Goal: Task Accomplishment & Management: Complete application form

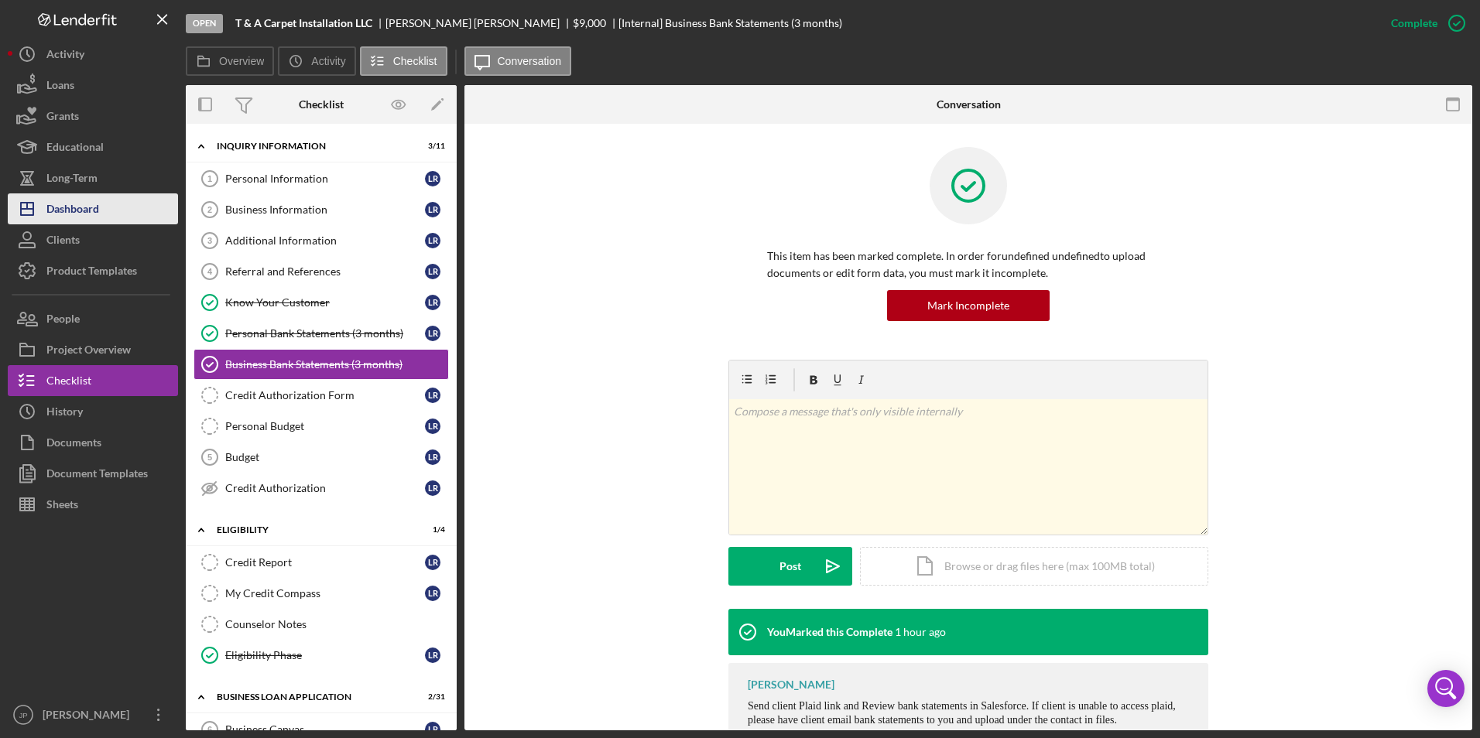
click at [69, 207] on div "Dashboard" at bounding box center [72, 210] width 53 height 35
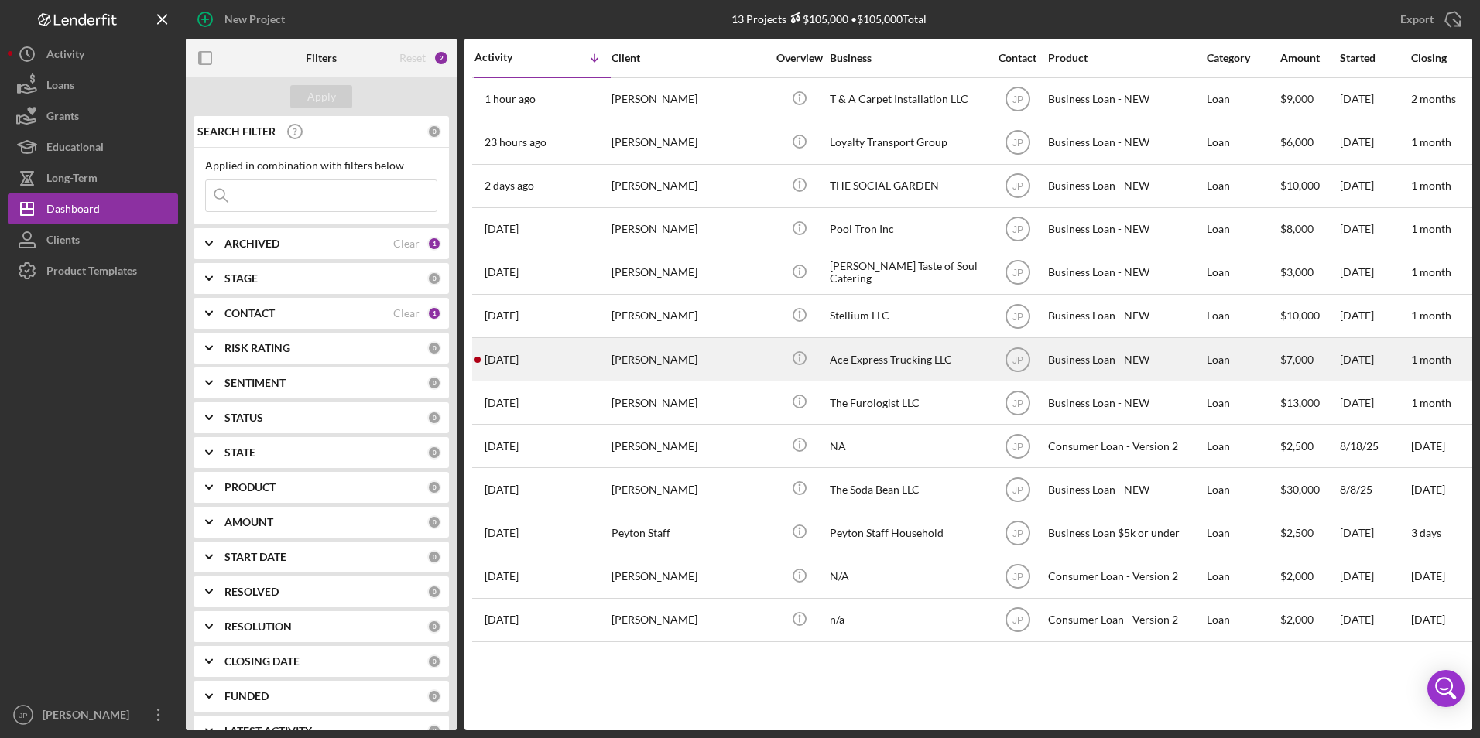
click at [660, 353] on div "[PERSON_NAME]" at bounding box center [688, 359] width 155 height 41
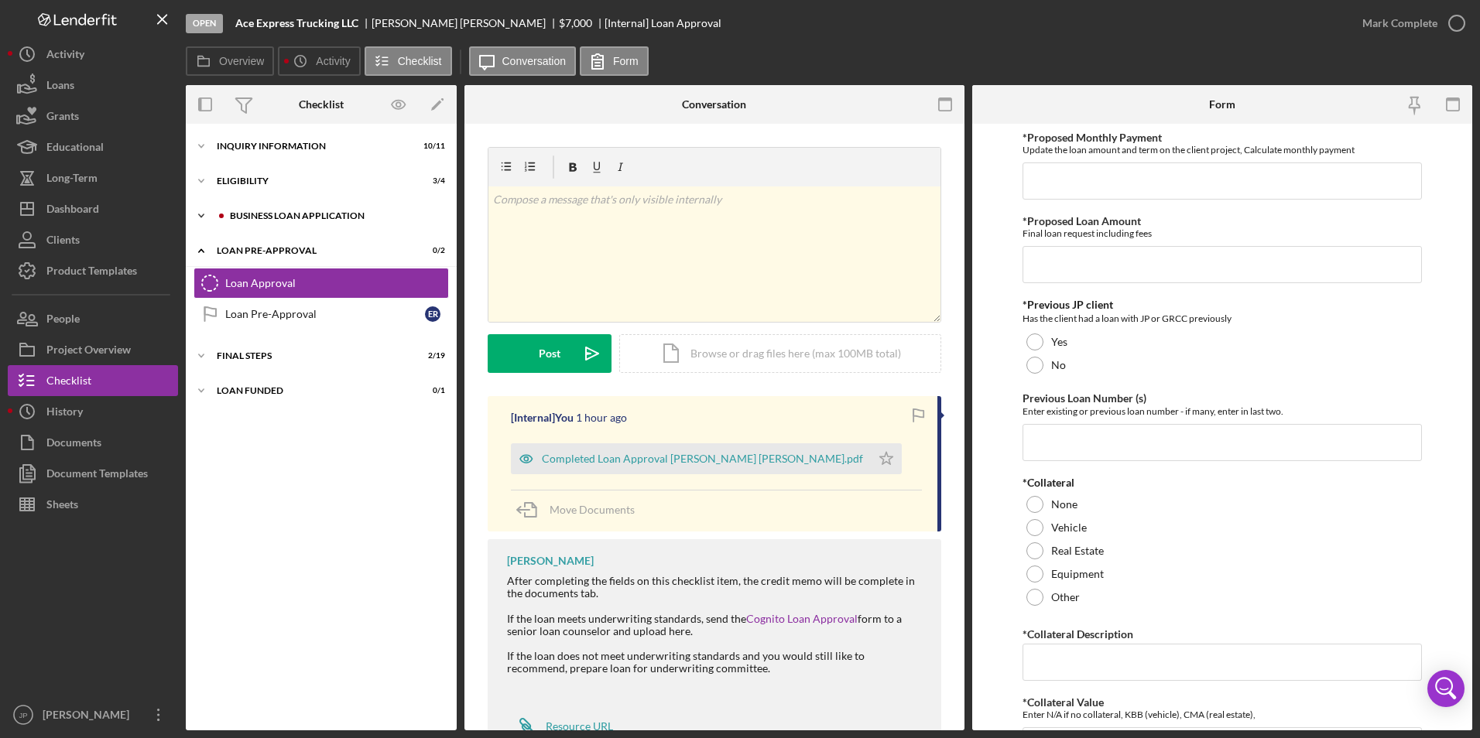
click at [206, 217] on icon "Icon/Expander" at bounding box center [201, 215] width 31 height 31
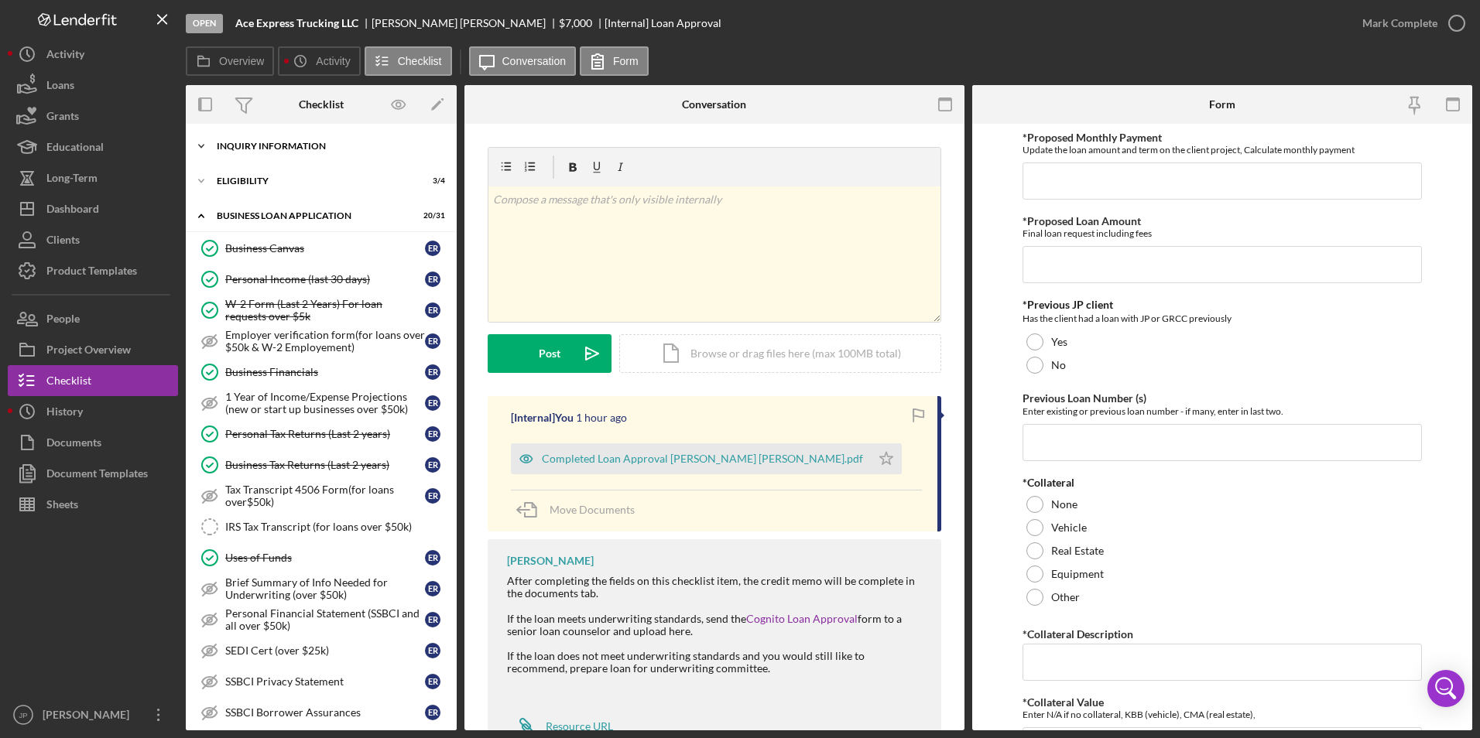
click at [208, 142] on icon "Icon/Expander" at bounding box center [201, 146] width 31 height 31
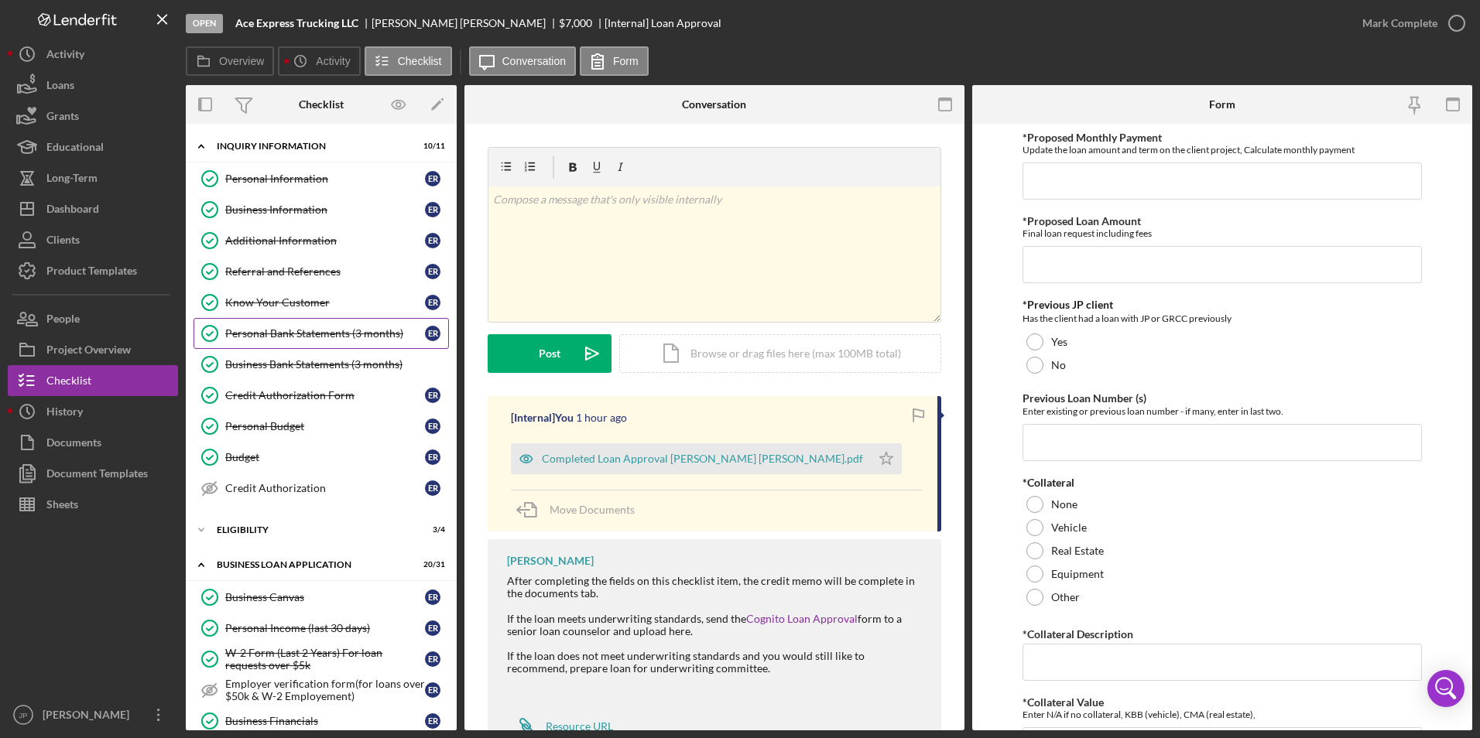
click at [269, 336] on div "Personal Bank Statements (3 months)" at bounding box center [325, 333] width 200 height 12
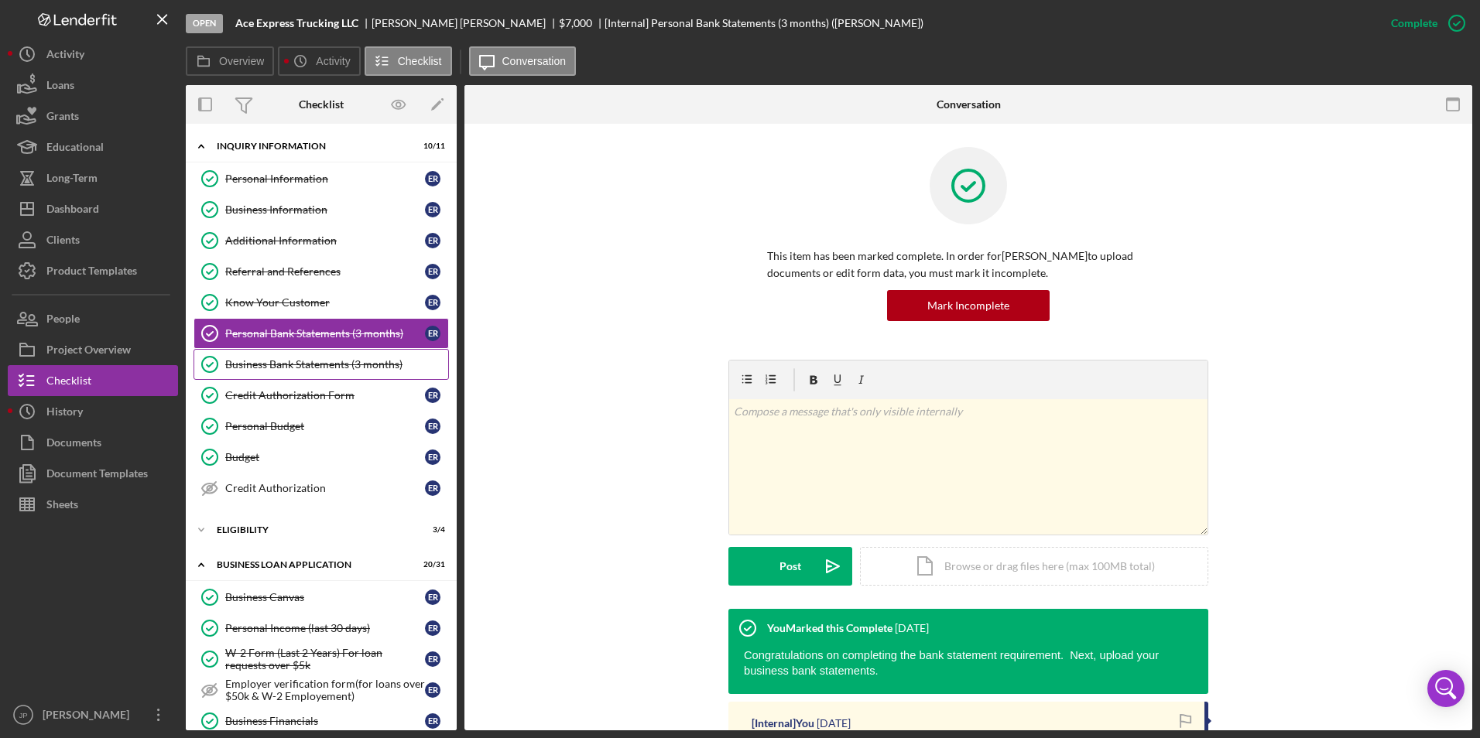
click at [265, 365] on div "Business Bank Statements (3 months)" at bounding box center [336, 364] width 223 height 12
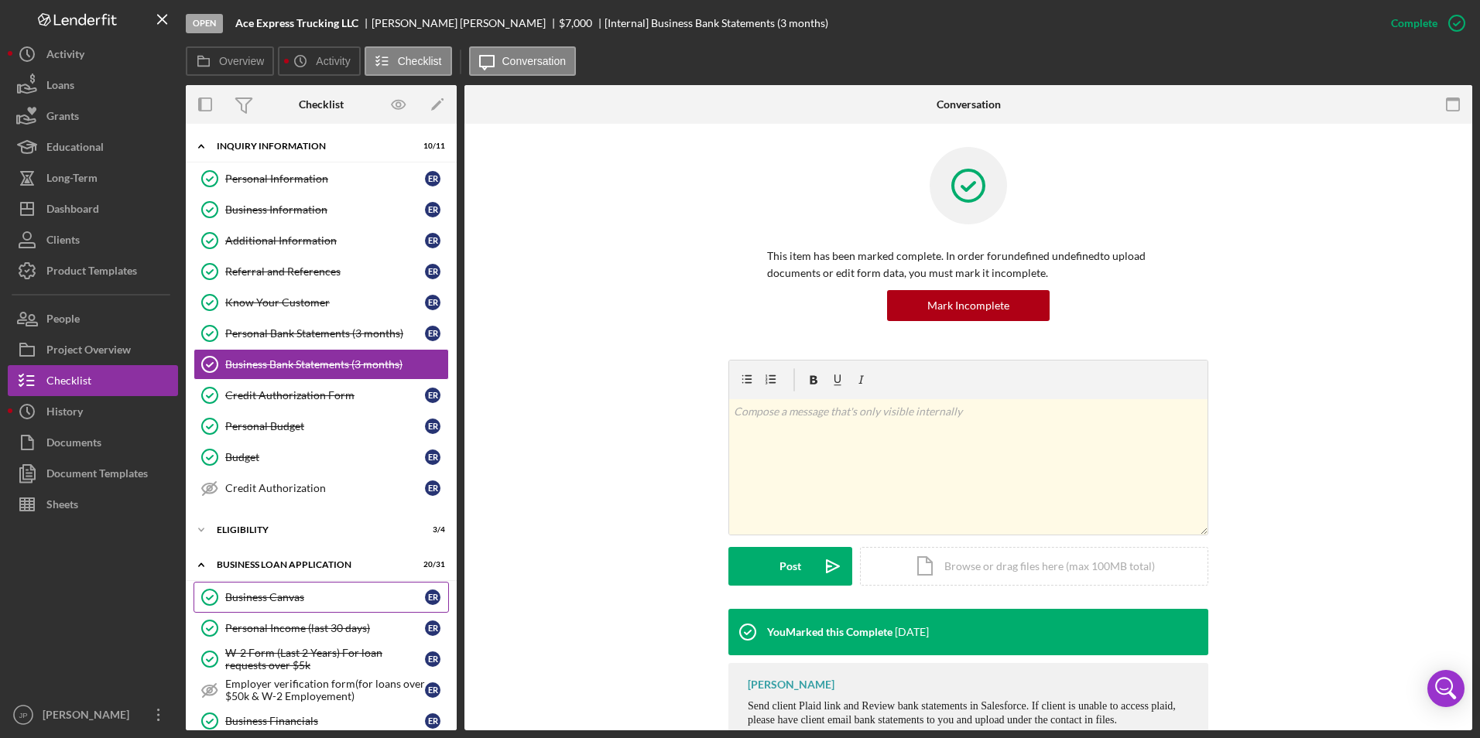
click at [307, 609] on link "Business Canvas Business Canvas E R" at bounding box center [320, 597] width 255 height 31
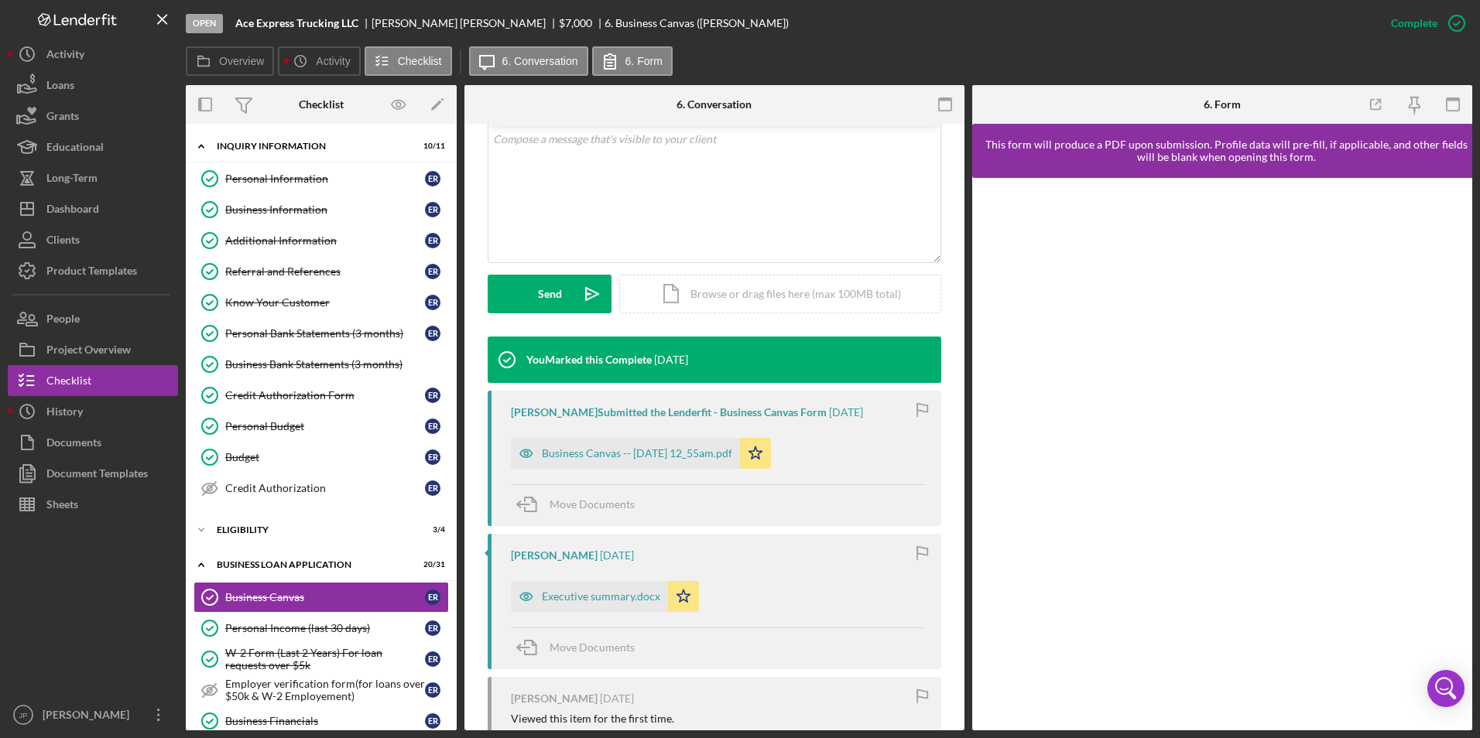
scroll to position [226, 0]
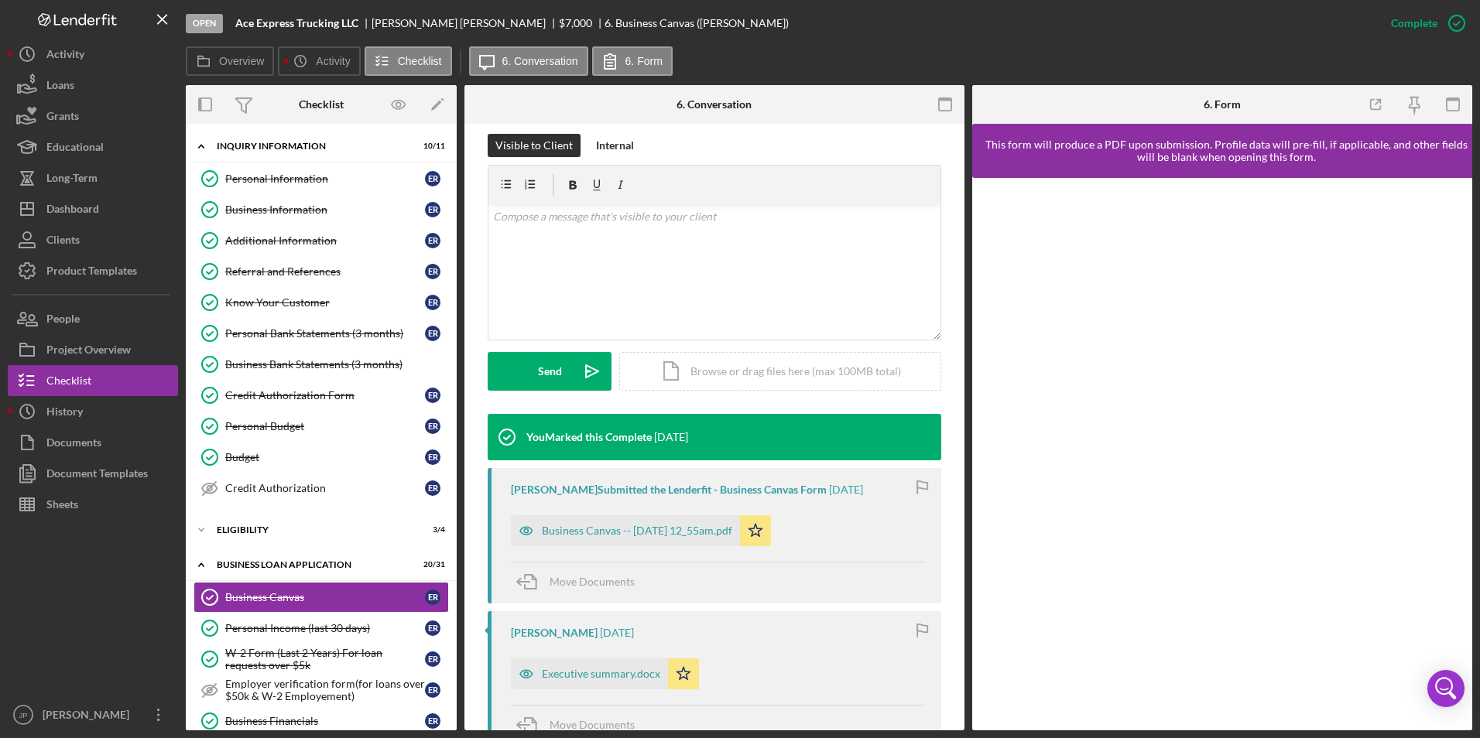
drag, startPoint x: 563, startPoint y: 531, endPoint x: 2243, endPoint y: 440, distance: 1681.8
click at [1479, 440] on html "Open Ace Express Trucking LLC [PERSON_NAME] $7,000 $7,000 6. Business Canvas ([…" at bounding box center [740, 369] width 1480 height 738
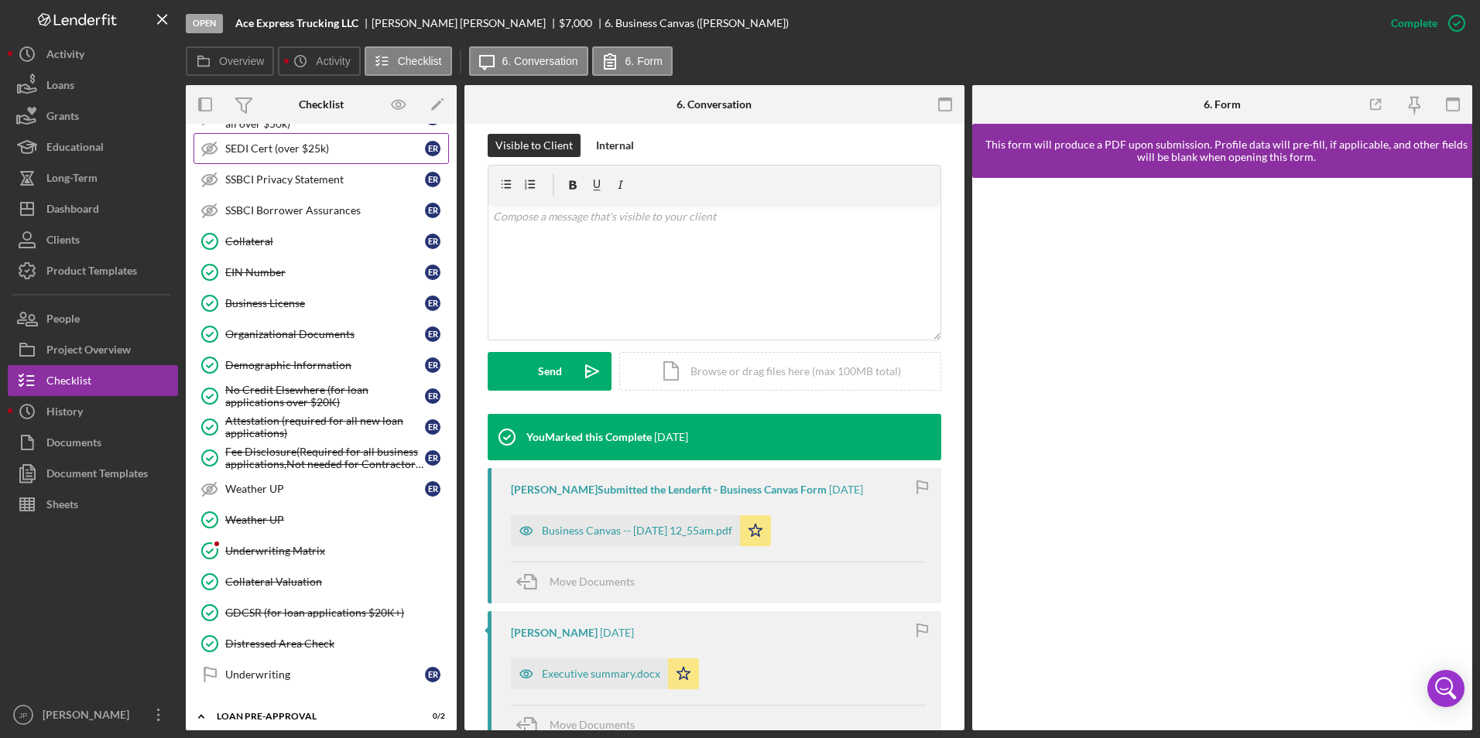
scroll to position [1001, 0]
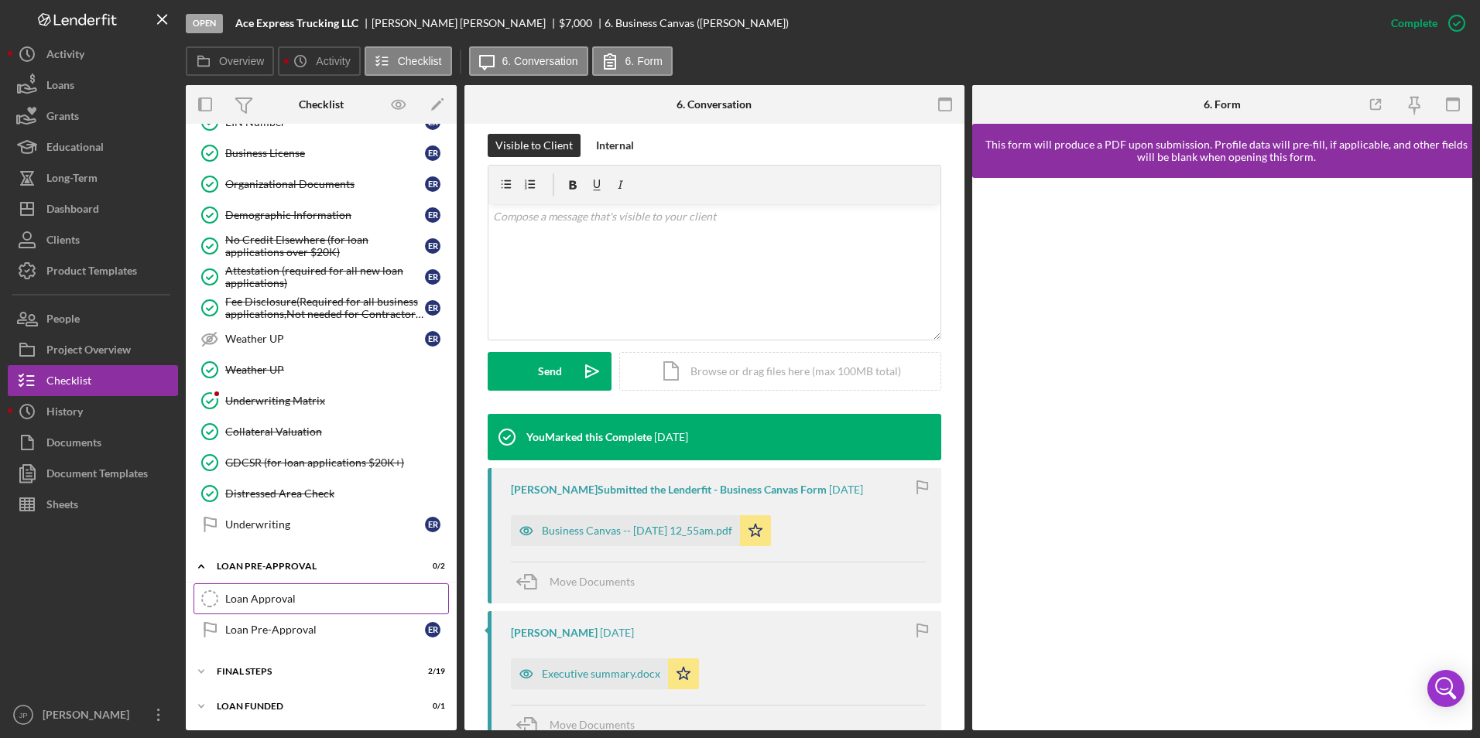
click at [299, 590] on link "Loan Approval Loan Approval" at bounding box center [320, 599] width 255 height 31
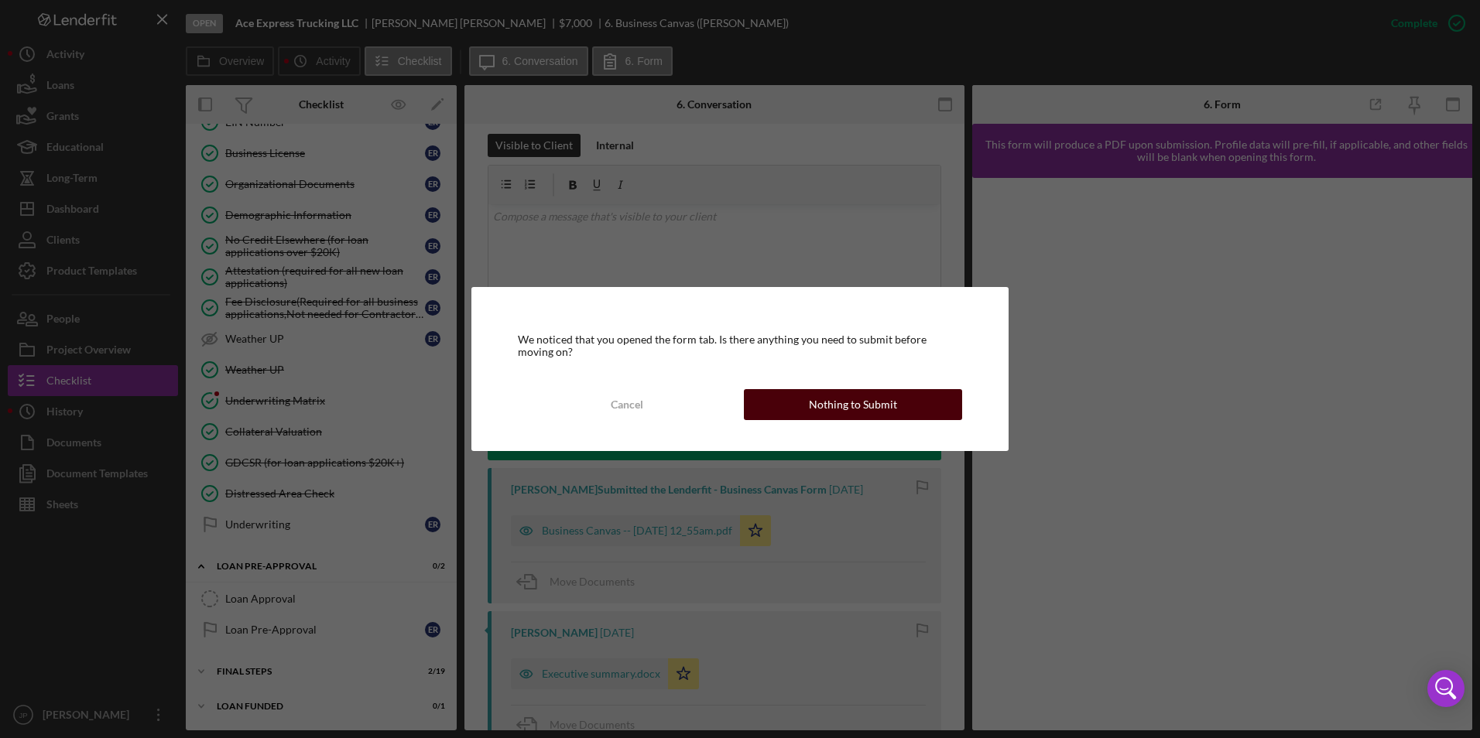
click at [792, 398] on button "Nothing to Submit" at bounding box center [853, 404] width 218 height 31
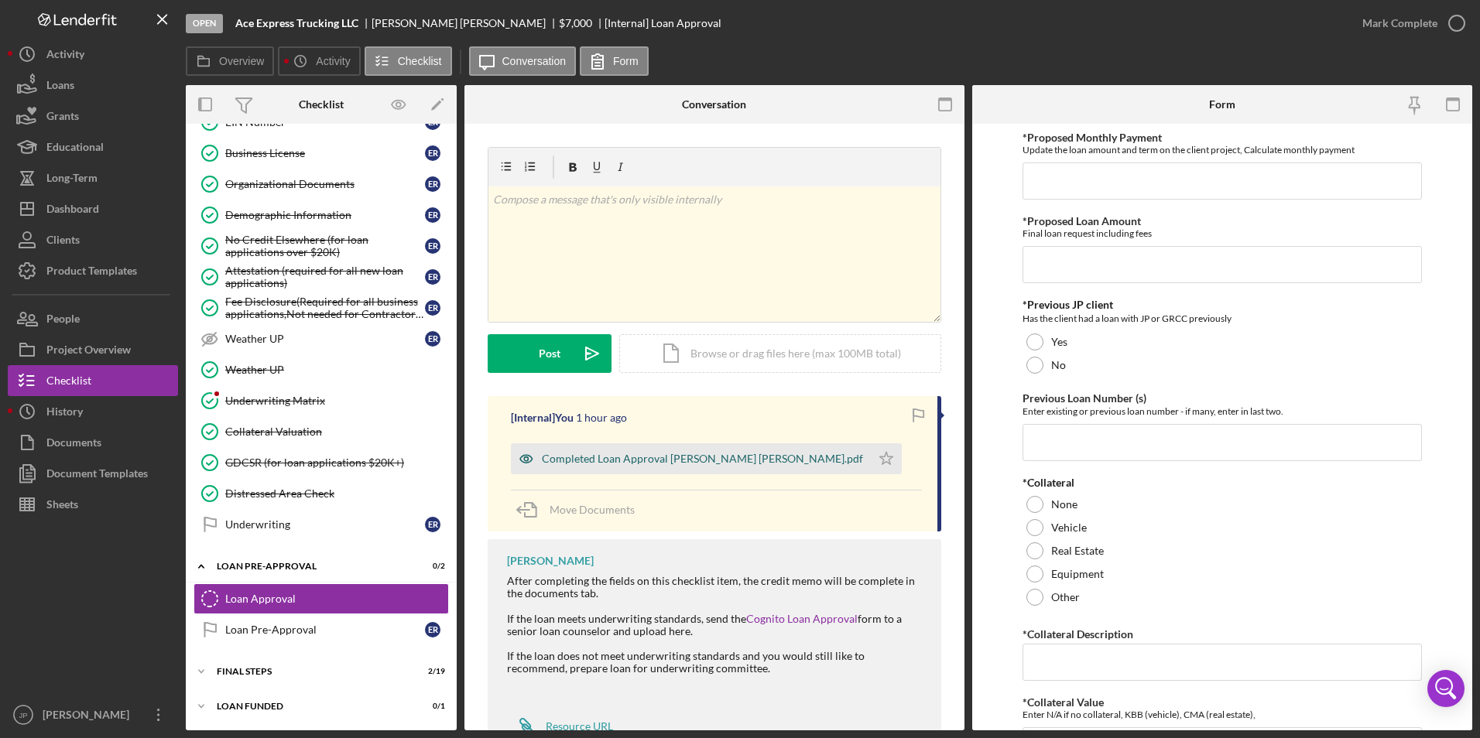
click at [803, 457] on div "Completed Loan Approval [PERSON_NAME] [PERSON_NAME].pdf" at bounding box center [702, 459] width 321 height 12
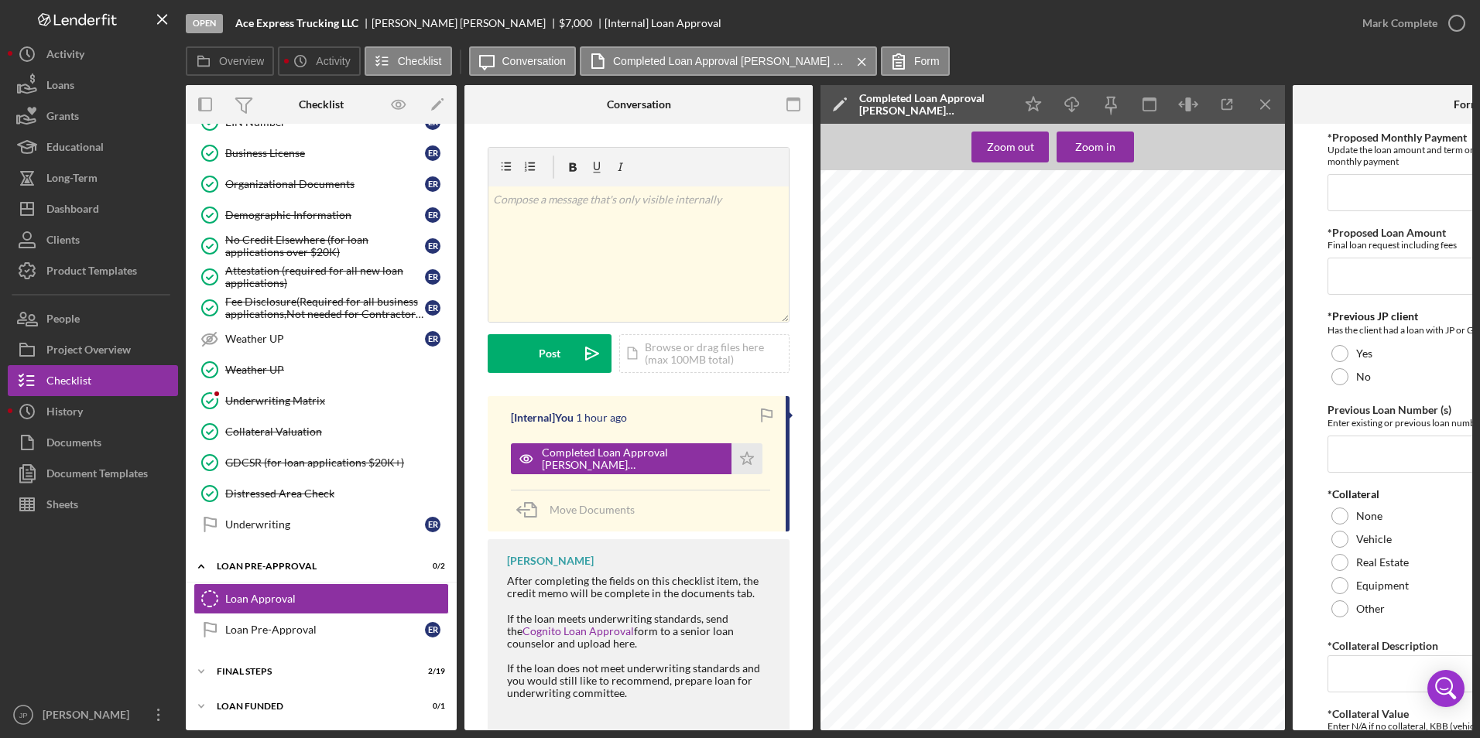
scroll to position [1295, 0]
click at [1270, 100] on icon "Icon/Menu Close" at bounding box center [1265, 104] width 35 height 35
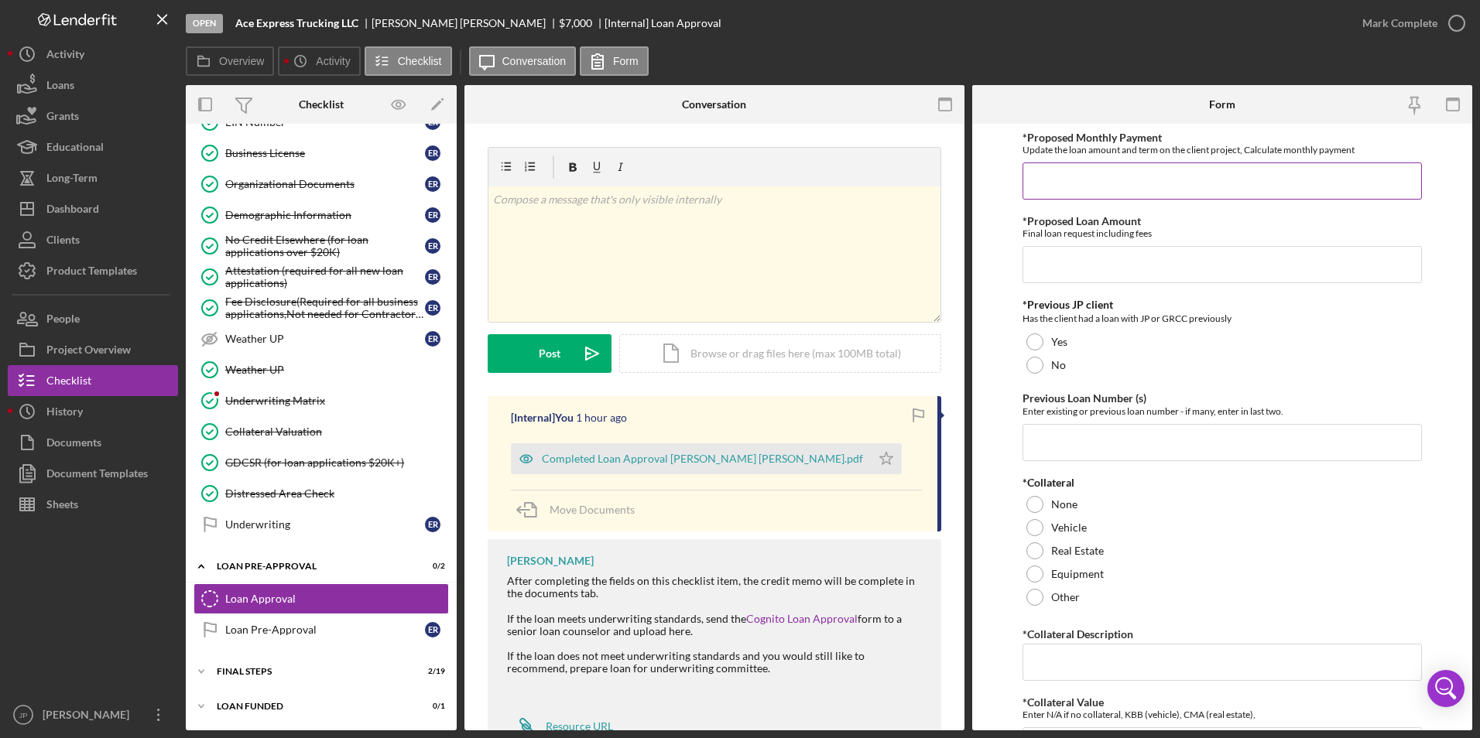
click at [1103, 166] on input "*Proposed Monthly Payment" at bounding box center [1222, 181] width 400 height 37
type input "$153"
type input "$7,000"
click at [1034, 364] on div at bounding box center [1034, 365] width 17 height 17
click at [1026, 531] on div at bounding box center [1034, 527] width 17 height 17
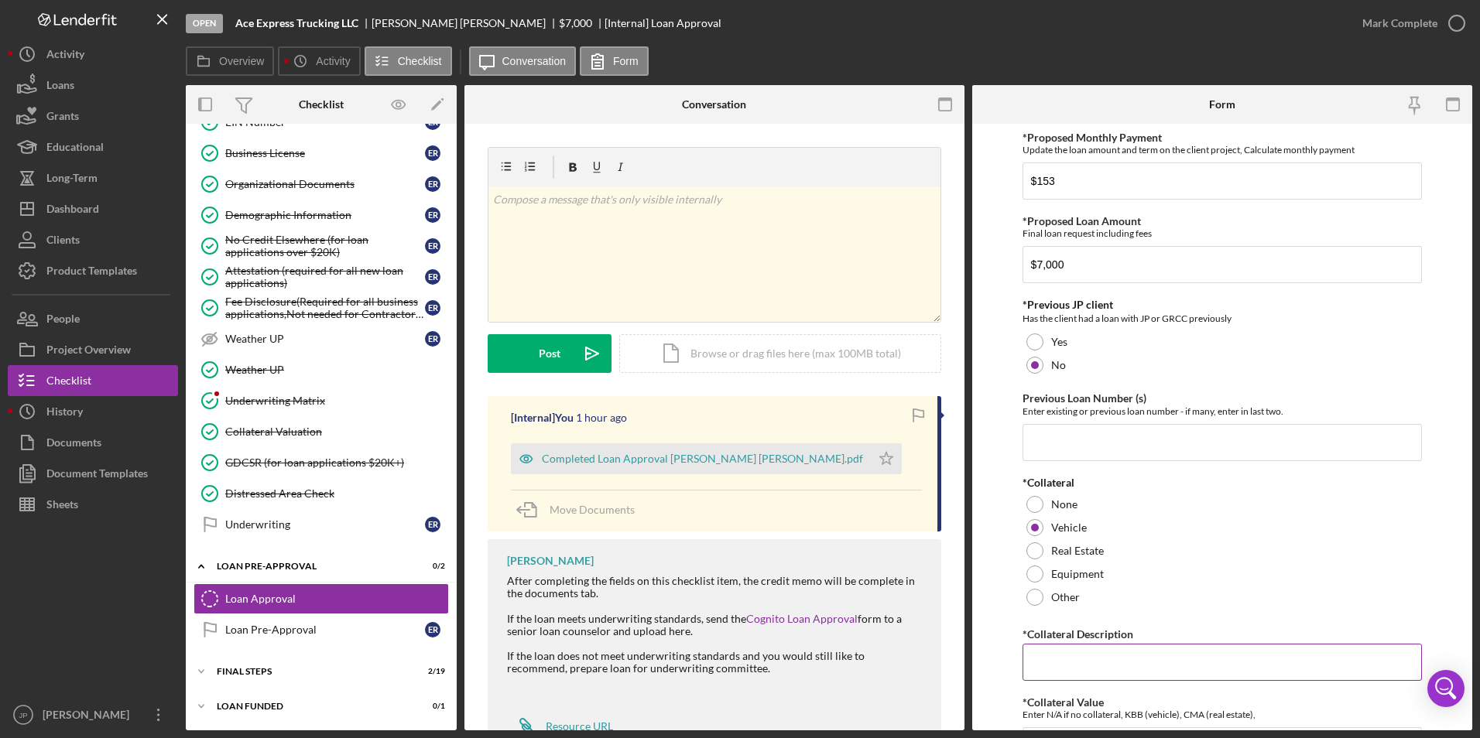
click at [1069, 662] on input "*Collateral Description" at bounding box center [1222, 662] width 400 height 37
type input "2014 Buick Verano"
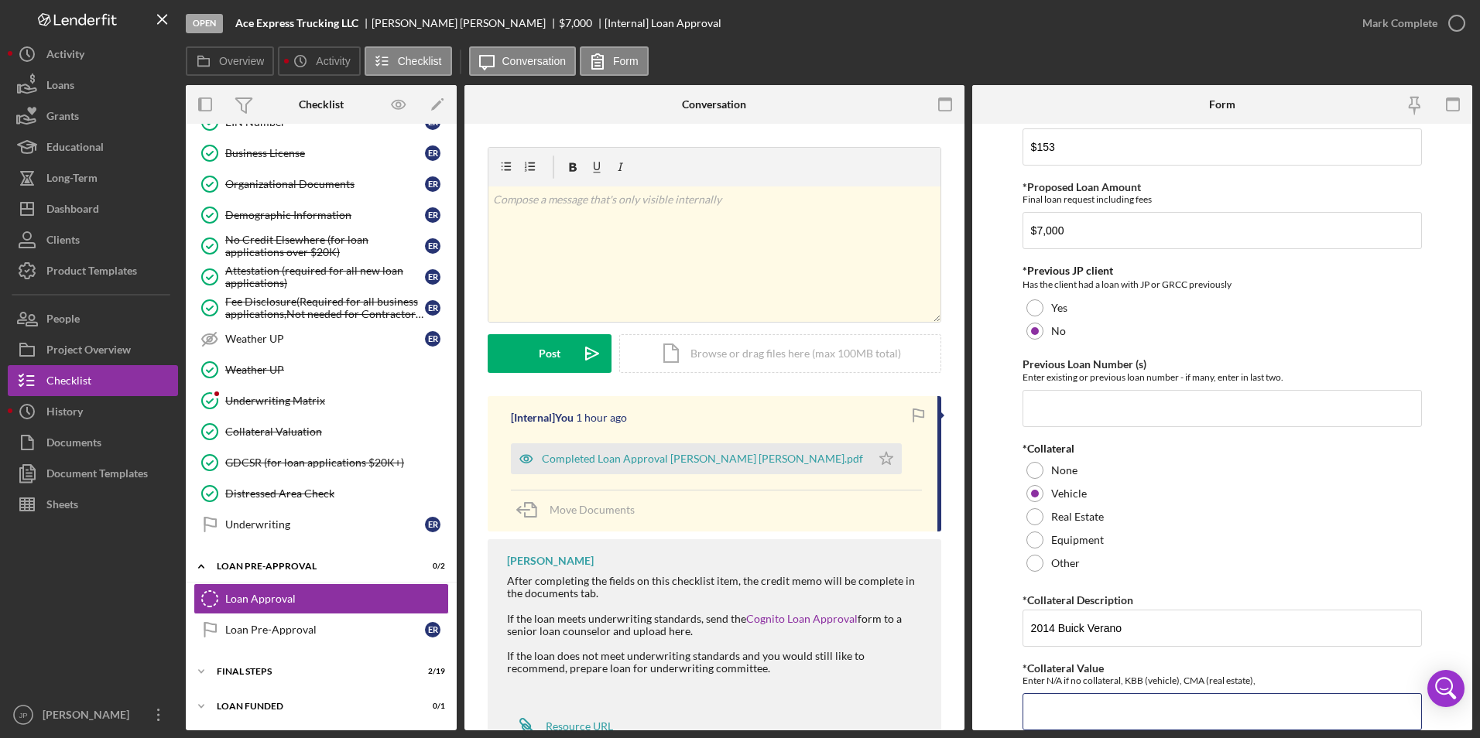
scroll to position [189, 0]
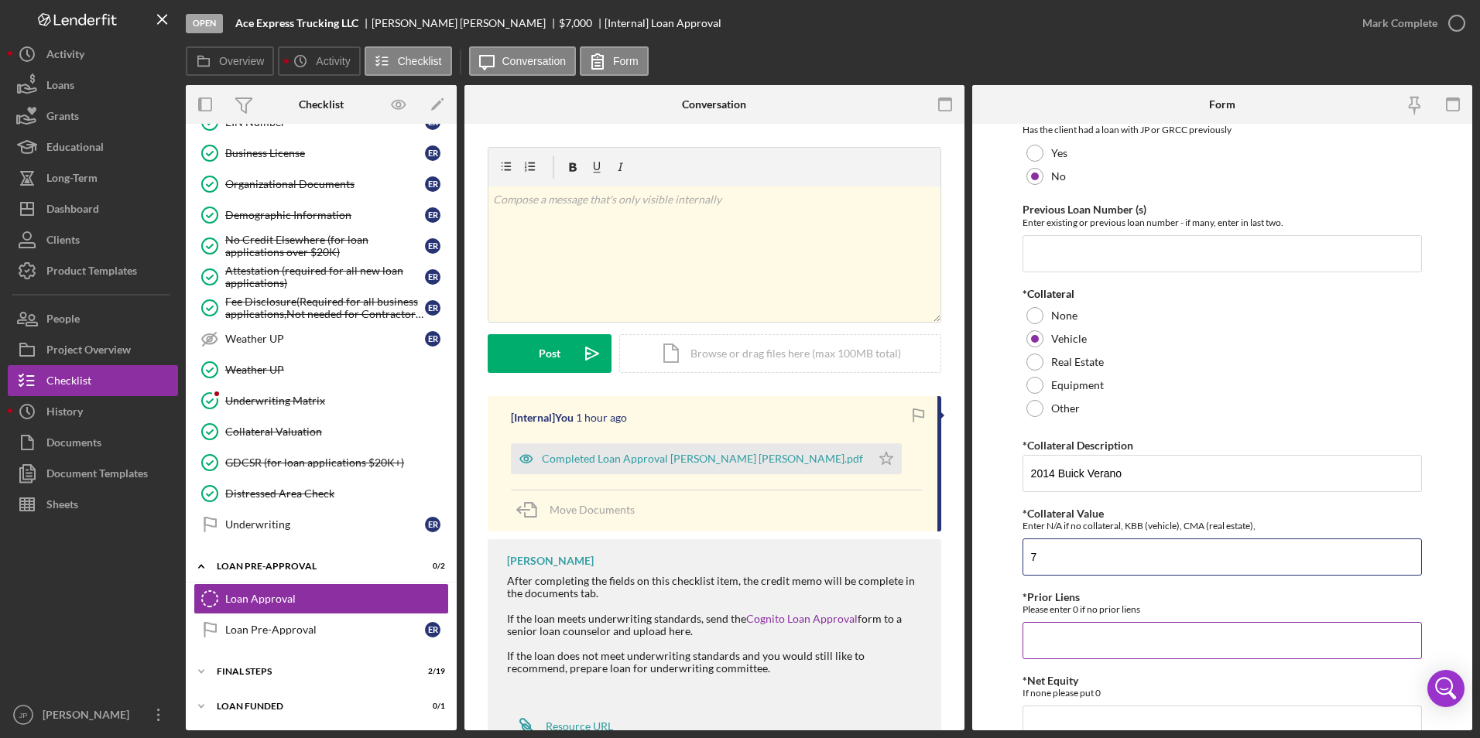
type input "7635"
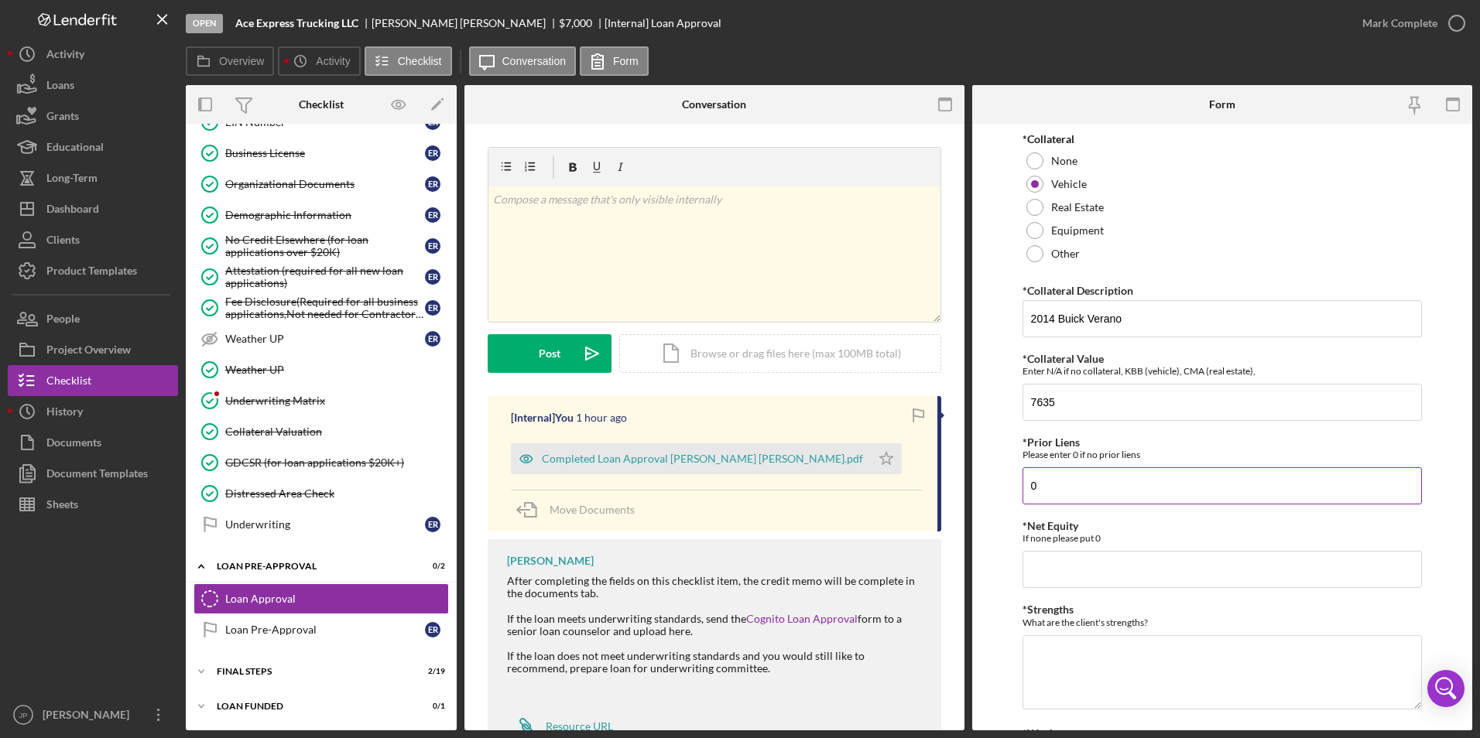
type input "0"
type input "1"
type input "7,635"
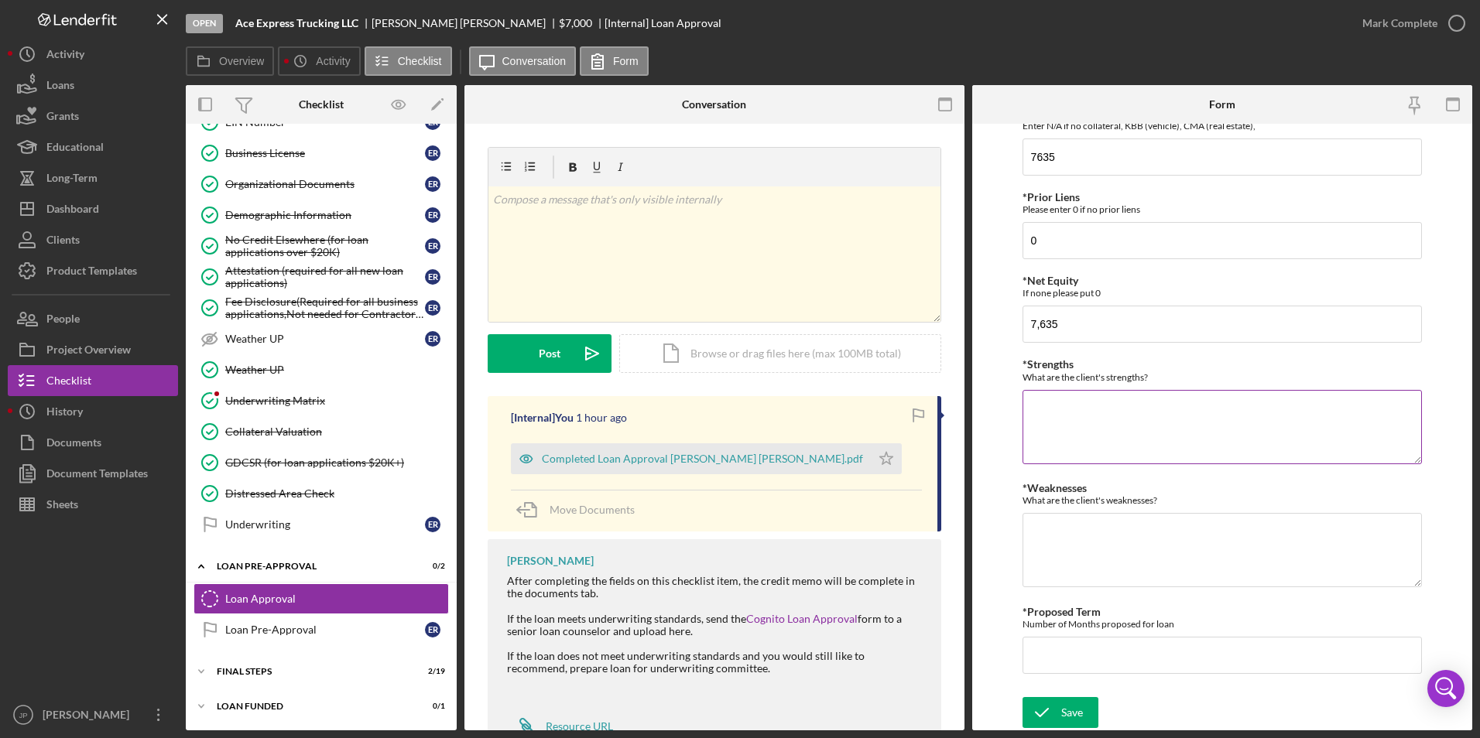
click at [1149, 442] on textarea "*Strengths" at bounding box center [1222, 427] width 400 height 74
type textarea "No Collections or late payments, business and personal accounts look good."
click at [1153, 650] on input "*Proposed Term" at bounding box center [1222, 655] width 400 height 37
click at [1150, 649] on input "*Proposed Term" at bounding box center [1222, 655] width 400 height 37
click at [1132, 655] on input "*Proposed Term" at bounding box center [1222, 655] width 400 height 37
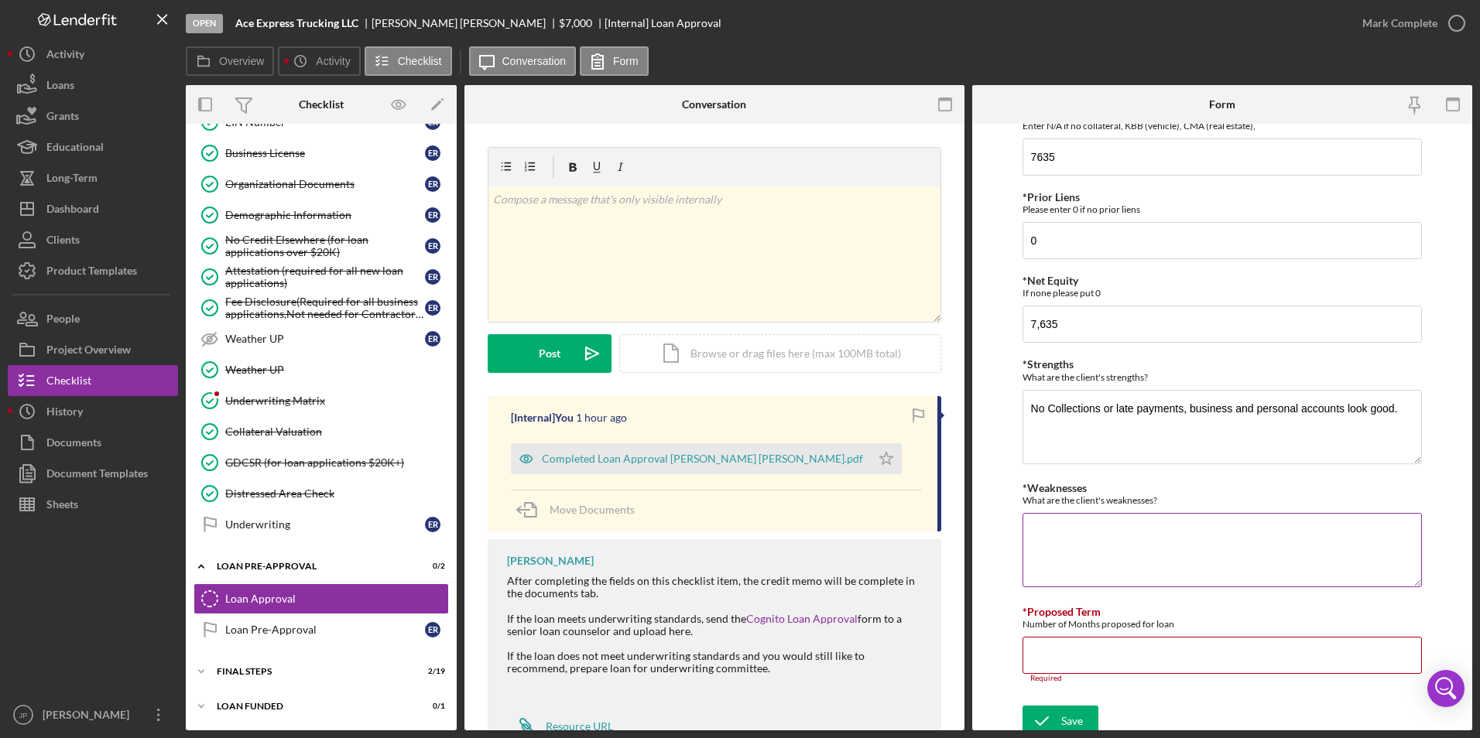
click at [1088, 526] on textarea "*Weaknesses" at bounding box center [1222, 550] width 400 height 74
click at [1107, 658] on input "*Proposed Term" at bounding box center [1222, 663] width 400 height 37
type input "60"
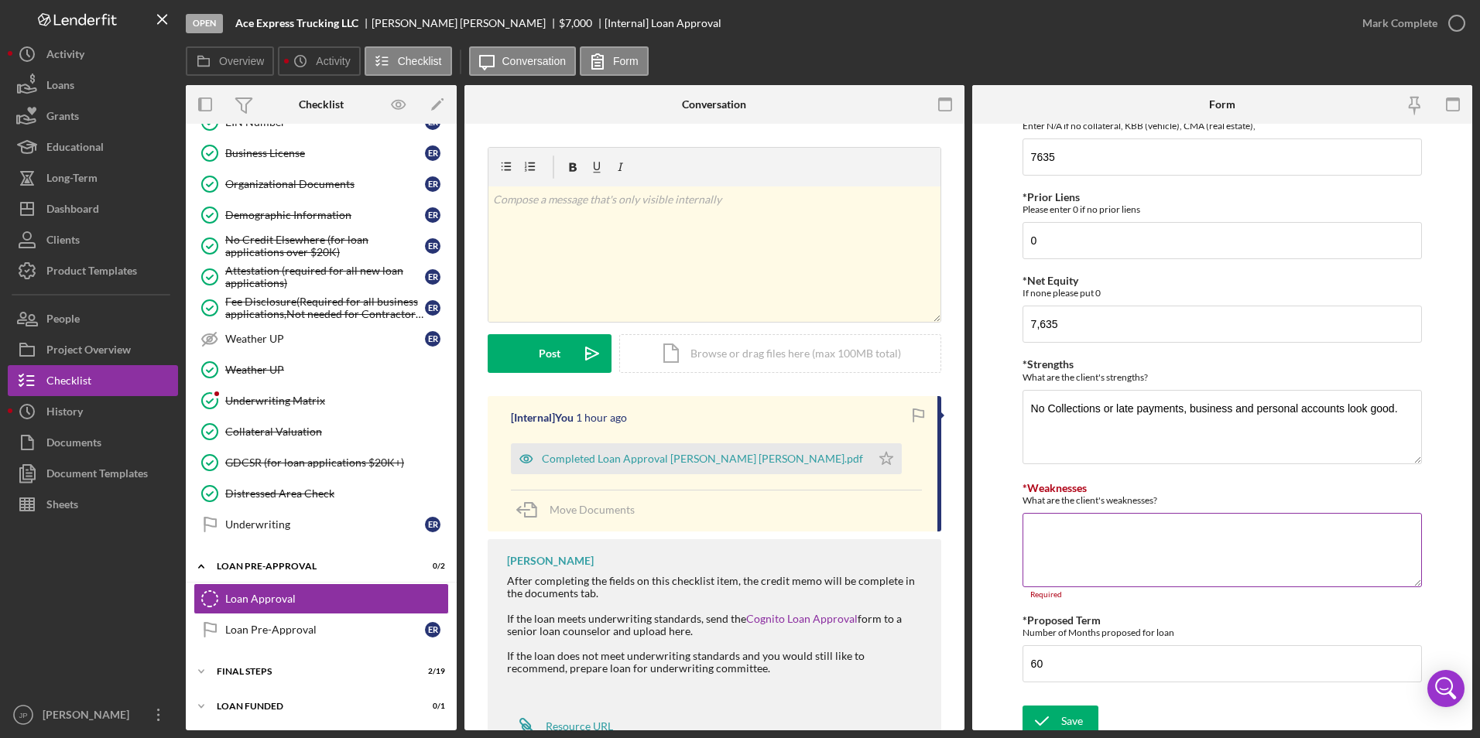
click at [1118, 534] on textarea "*Weaknesses" at bounding box center [1222, 550] width 400 height 74
type textarea "NA"
click at [1062, 717] on div "Save" at bounding box center [1072, 712] width 22 height 31
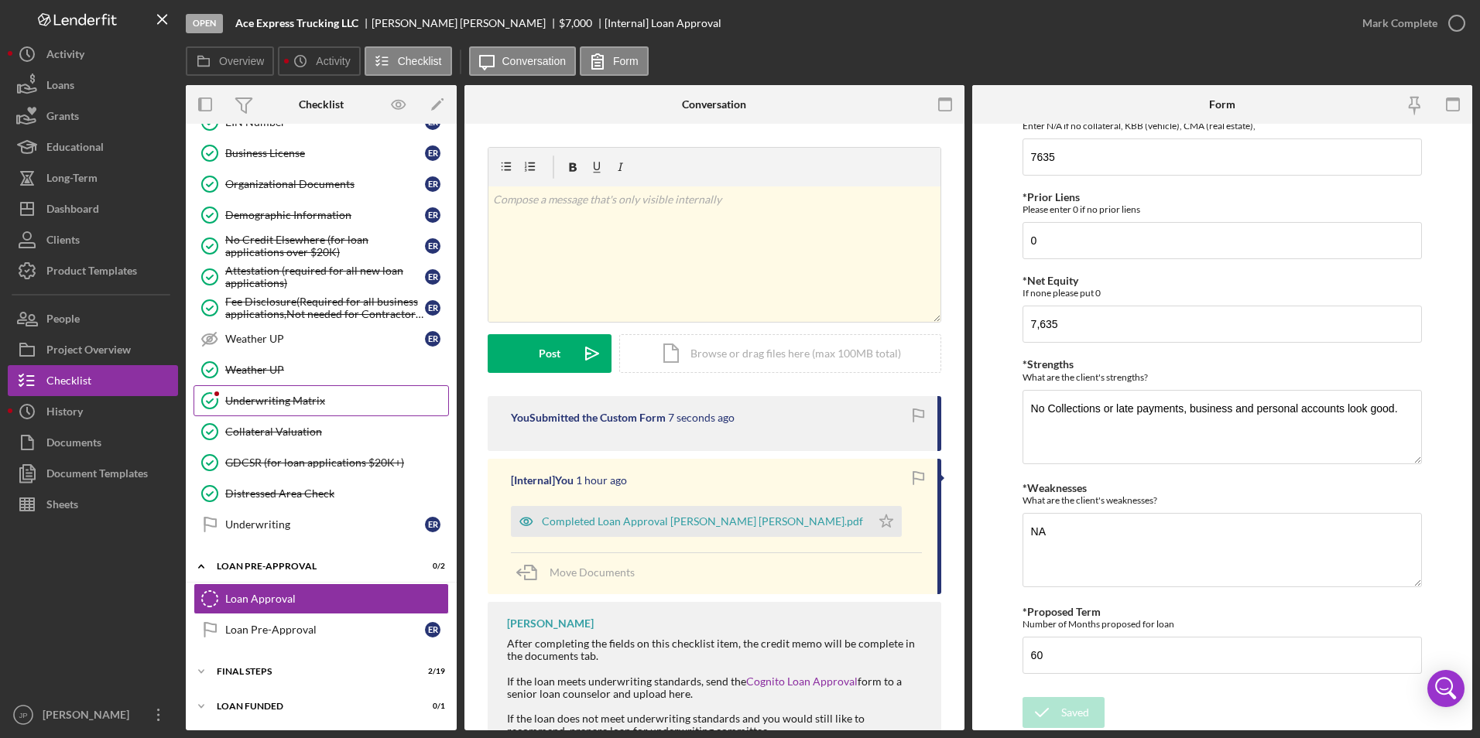
click at [277, 402] on div "Underwriting Matrix" at bounding box center [336, 401] width 223 height 12
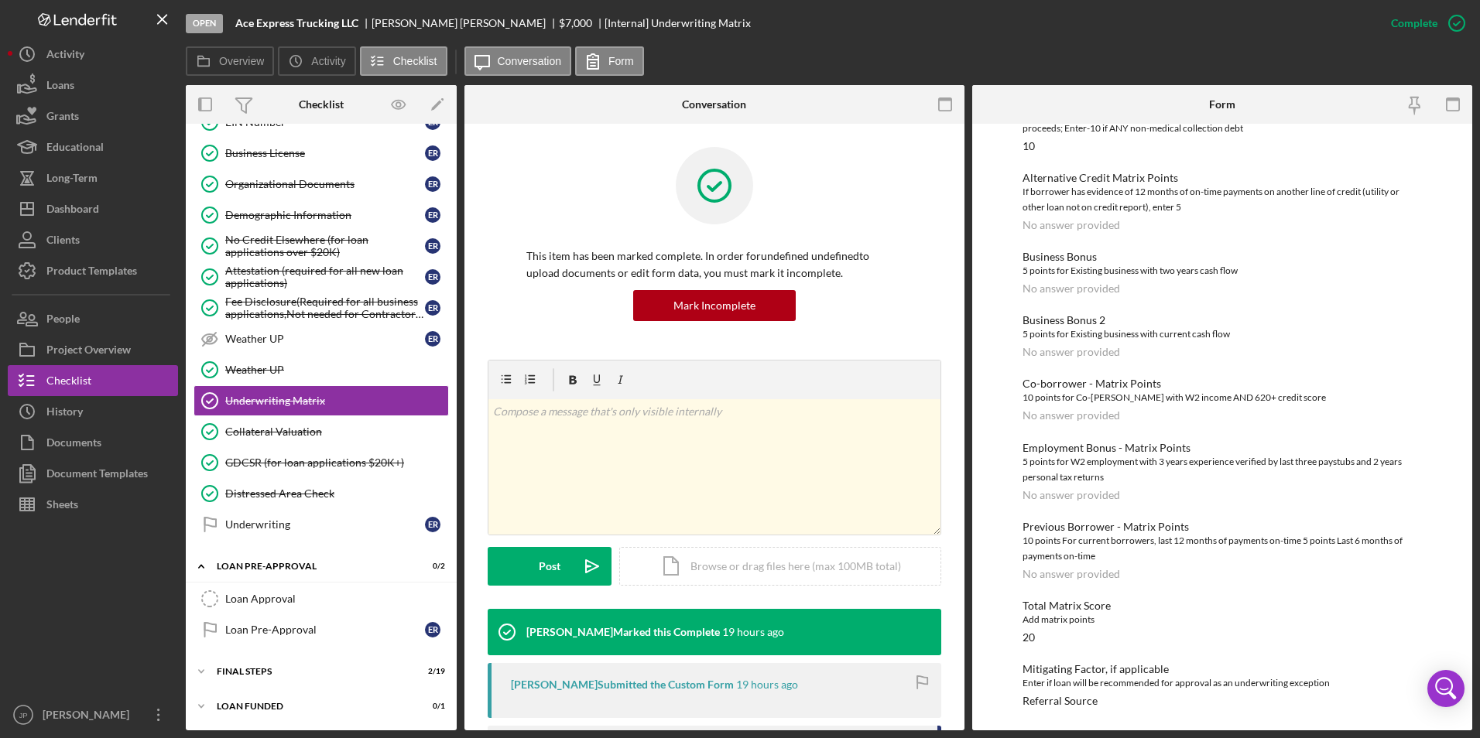
scroll to position [52, 0]
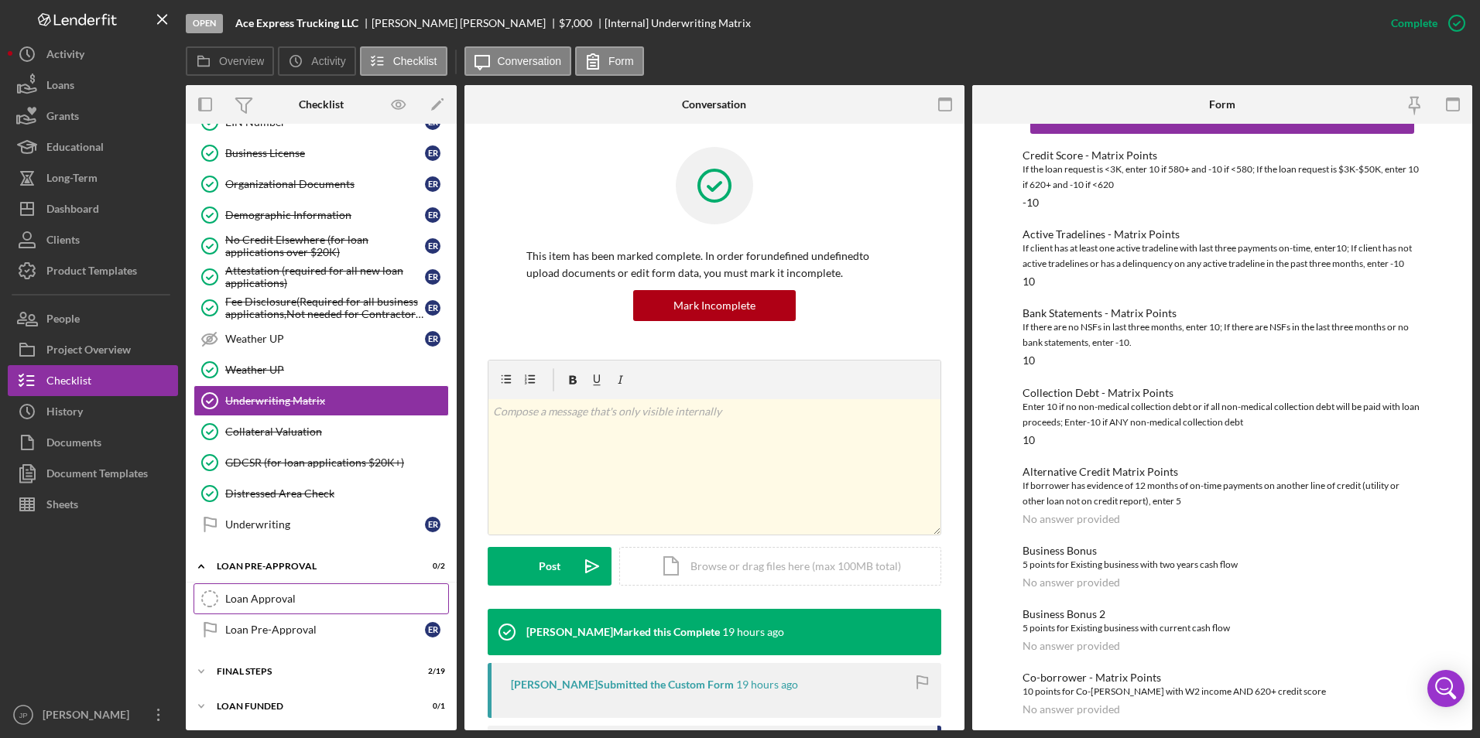
click at [270, 597] on div "Loan Approval" at bounding box center [336, 599] width 223 height 12
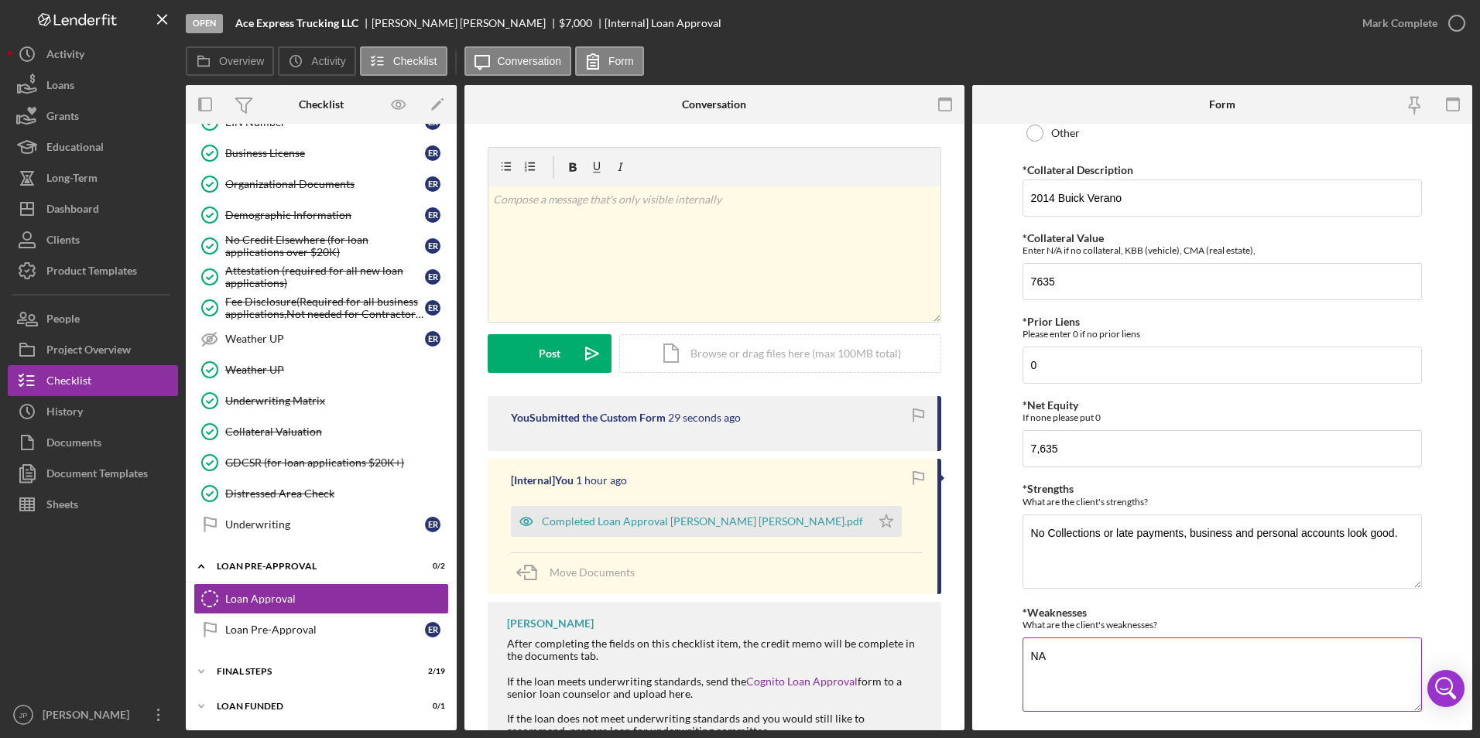
scroll to position [589, 0]
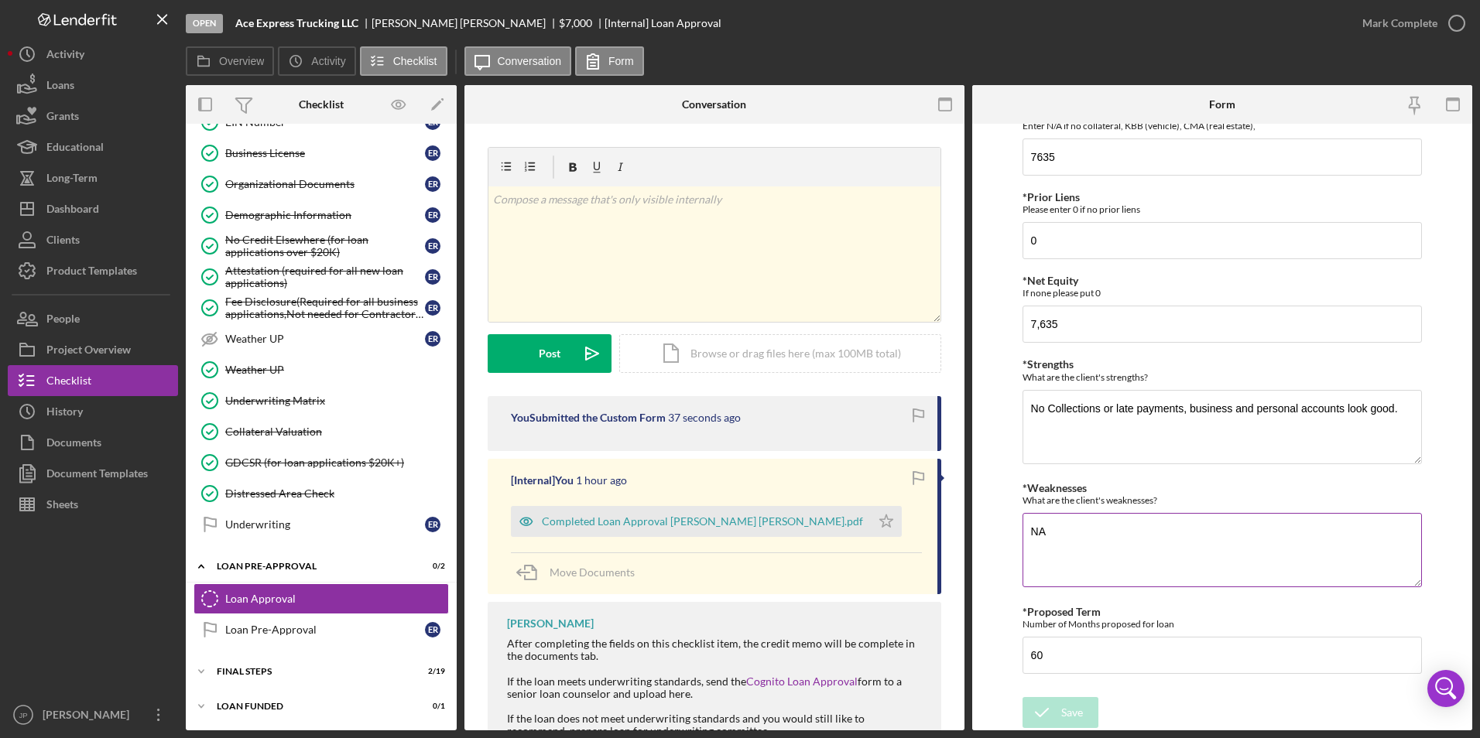
click at [1189, 566] on textarea "NA" at bounding box center [1222, 550] width 400 height 74
type textarea "N"
type textarea "credit score is just below the minimum required but still has an overall score …"
click at [1080, 721] on div "Save" at bounding box center [1072, 712] width 22 height 31
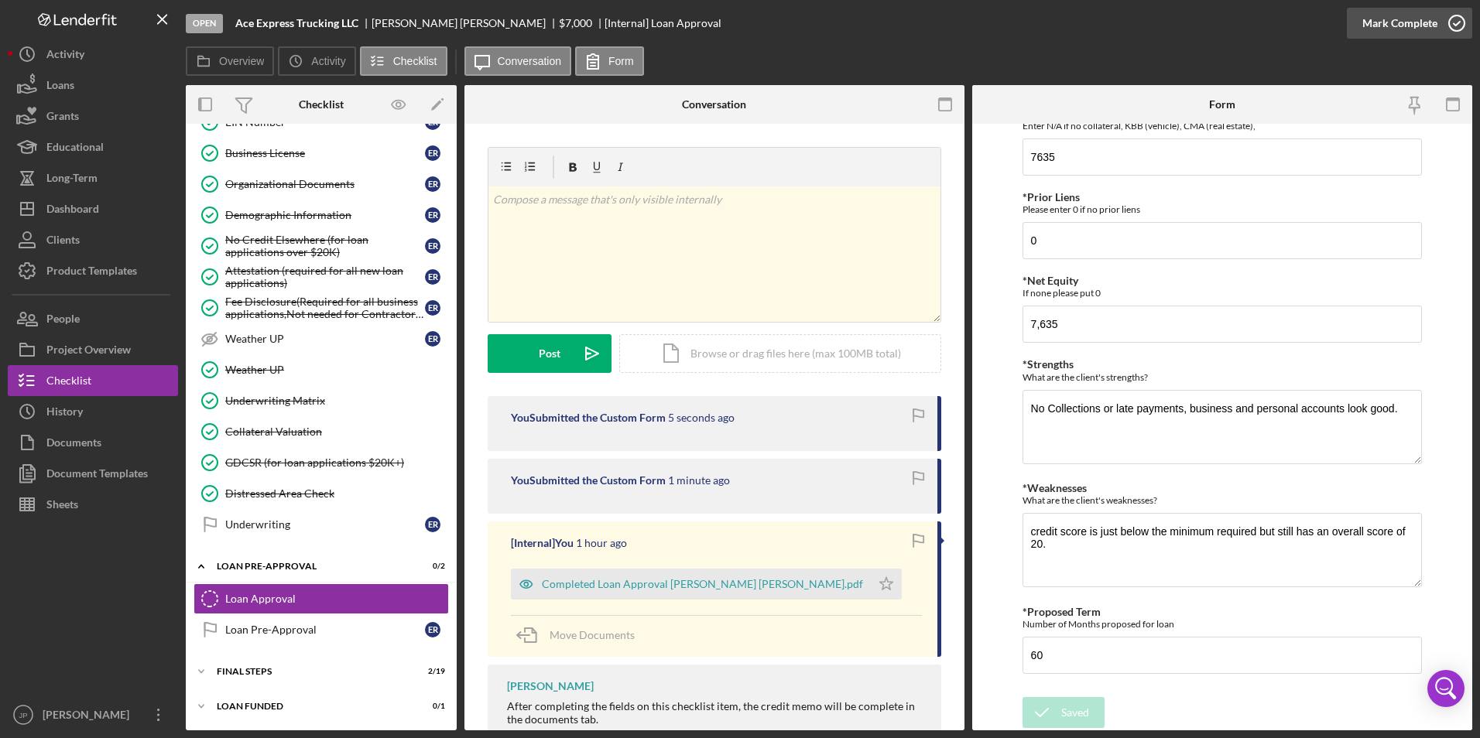
click at [1388, 20] on div "Mark Complete" at bounding box center [1399, 23] width 75 height 31
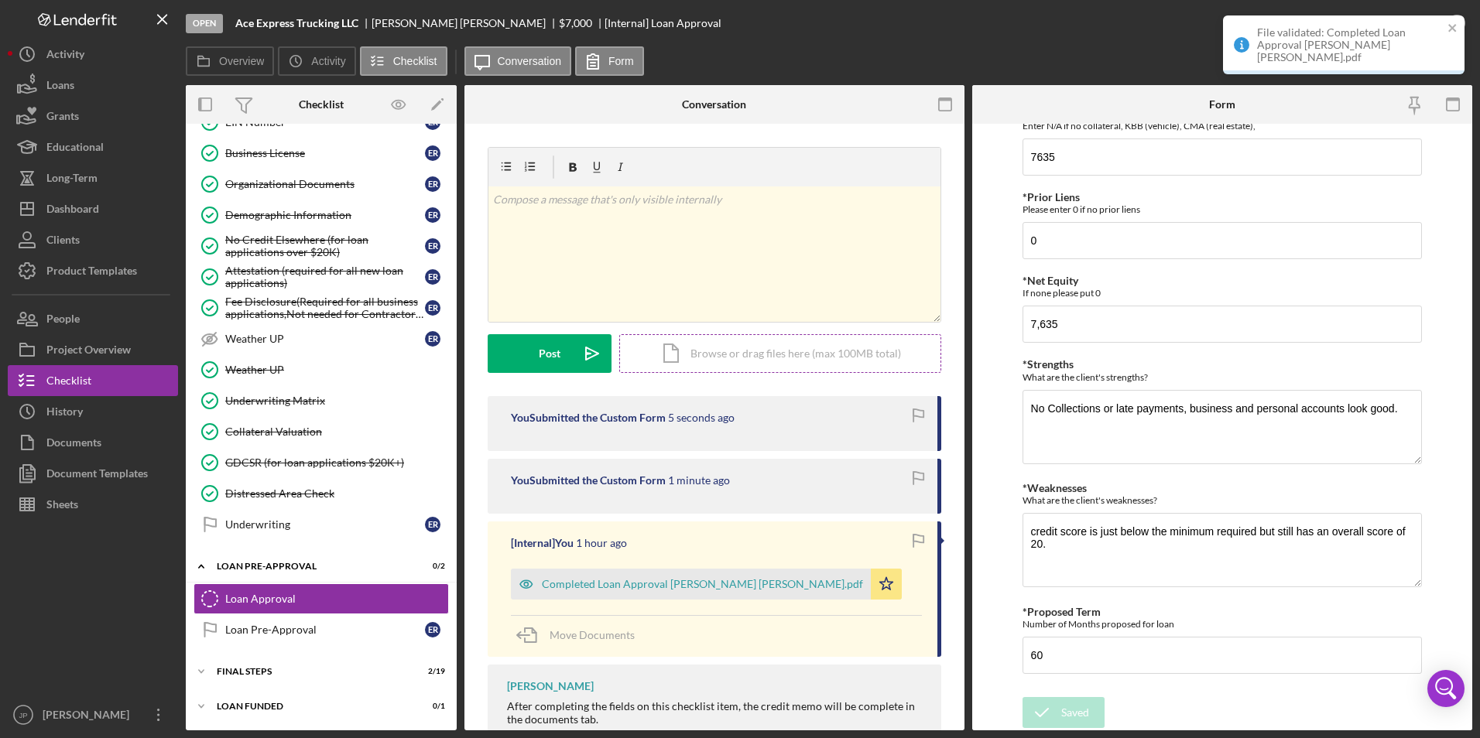
scroll to position [651, 0]
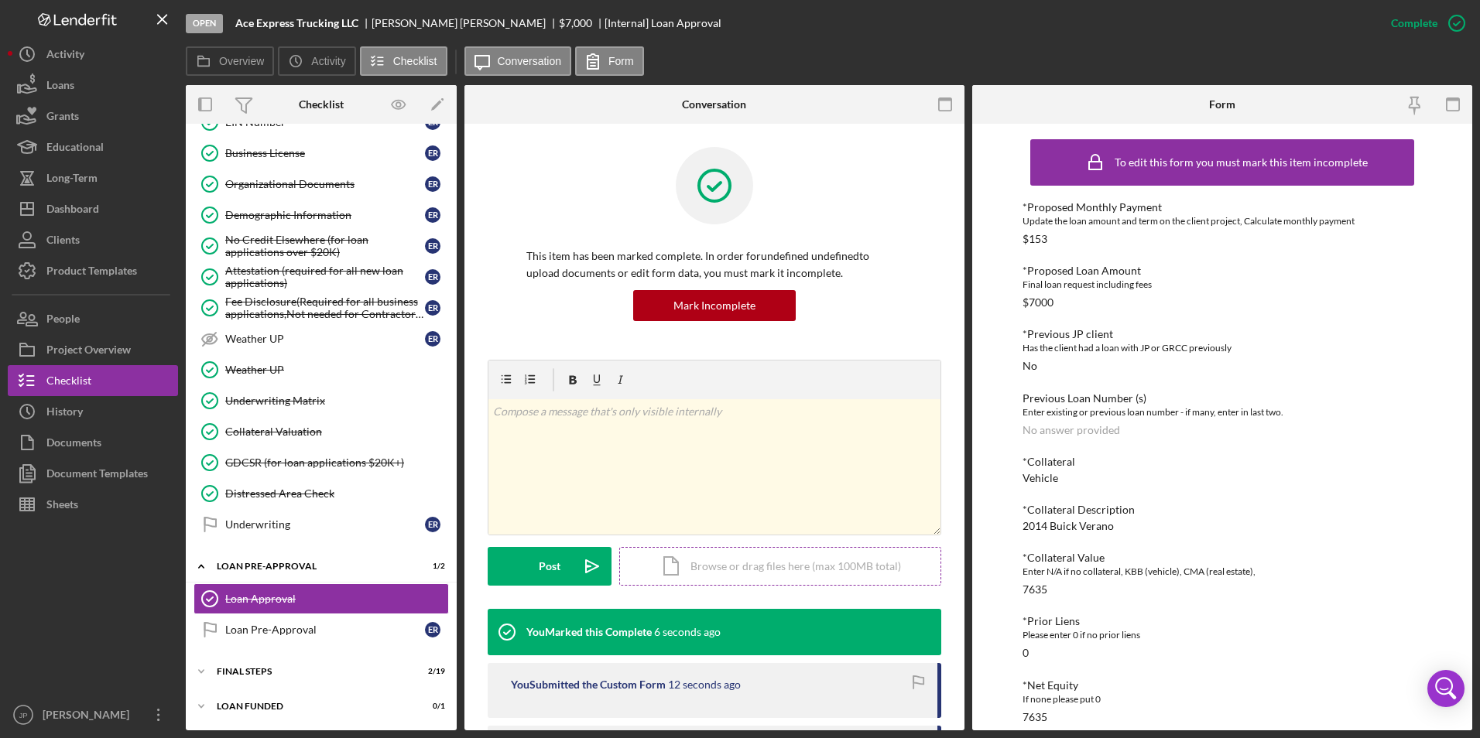
click at [697, 576] on div "Icon/Document Browse or drag files here (max 100MB total) Tap to choose files o…" at bounding box center [780, 566] width 322 height 39
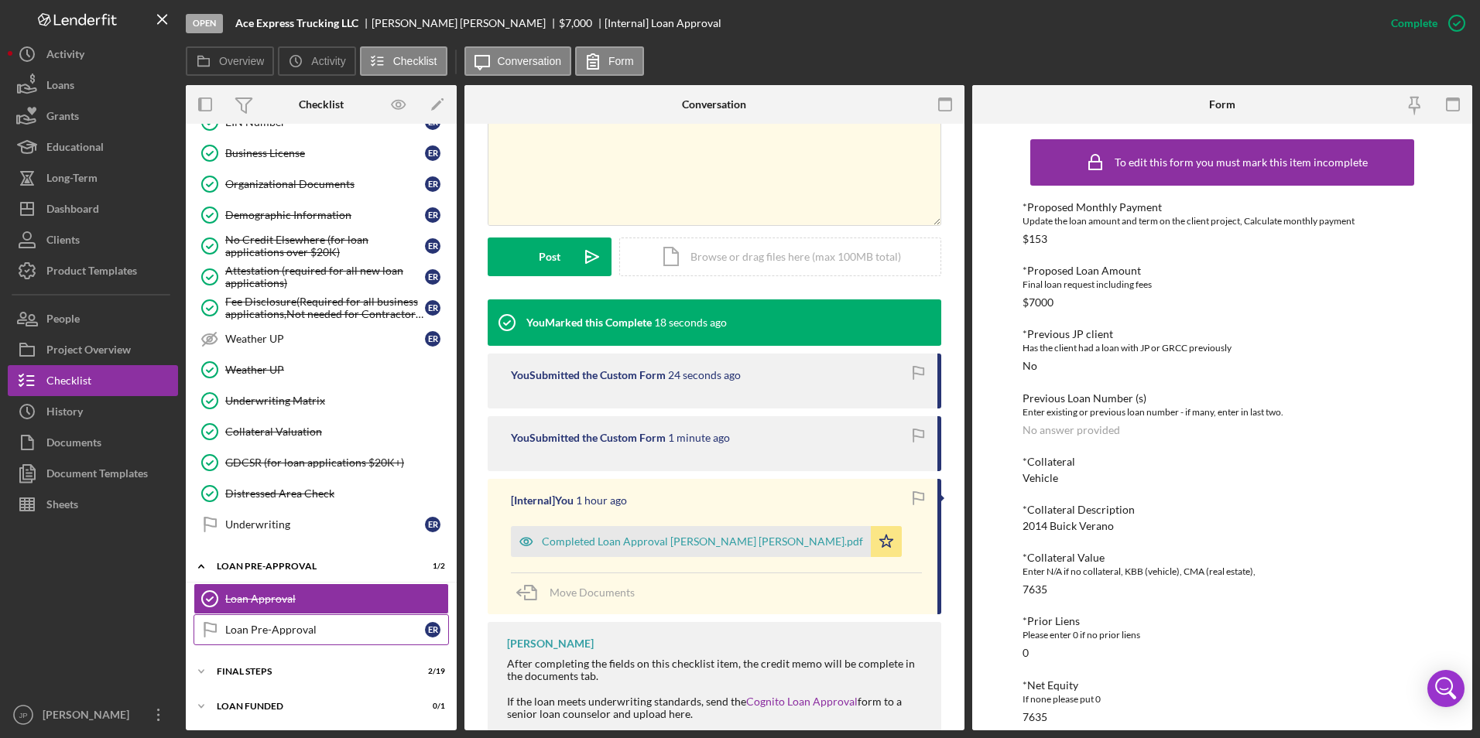
click at [292, 627] on div "Loan Pre-Approval" at bounding box center [325, 630] width 200 height 12
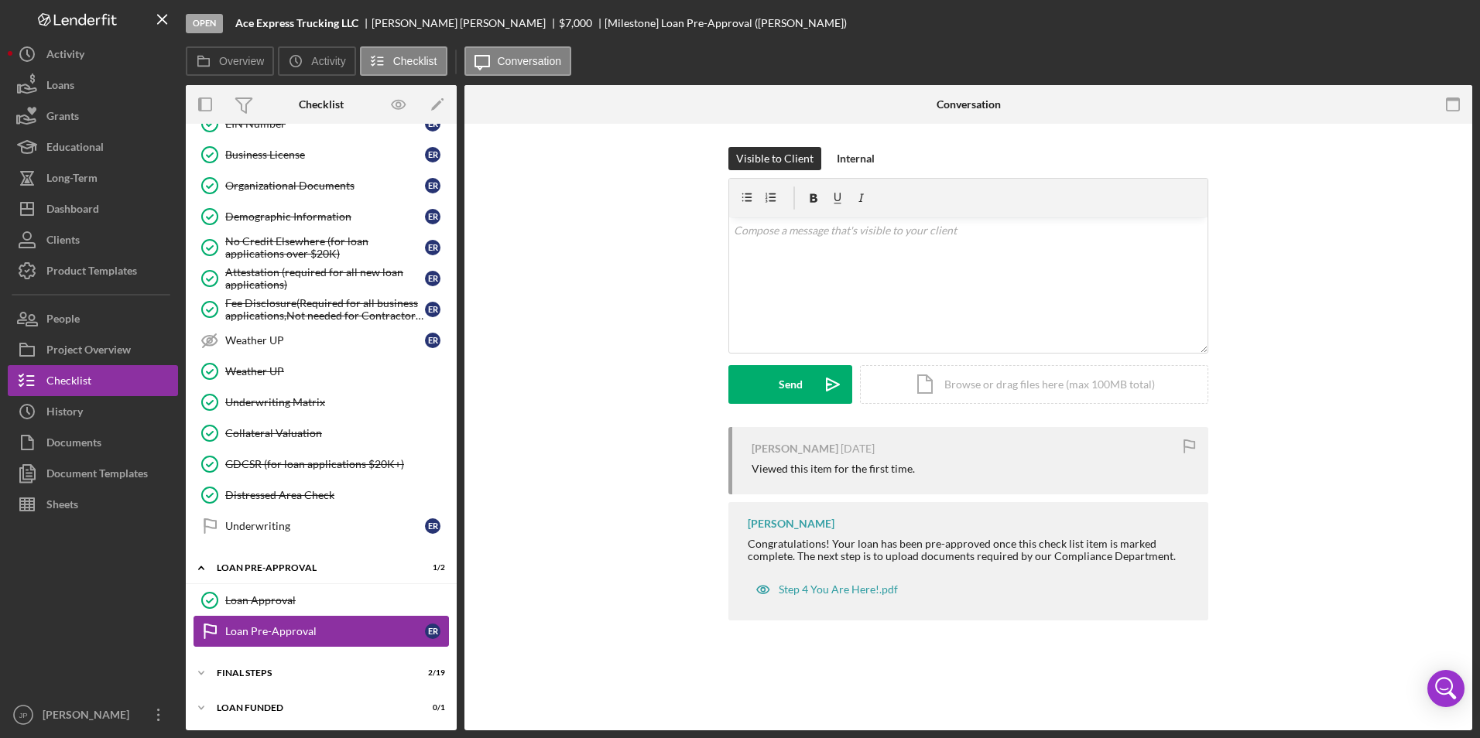
scroll to position [1001, 0]
click at [1031, 379] on div "Icon/Document Browse or drag files here (max 100MB total) Tap to choose files o…" at bounding box center [1034, 384] width 348 height 39
click at [1426, 22] on div "Mark Complete" at bounding box center [1399, 23] width 75 height 31
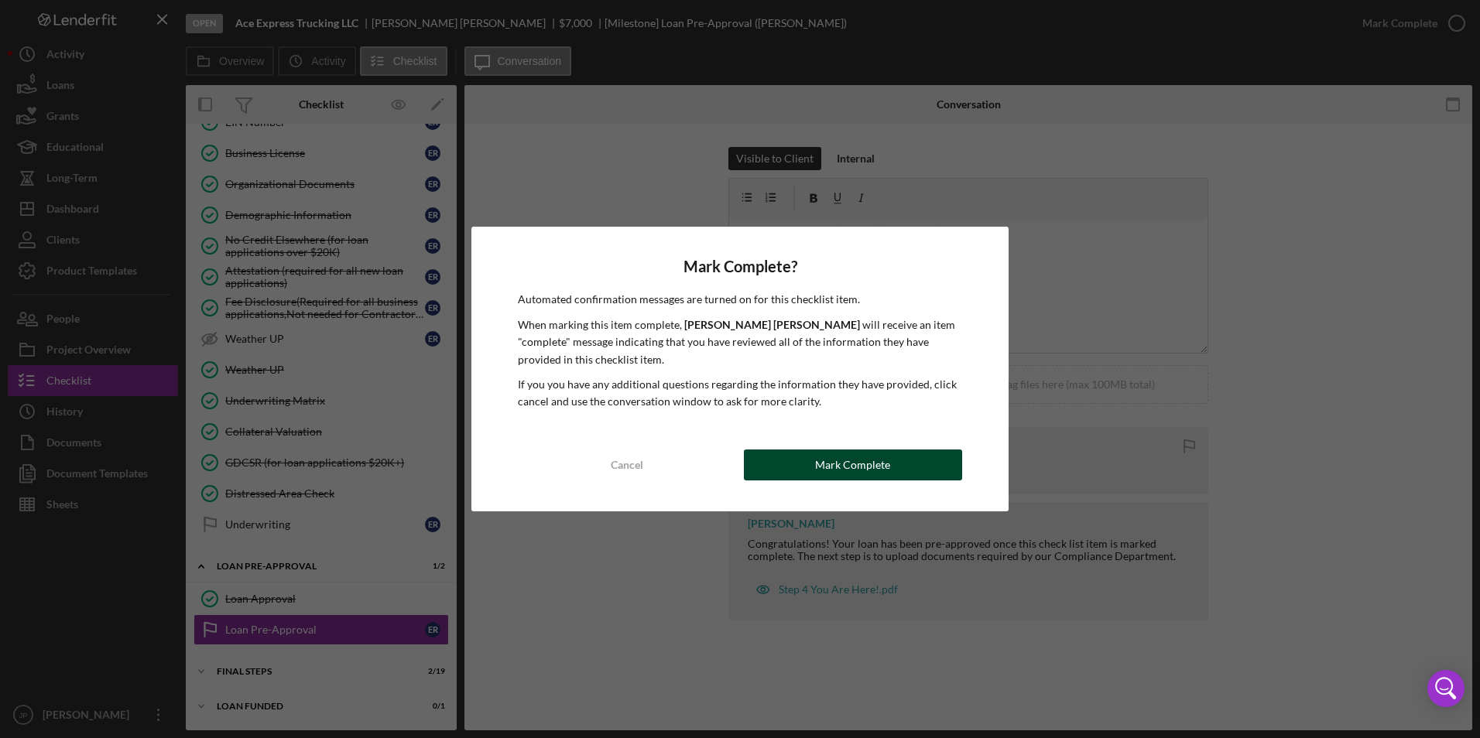
click at [871, 465] on div "Mark Complete" at bounding box center [852, 465] width 75 height 31
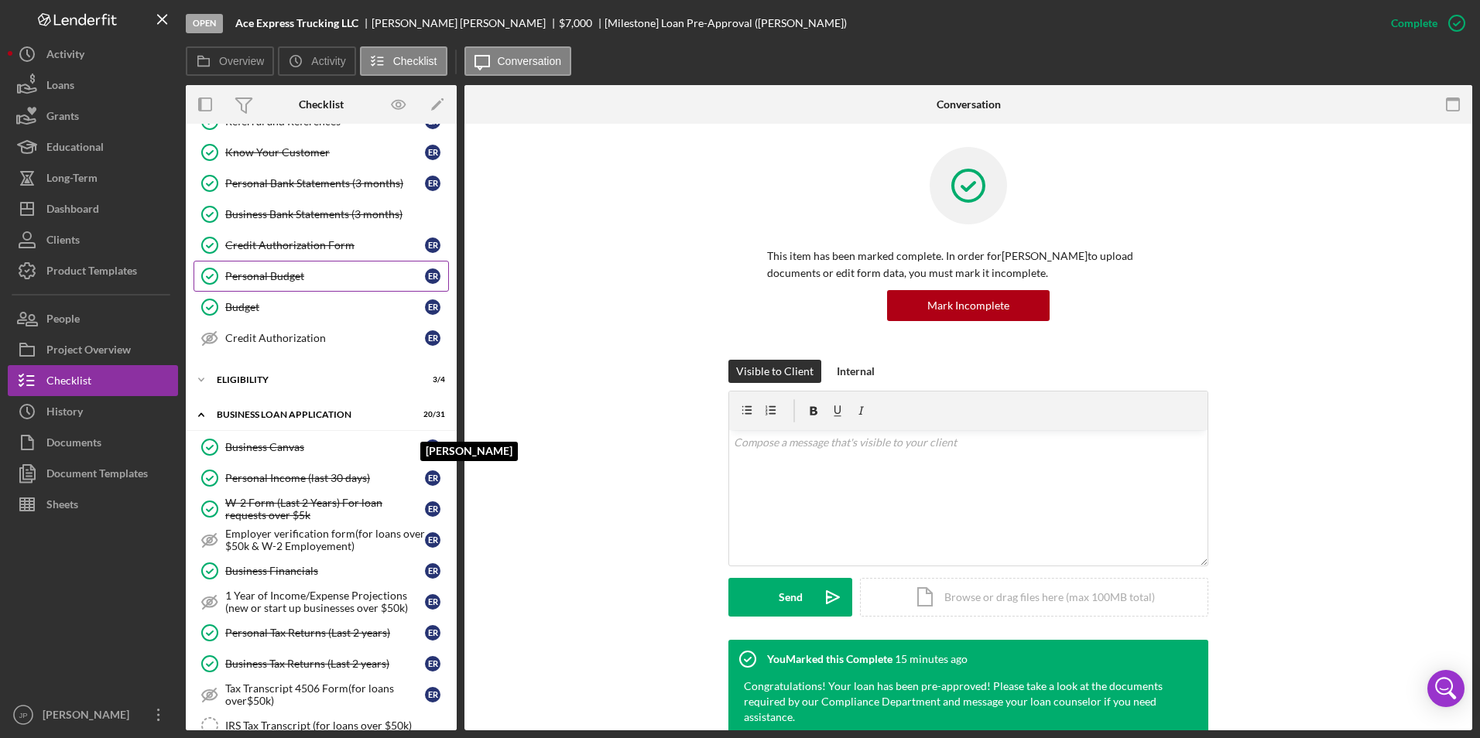
scroll to position [0, 0]
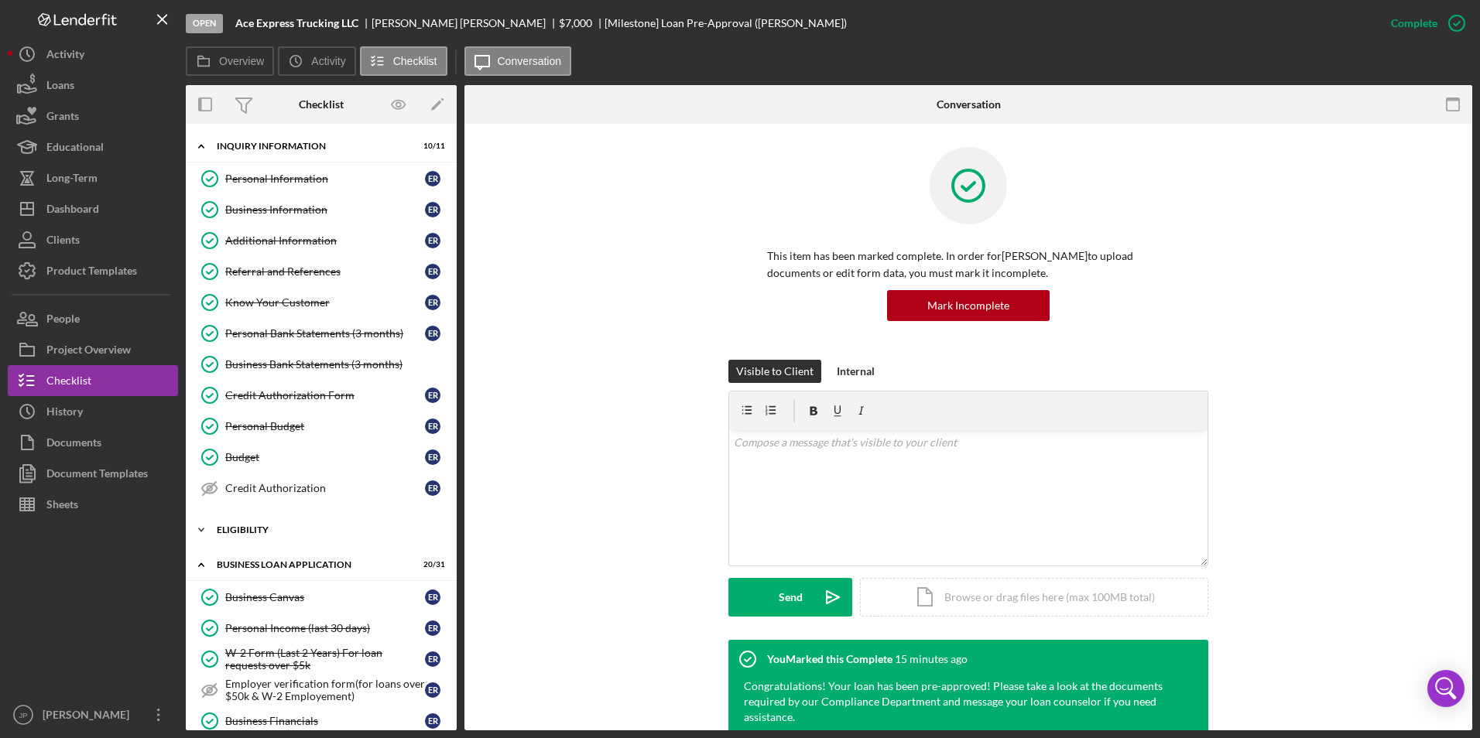
click at [206, 535] on icon "Icon/Expander" at bounding box center [201, 530] width 31 height 31
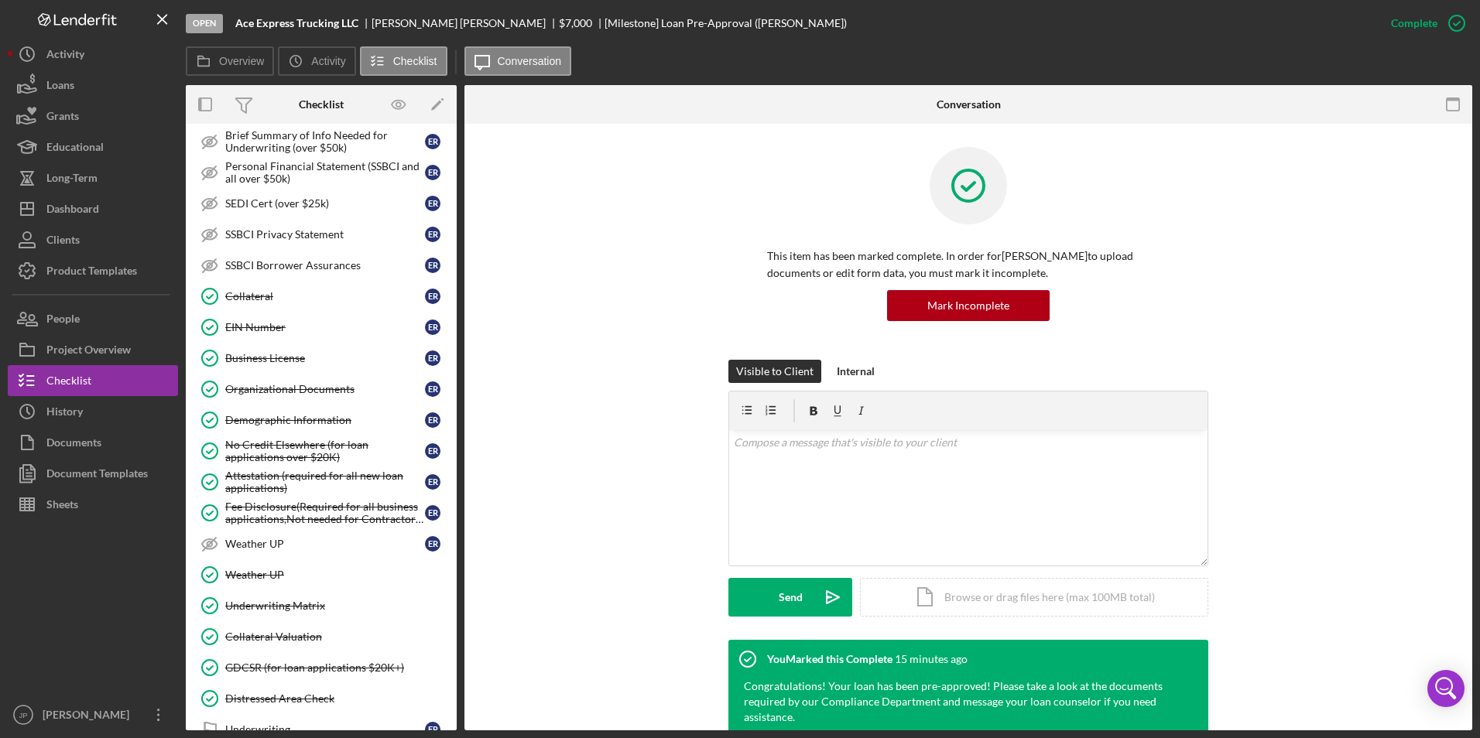
scroll to position [1006, 0]
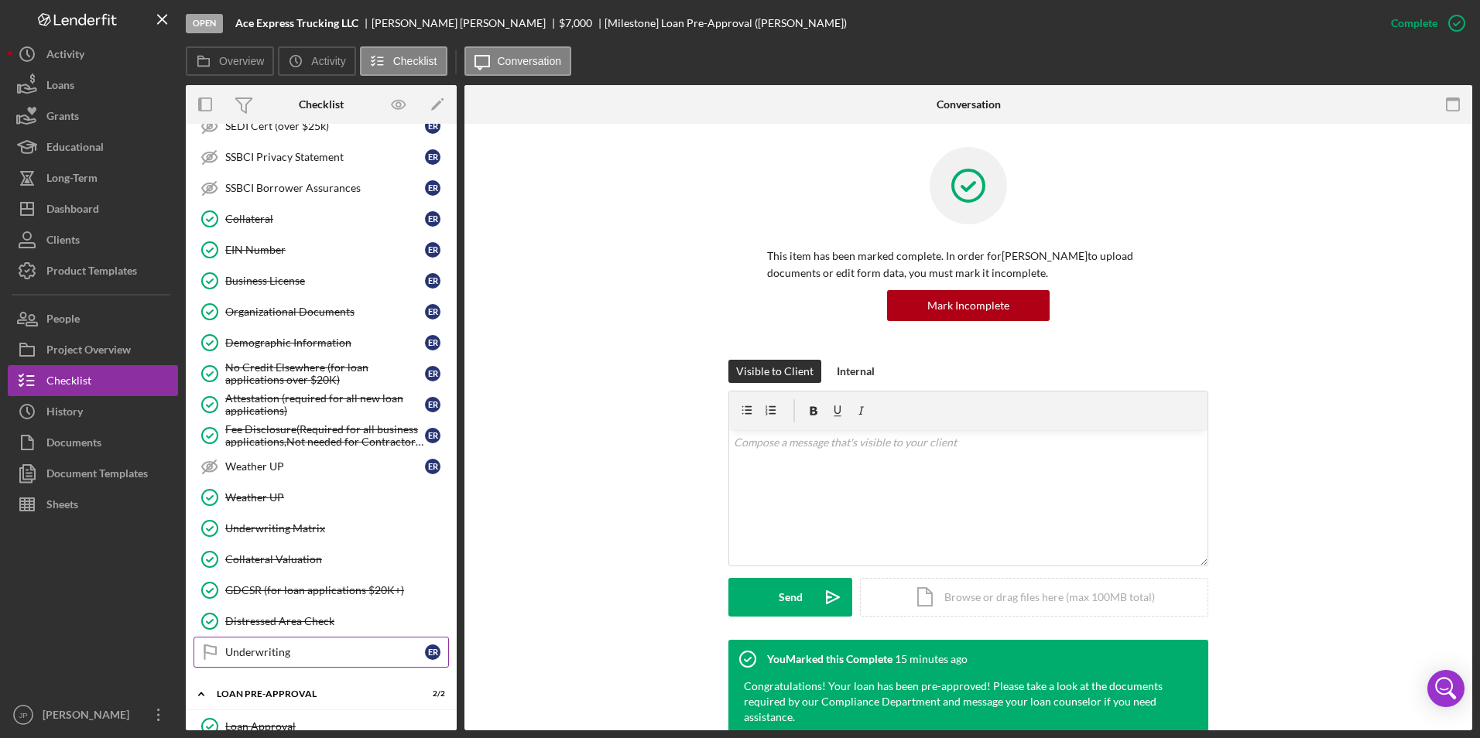
click at [296, 653] on div "Underwriting" at bounding box center [325, 652] width 200 height 12
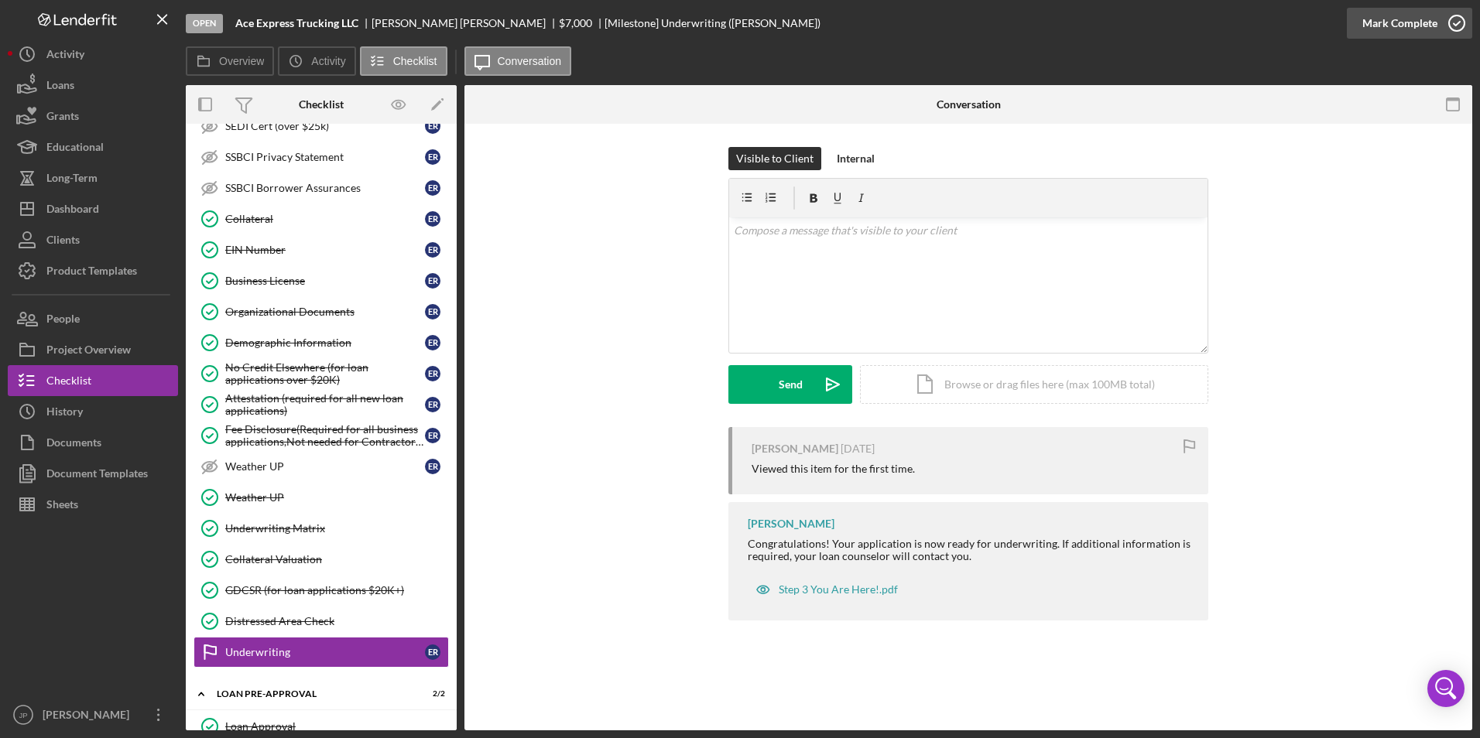
click at [1404, 25] on div "Mark Complete" at bounding box center [1399, 23] width 75 height 31
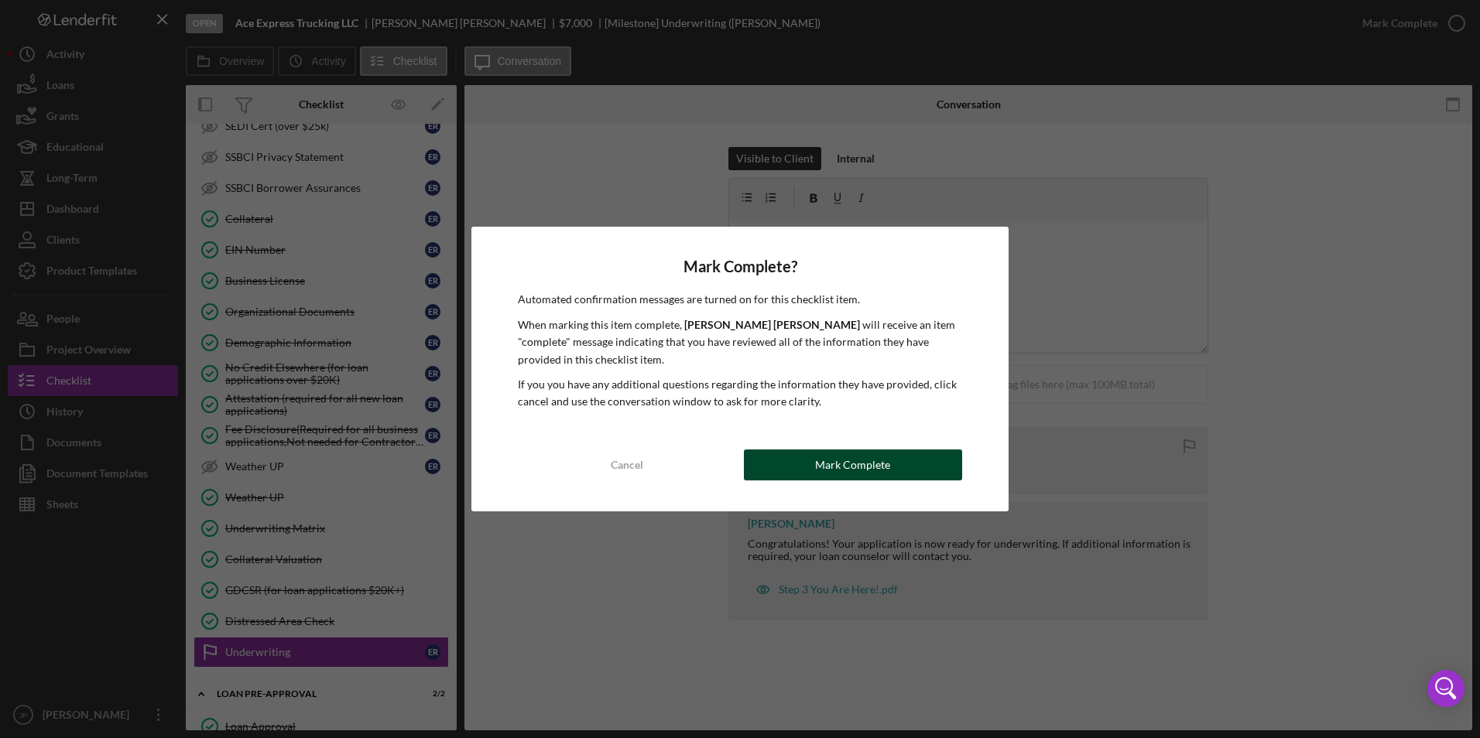
click at [830, 462] on div "Mark Complete" at bounding box center [852, 465] width 75 height 31
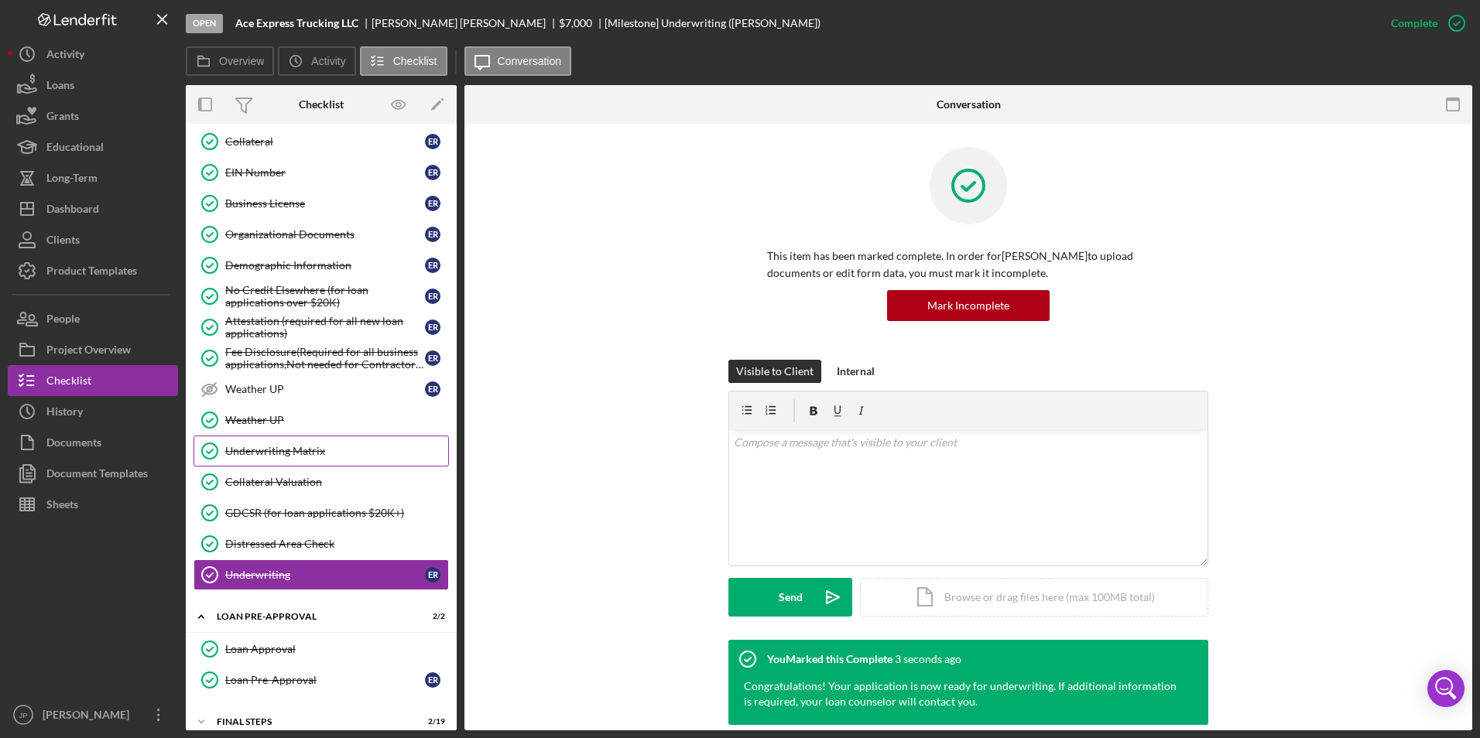
scroll to position [1134, 0]
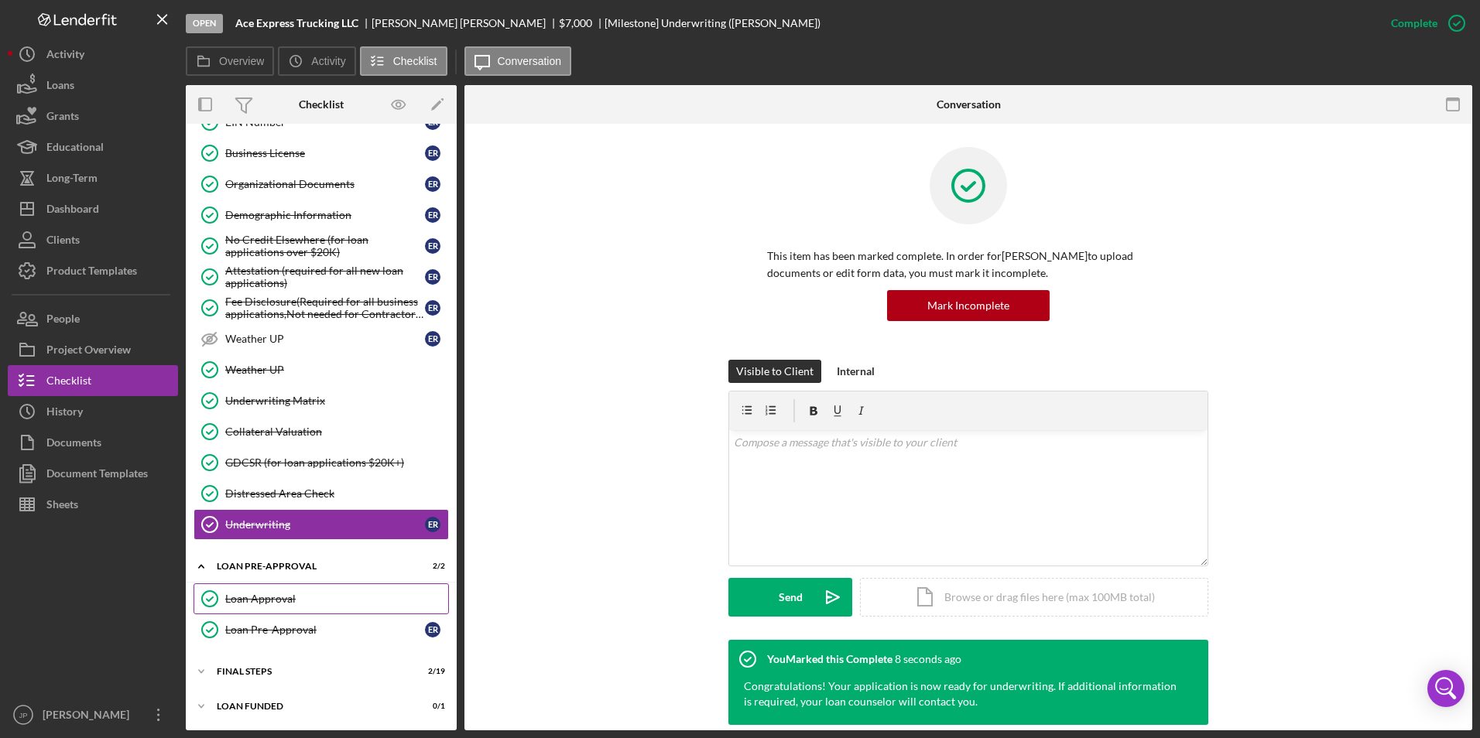
click at [247, 604] on div "Loan Approval" at bounding box center [336, 599] width 223 height 12
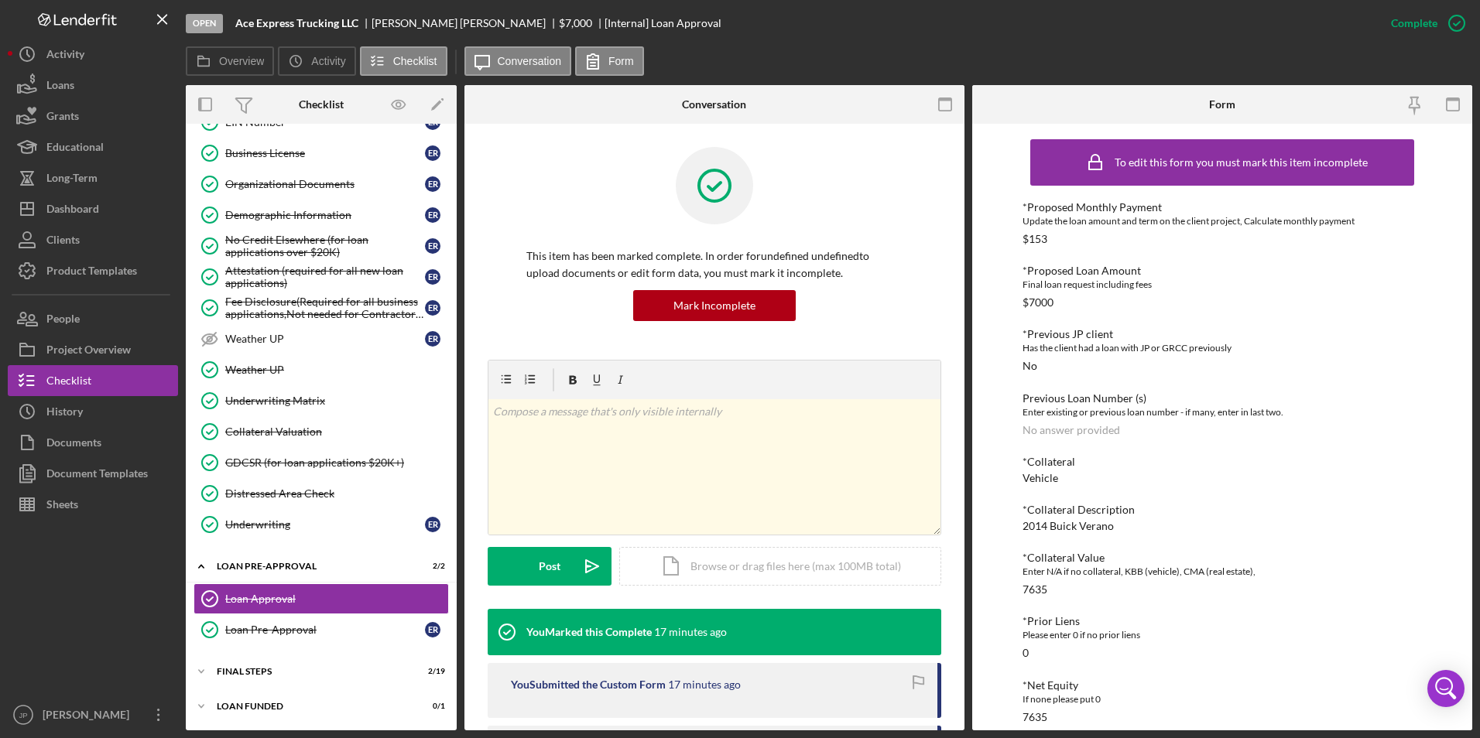
scroll to position [77, 0]
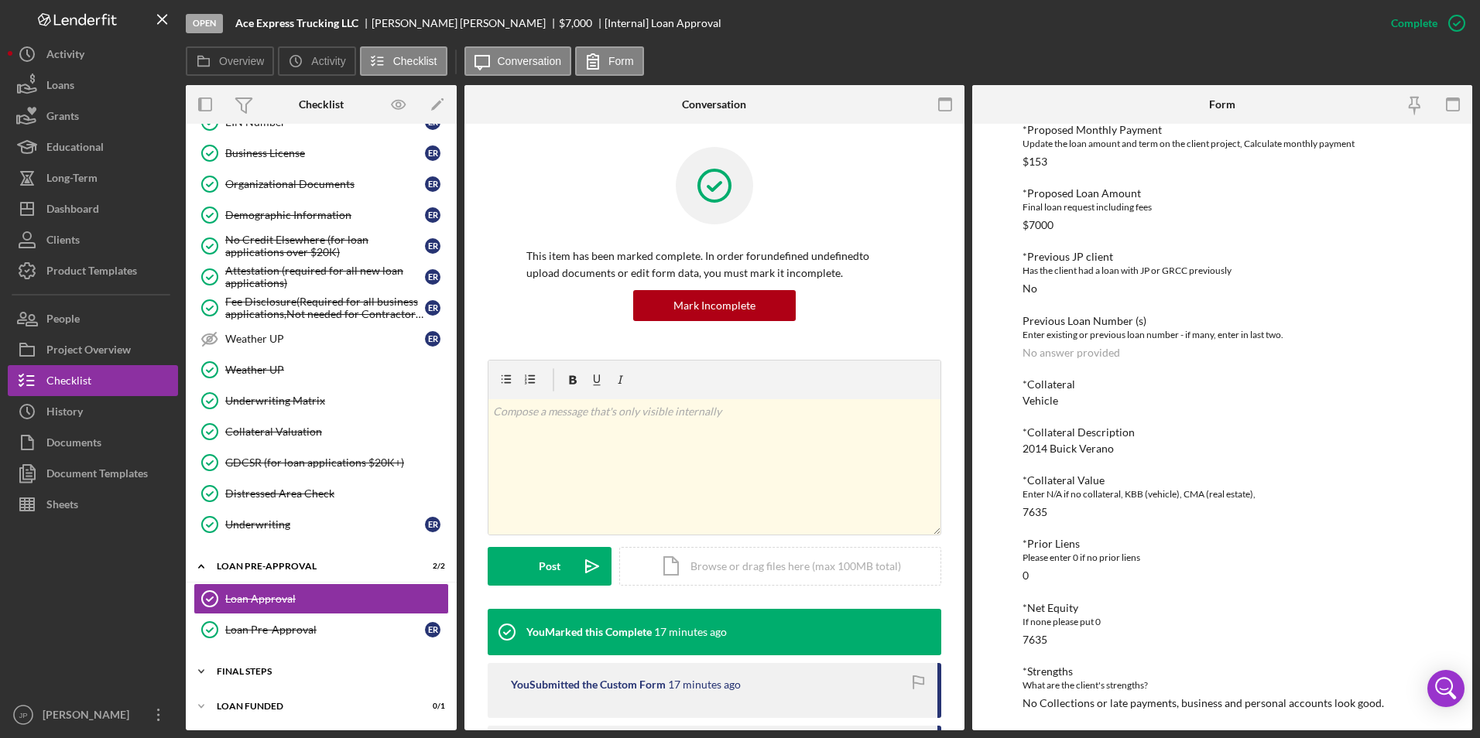
click at [208, 673] on icon "Icon/Expander" at bounding box center [201, 671] width 31 height 31
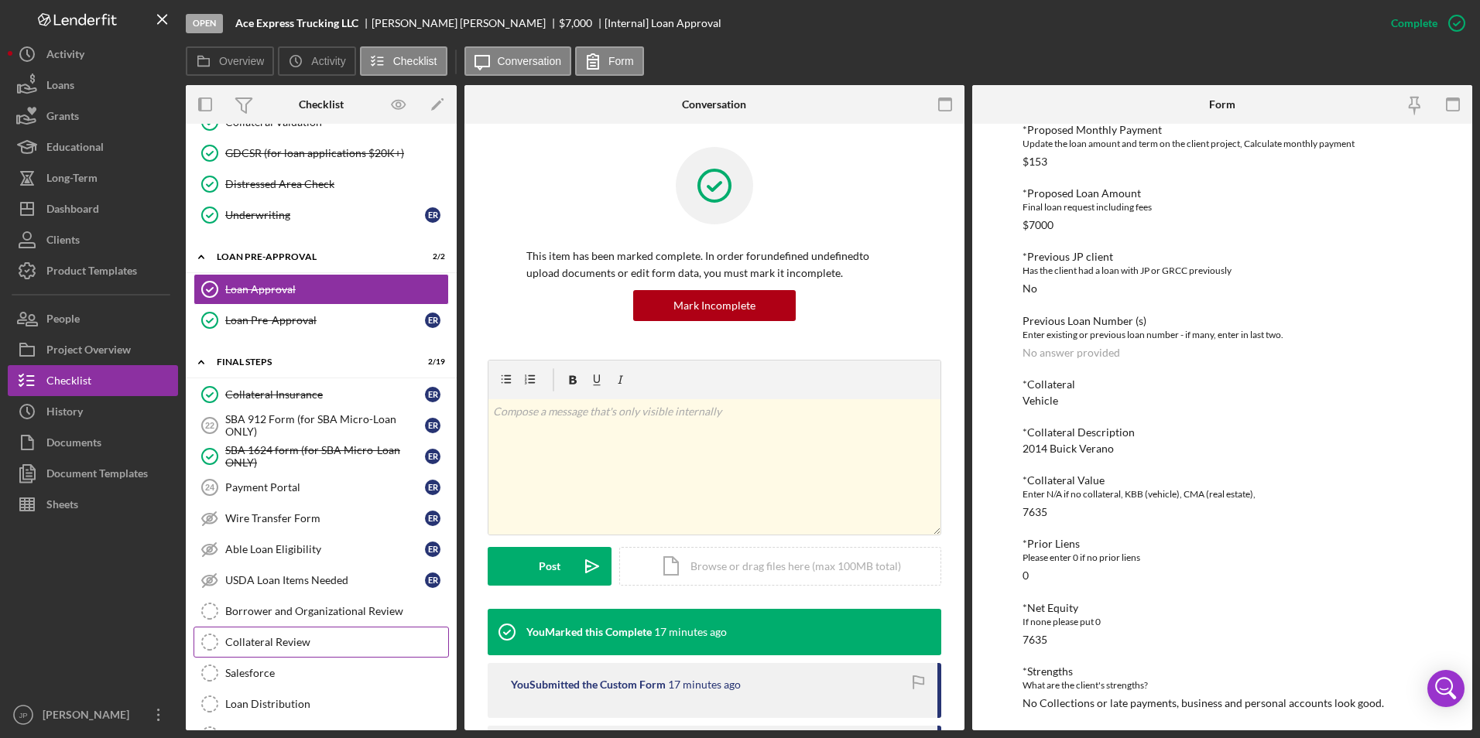
scroll to position [1521, 0]
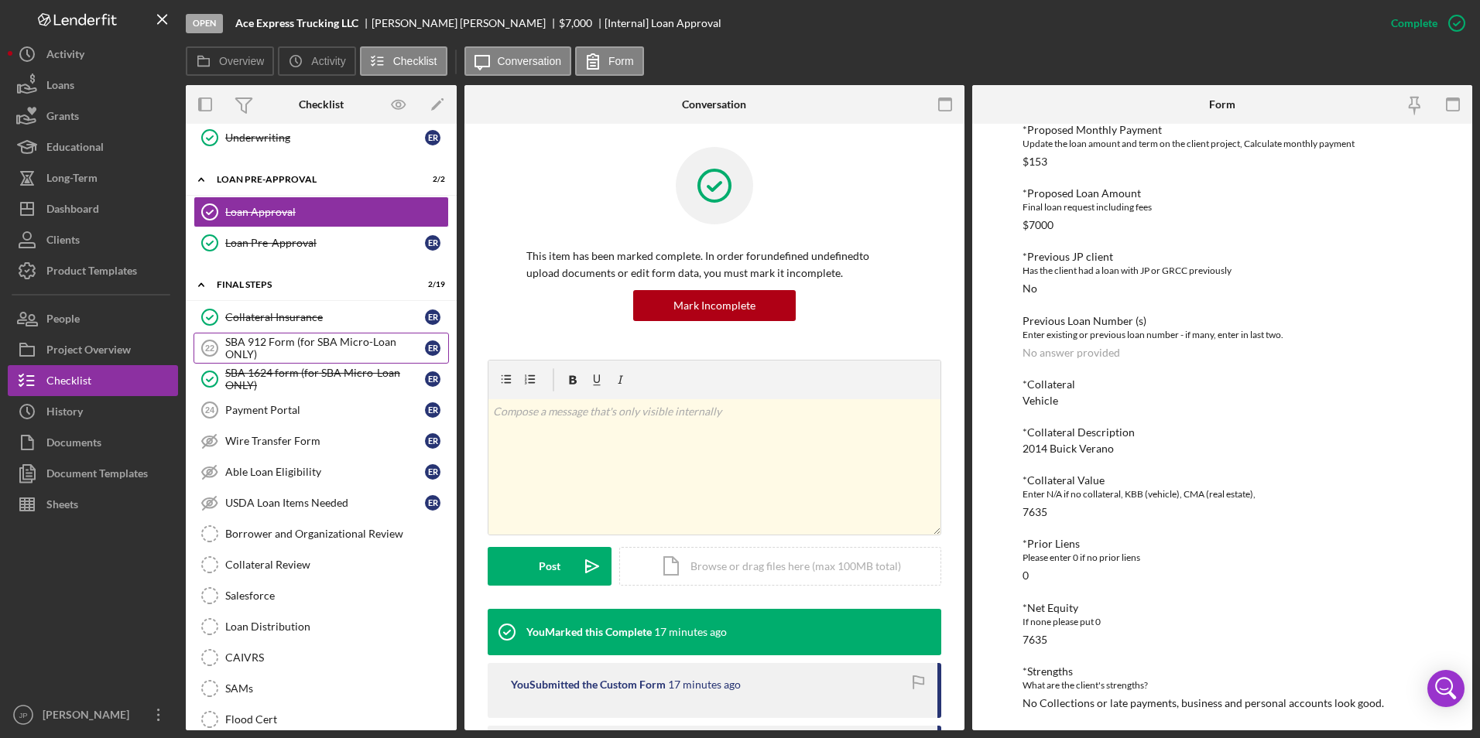
click at [272, 354] on div "SBA 912 Form (for SBA Micro-Loan ONLY)" at bounding box center [325, 348] width 200 height 25
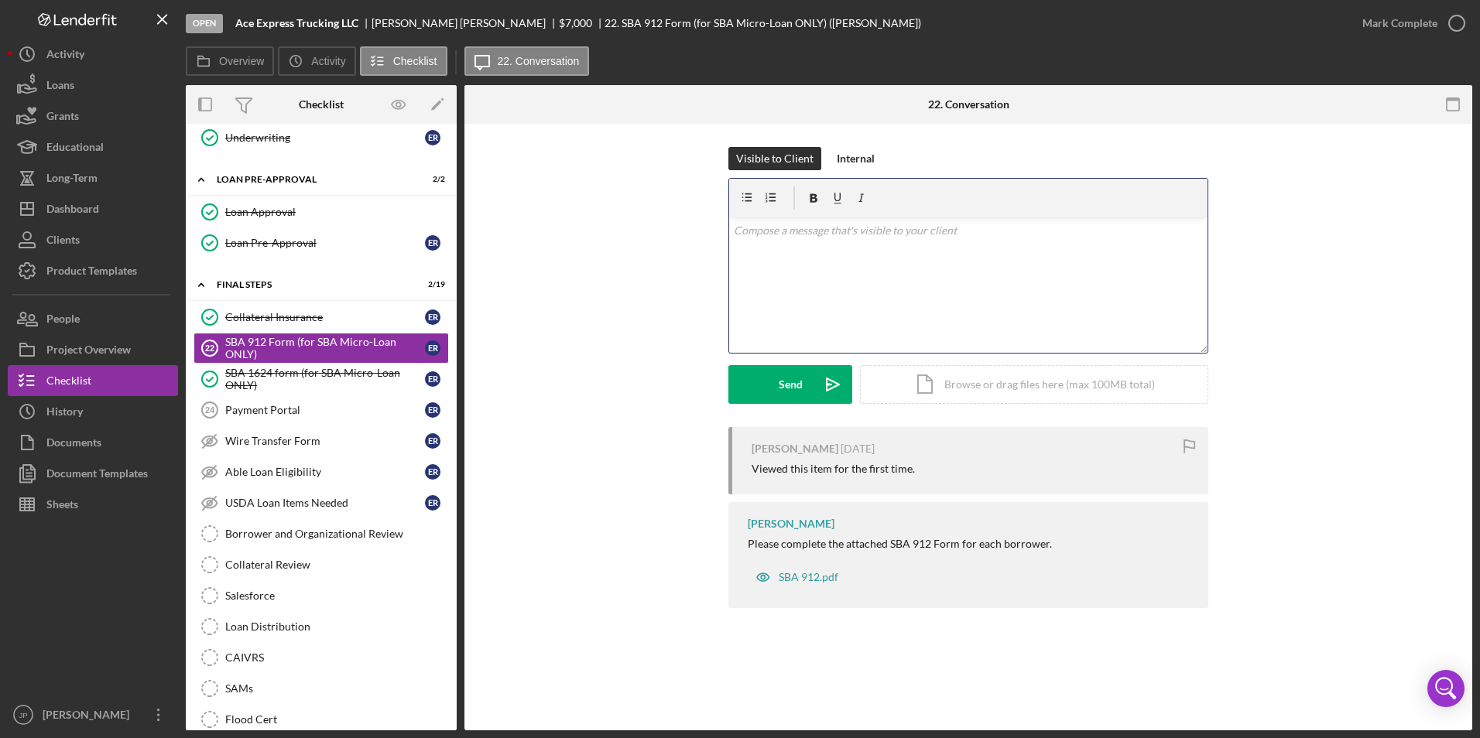
click at [922, 279] on div "v Color teal Color pink Remove color Add row above Add row below Add column bef…" at bounding box center [968, 284] width 478 height 135
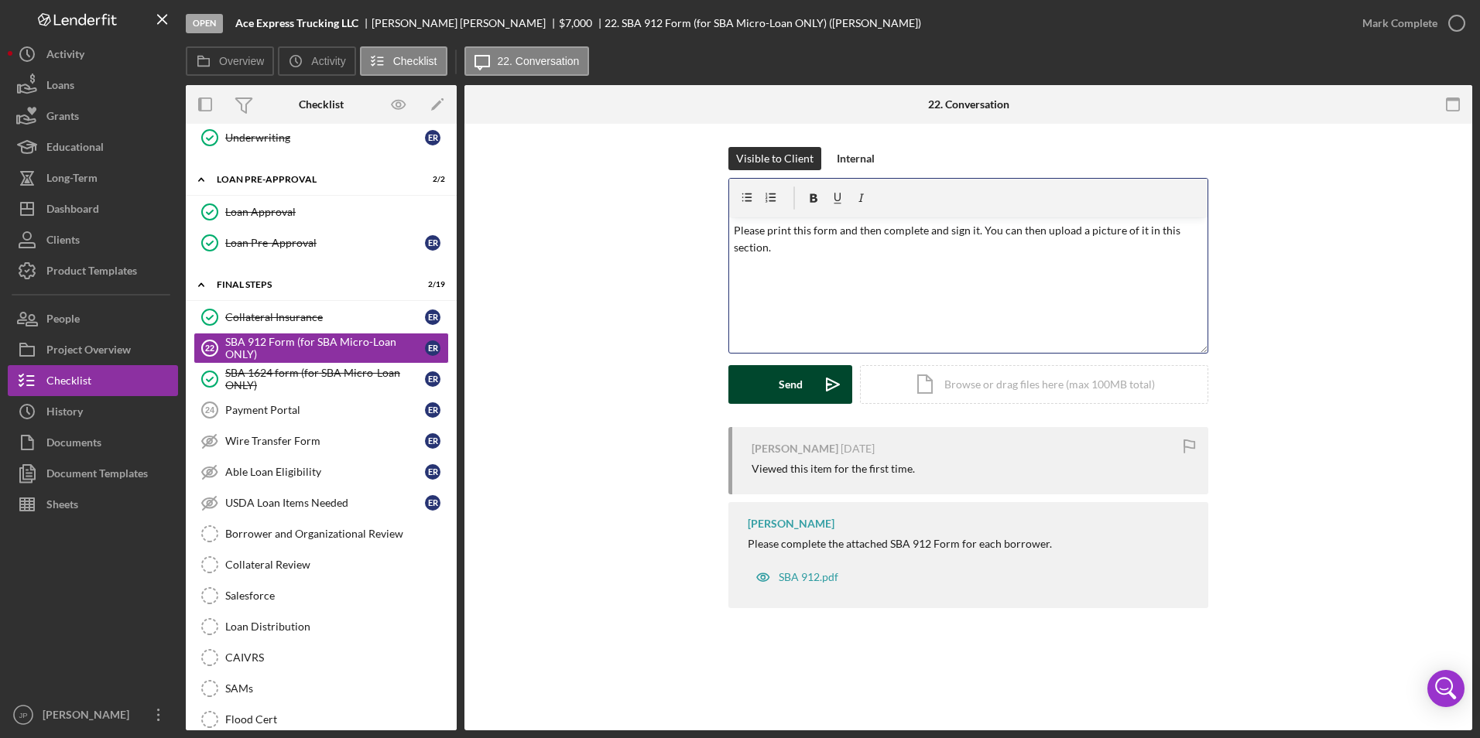
click at [775, 390] on button "Send Icon/icon-invite-send" at bounding box center [790, 384] width 124 height 39
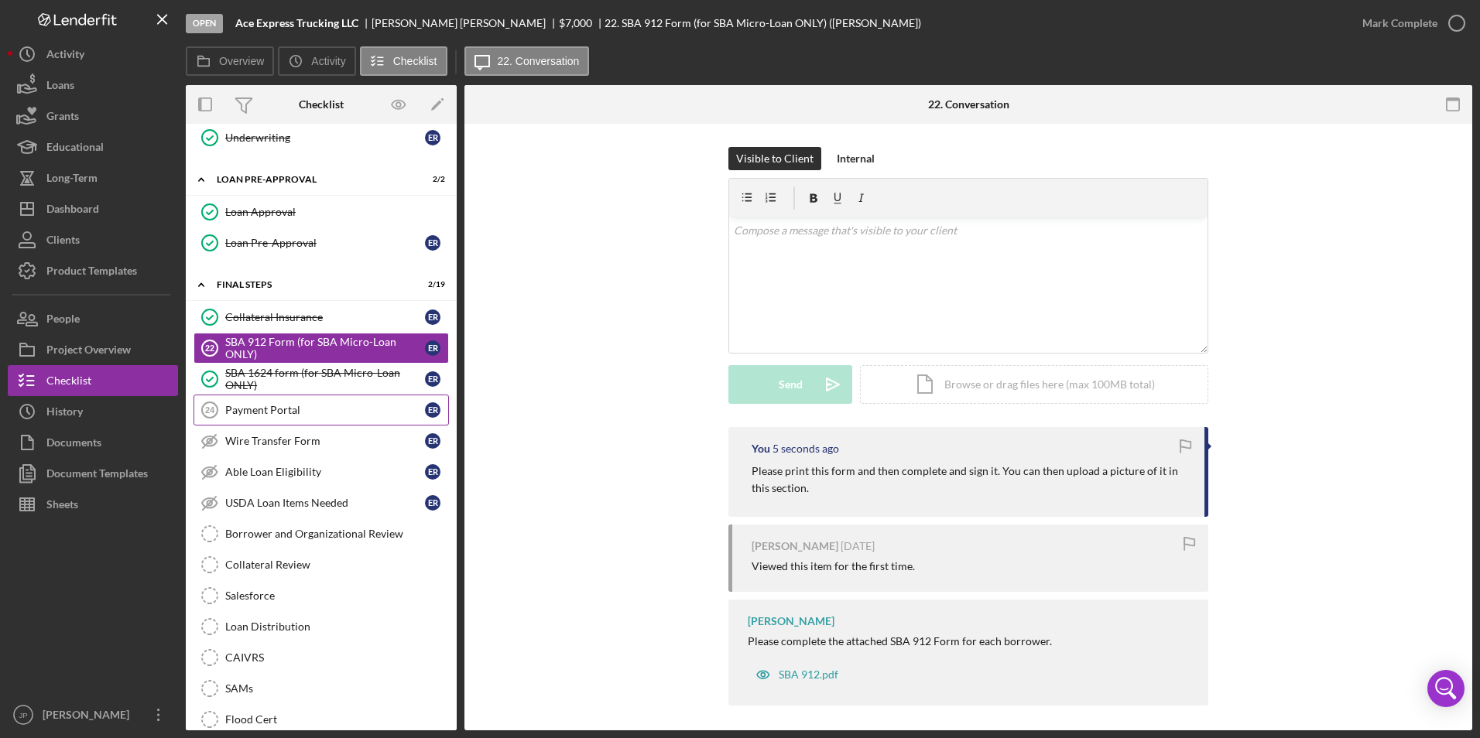
click at [309, 409] on div "Payment Portal" at bounding box center [325, 410] width 200 height 12
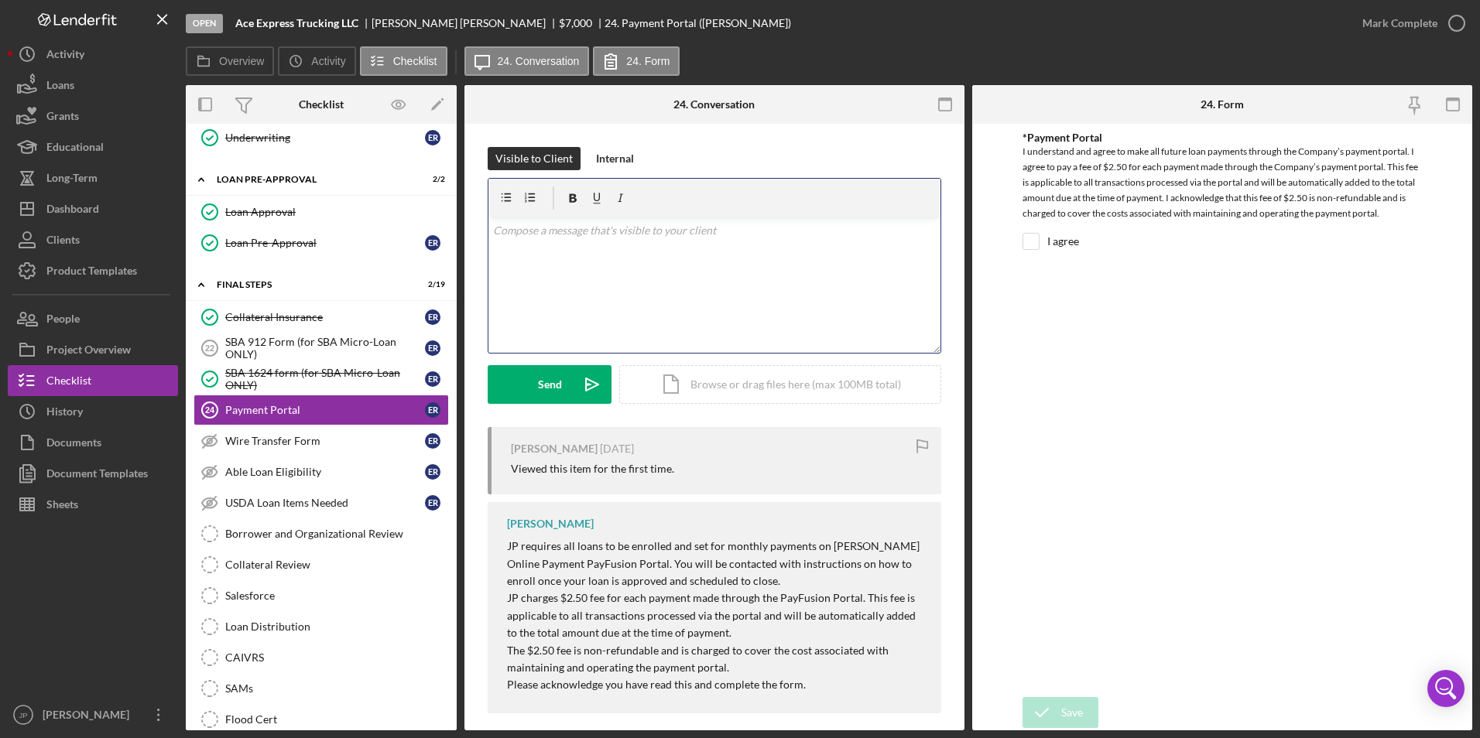
click at [566, 290] on div "v Color teal Color pink Remove color Add row above Add row below Add column bef…" at bounding box center [714, 284] width 452 height 135
click at [556, 385] on div "Send" at bounding box center [550, 384] width 24 height 39
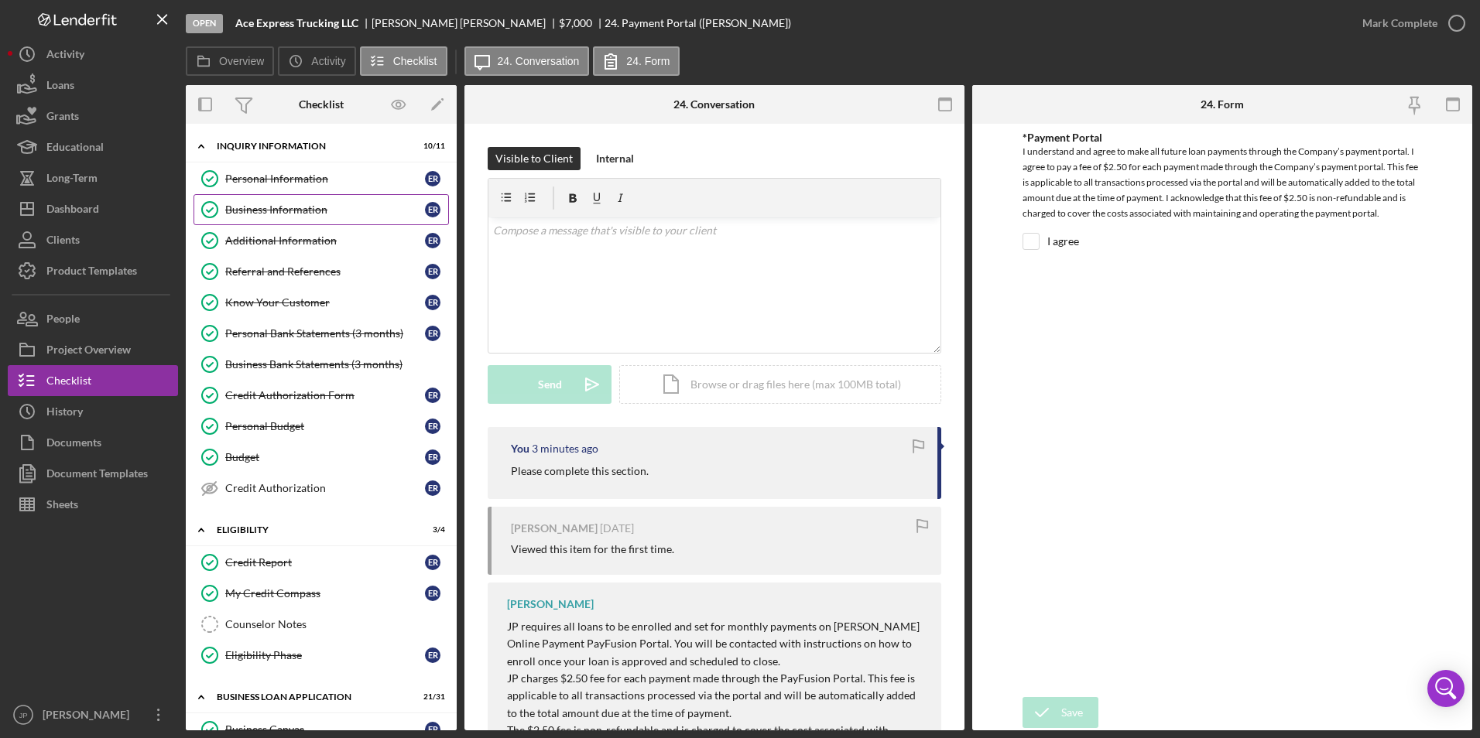
click at [288, 204] on div "Business Information" at bounding box center [325, 210] width 200 height 12
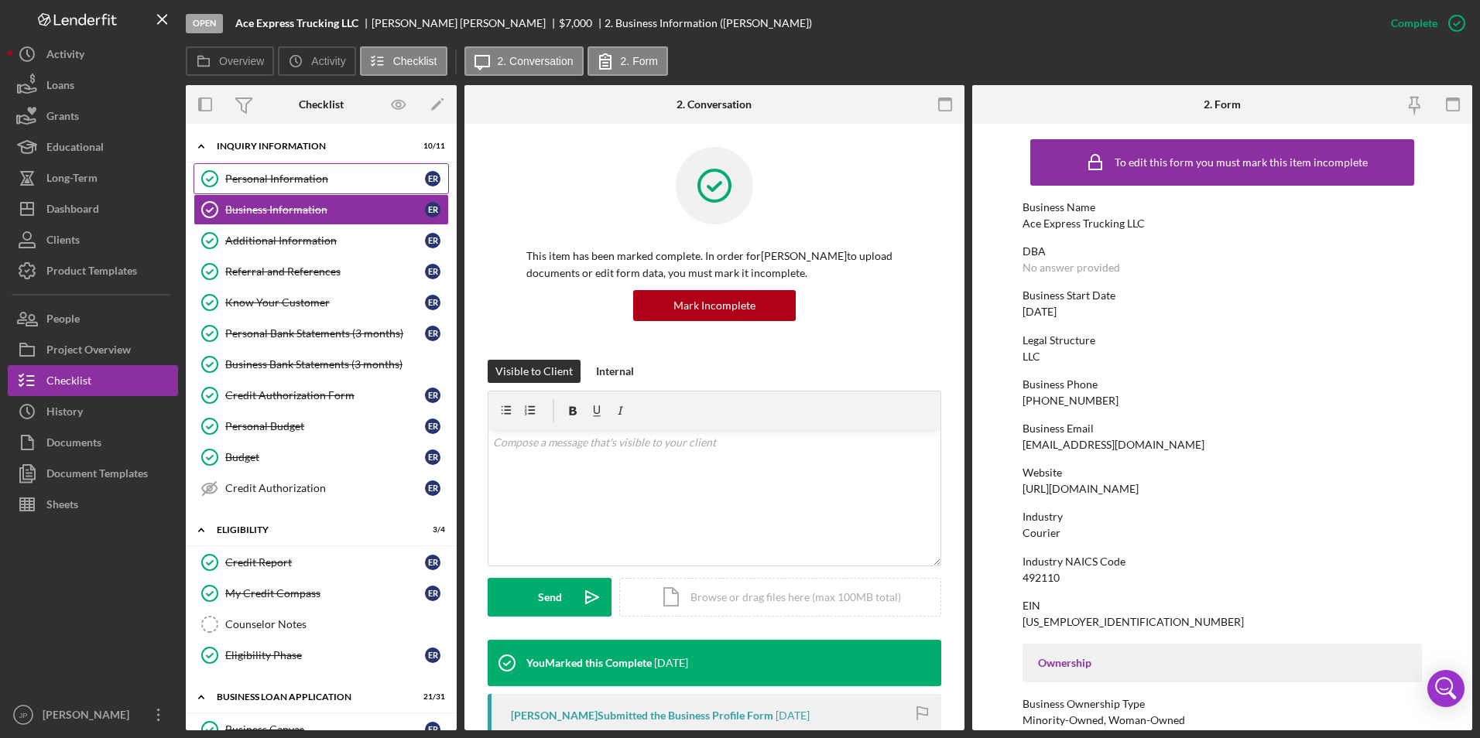
click at [290, 182] on div "Personal Information" at bounding box center [325, 179] width 200 height 12
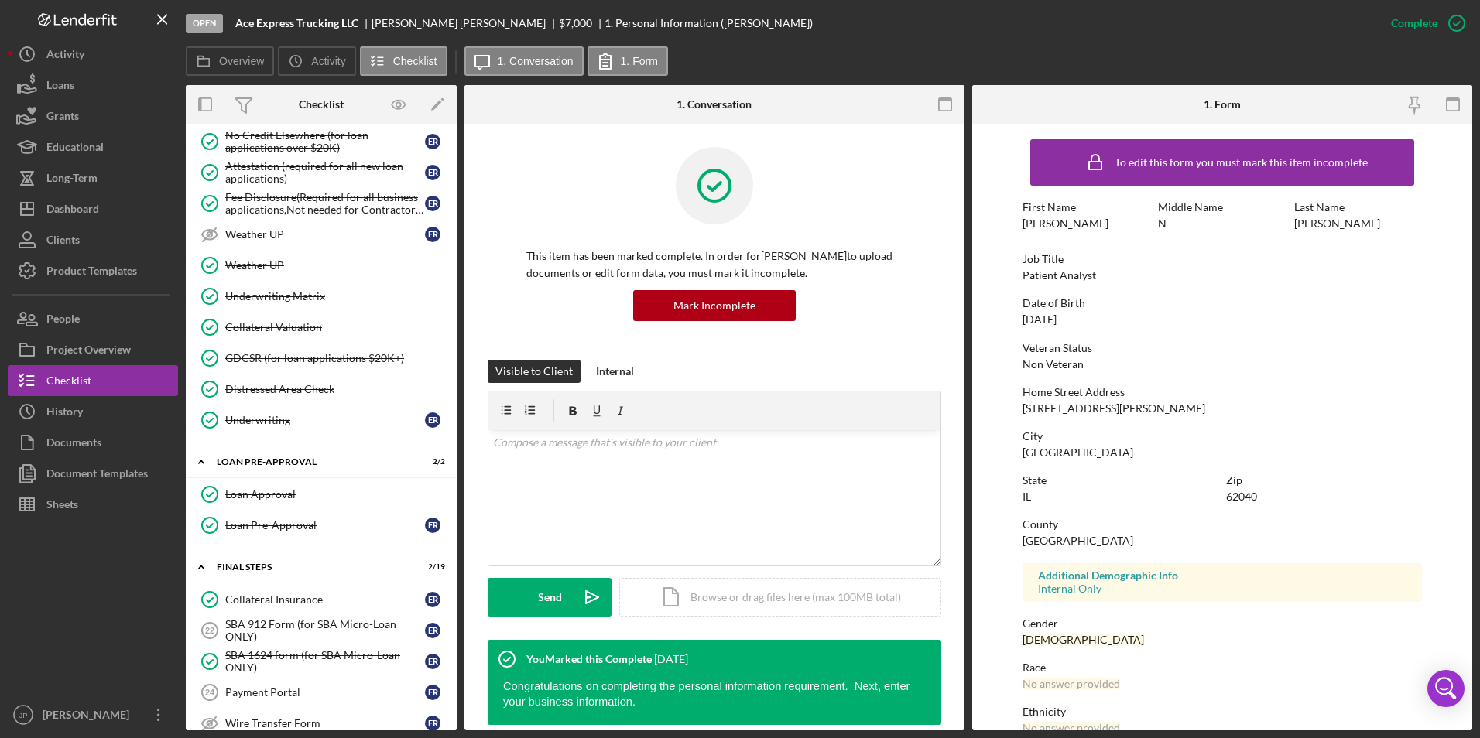
scroll to position [1470, 0]
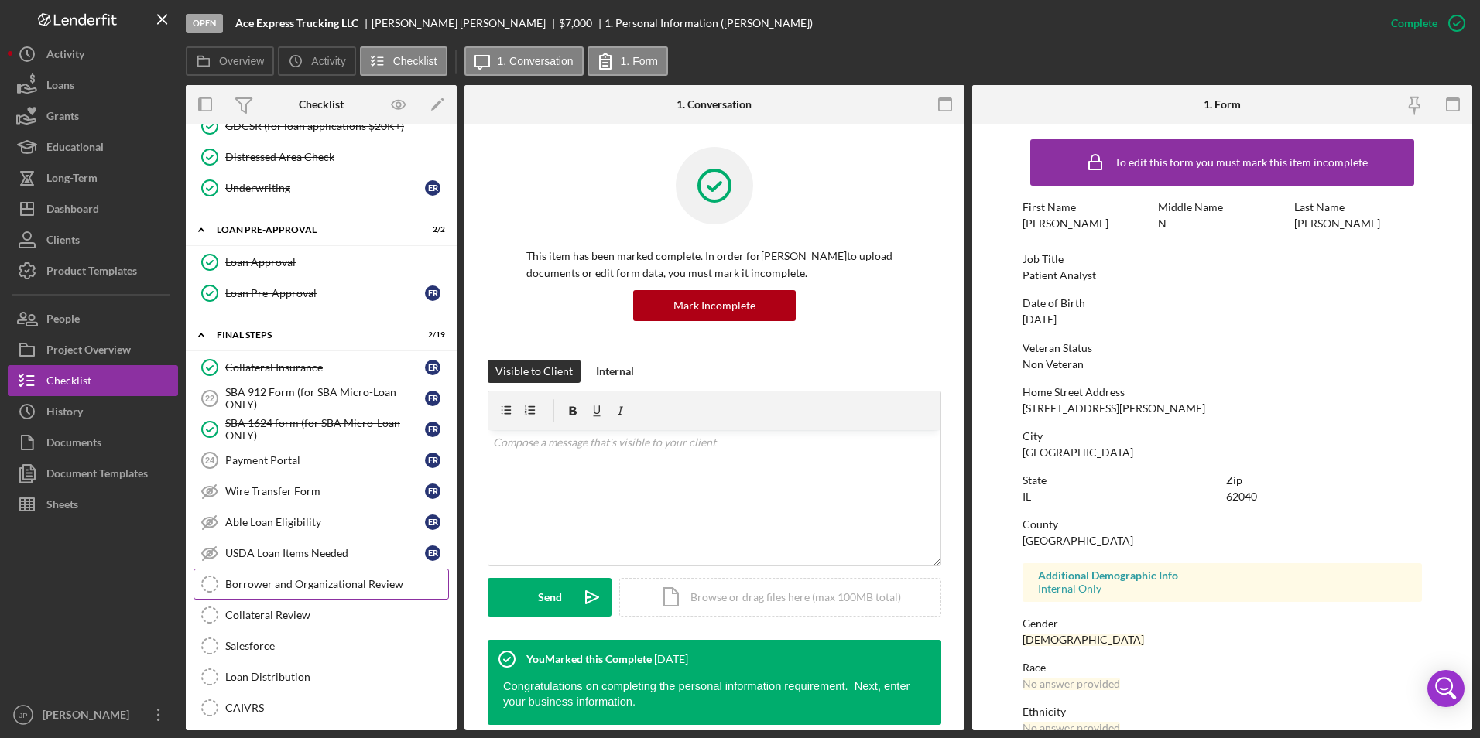
click at [306, 586] on div "Borrower and Organizational Review" at bounding box center [336, 584] width 223 height 12
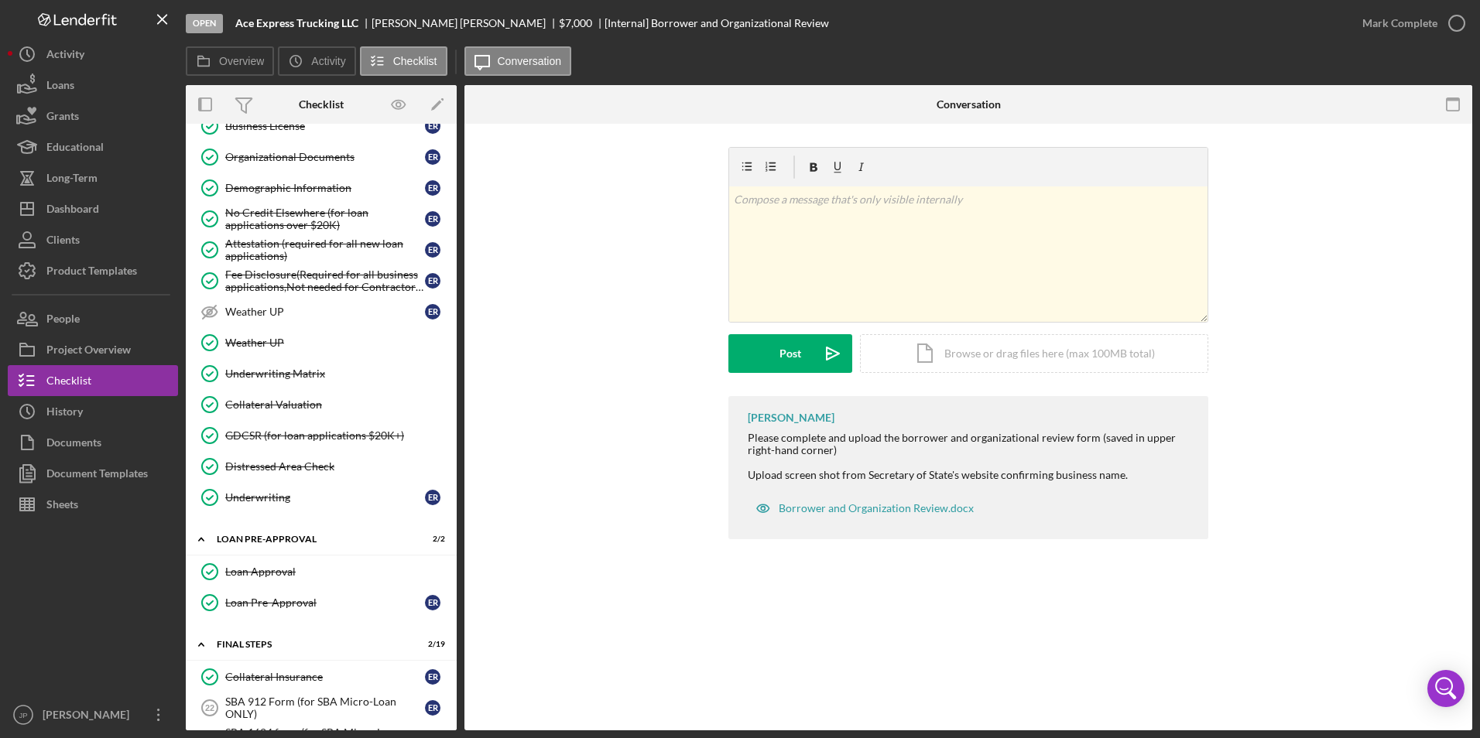
scroll to position [1006, 0]
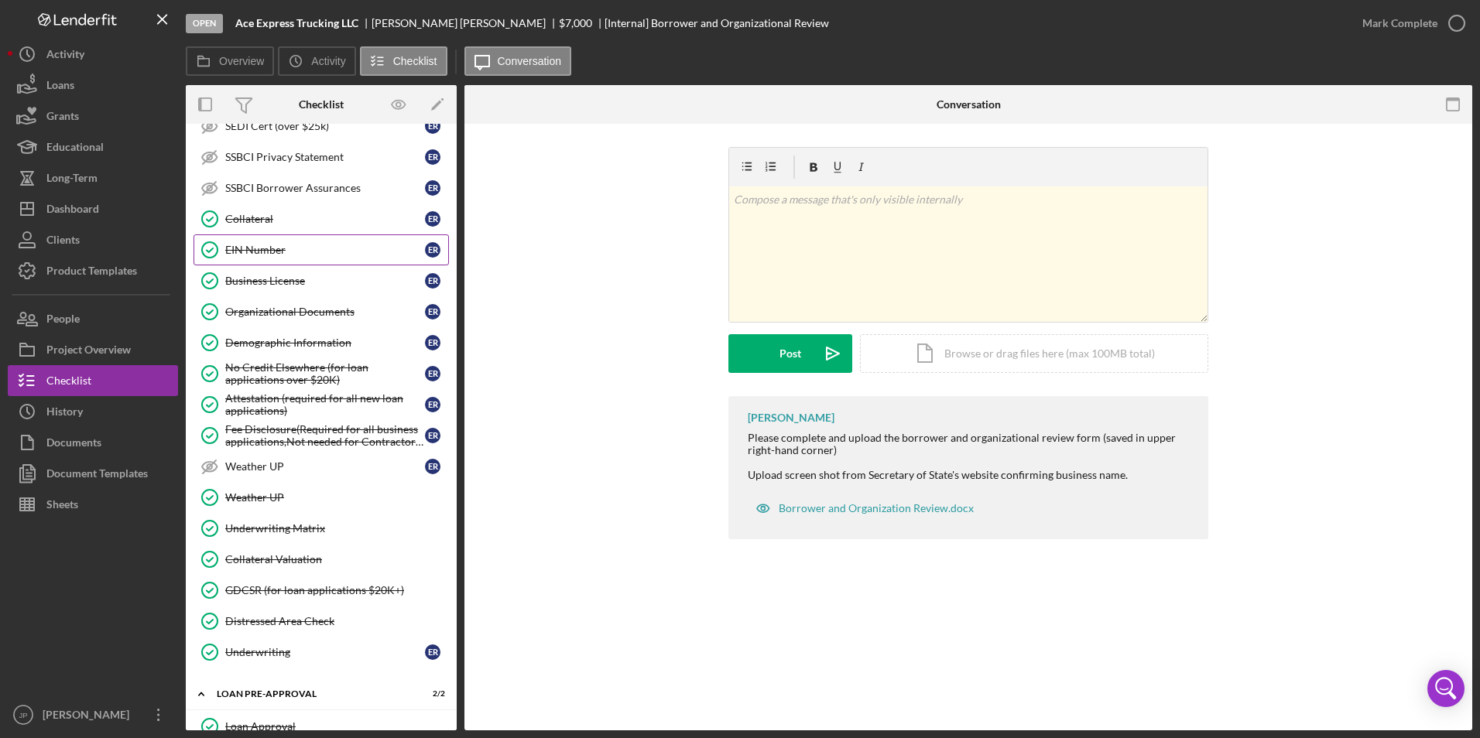
click at [272, 250] on div "EIN Number" at bounding box center [325, 250] width 200 height 12
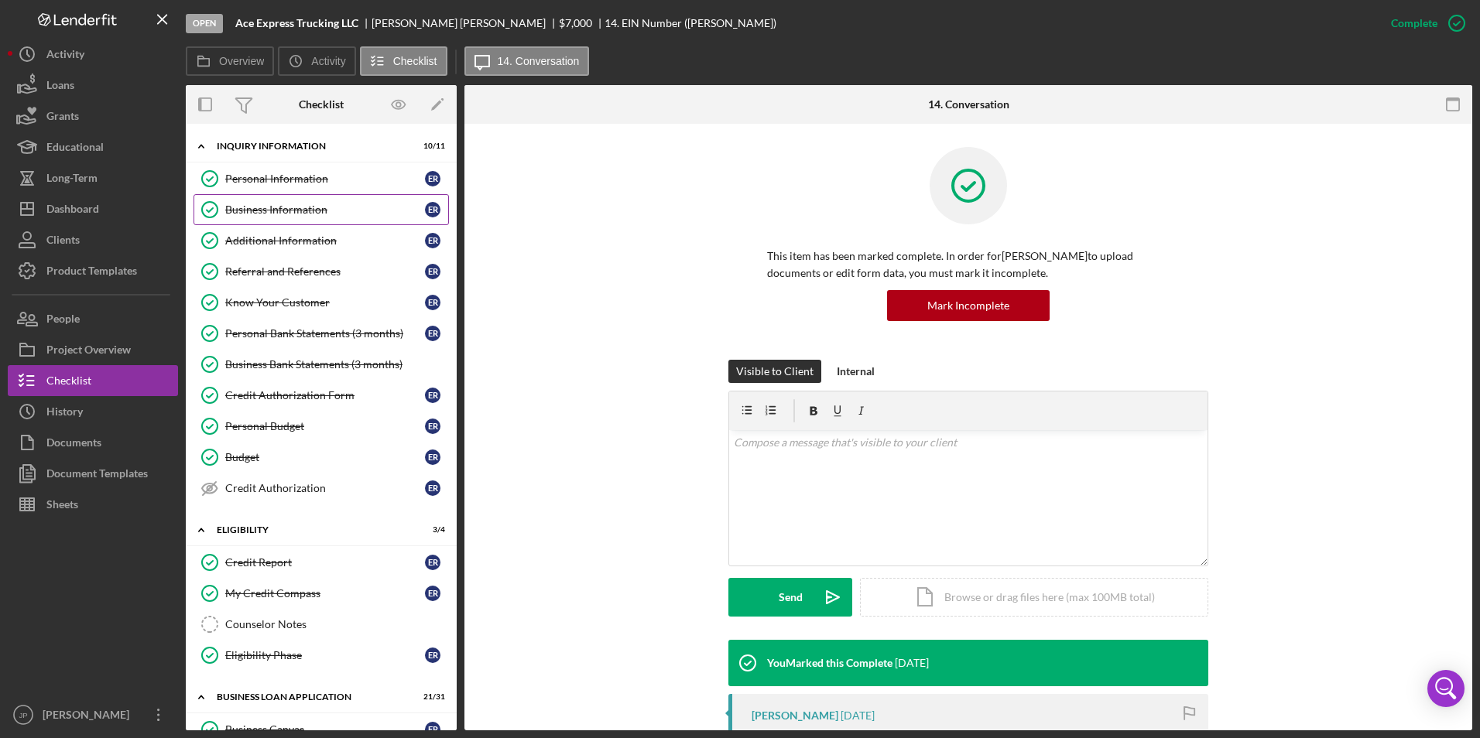
click at [268, 218] on link "Business Information Business Information E R" at bounding box center [320, 209] width 255 height 31
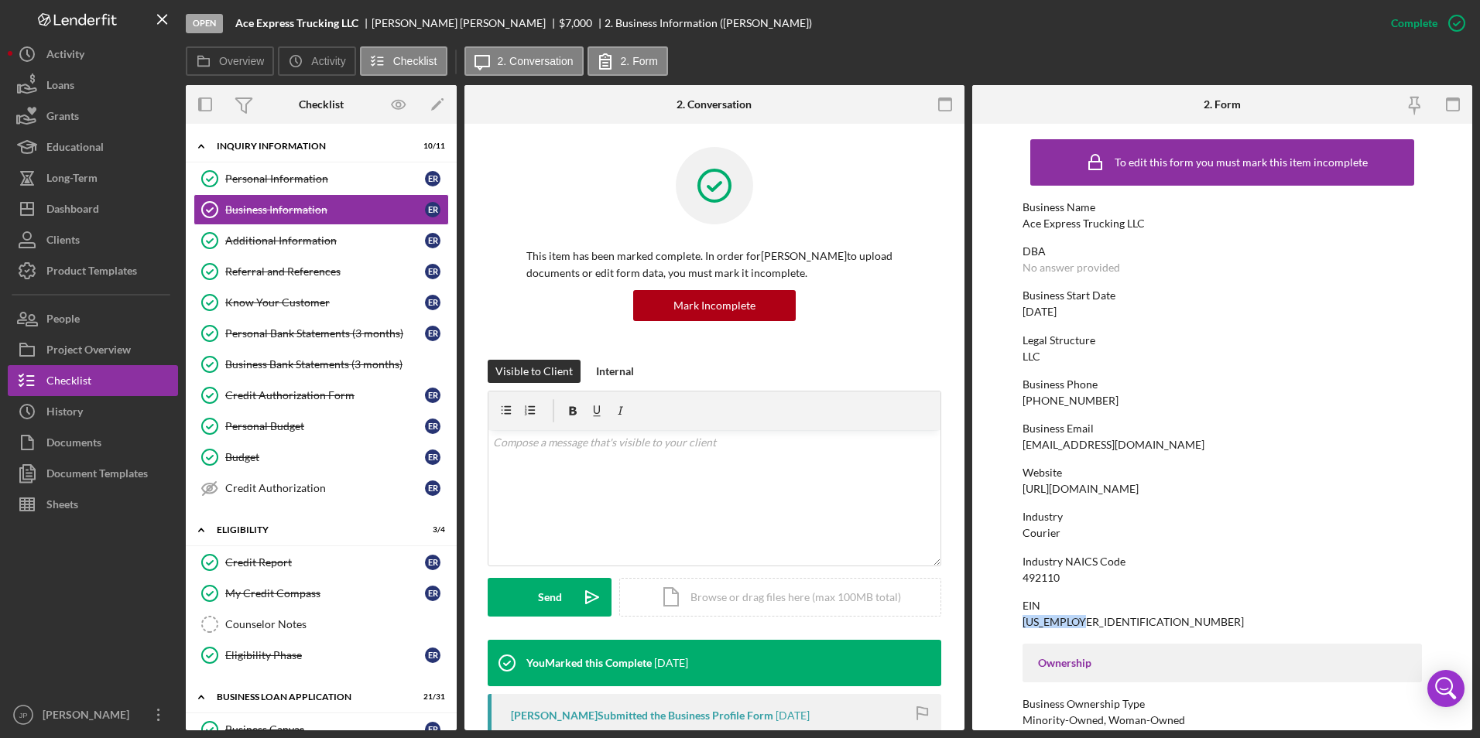
drag, startPoint x: 1101, startPoint y: 620, endPoint x: 1018, endPoint y: 622, distance: 83.6
click at [1018, 622] on form "To edit this form you must mark this item incomplete Business Name Ace Express …" at bounding box center [1222, 427] width 500 height 607
copy div "[US_EMPLOYER_IDENTIFICATION_NUMBER]"
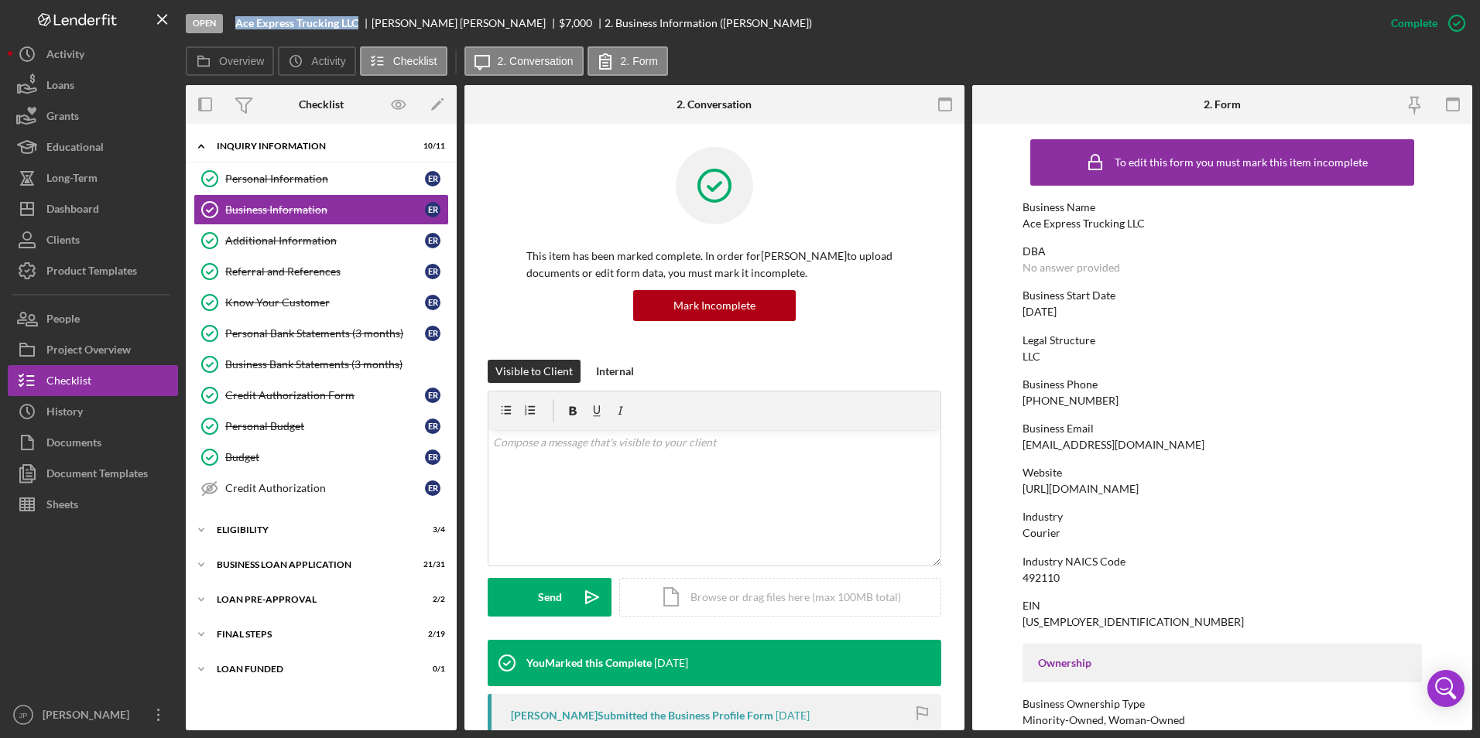
drag, startPoint x: 234, startPoint y: 22, endPoint x: 355, endPoint y: 23, distance: 121.5
click at [355, 23] on div "Open Ace Express Trucking LLC [PERSON_NAME] $7,000 $7,000 2. Business Informati…" at bounding box center [780, 23] width 1189 height 46
copy b "Ace Express Trucking LLC"
click at [207, 563] on icon "Icon/Expander" at bounding box center [201, 564] width 31 height 31
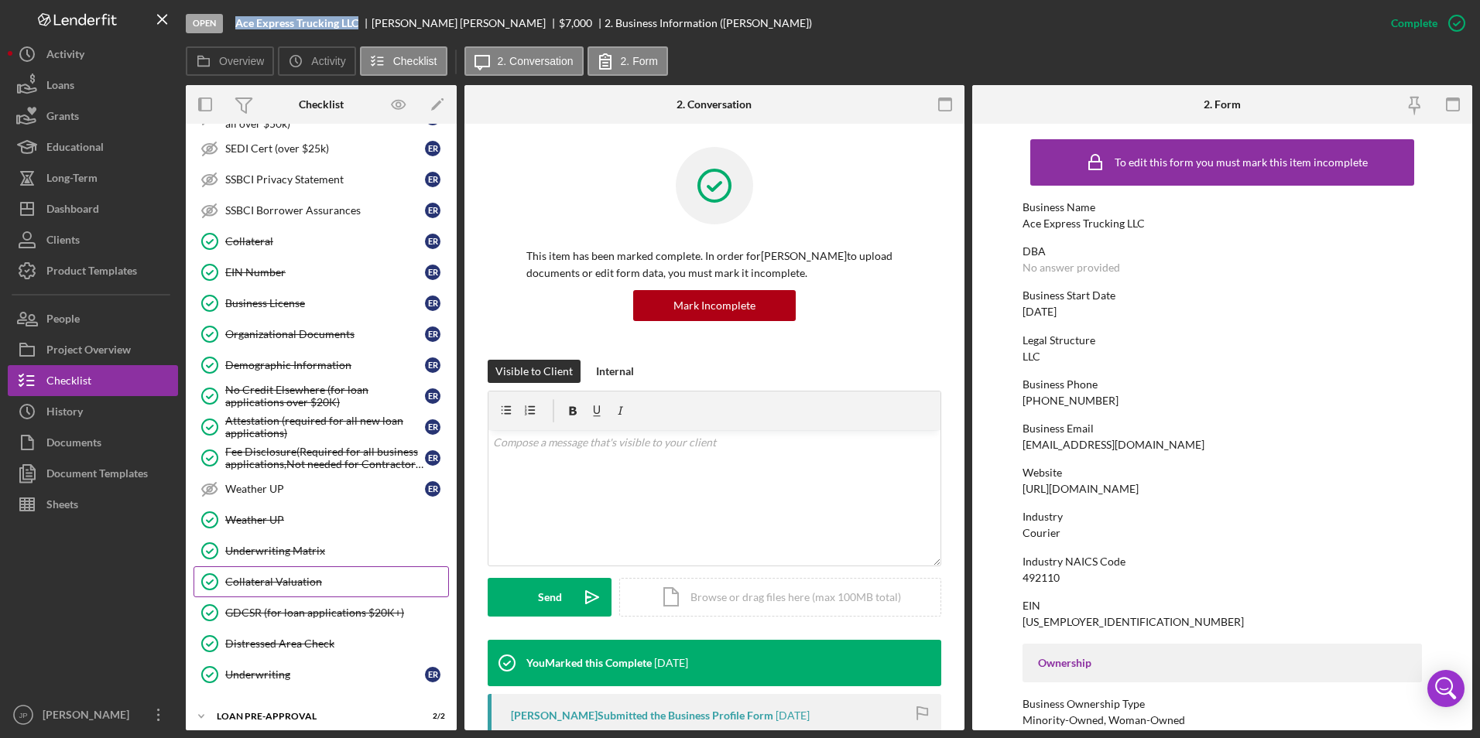
scroll to position [931, 0]
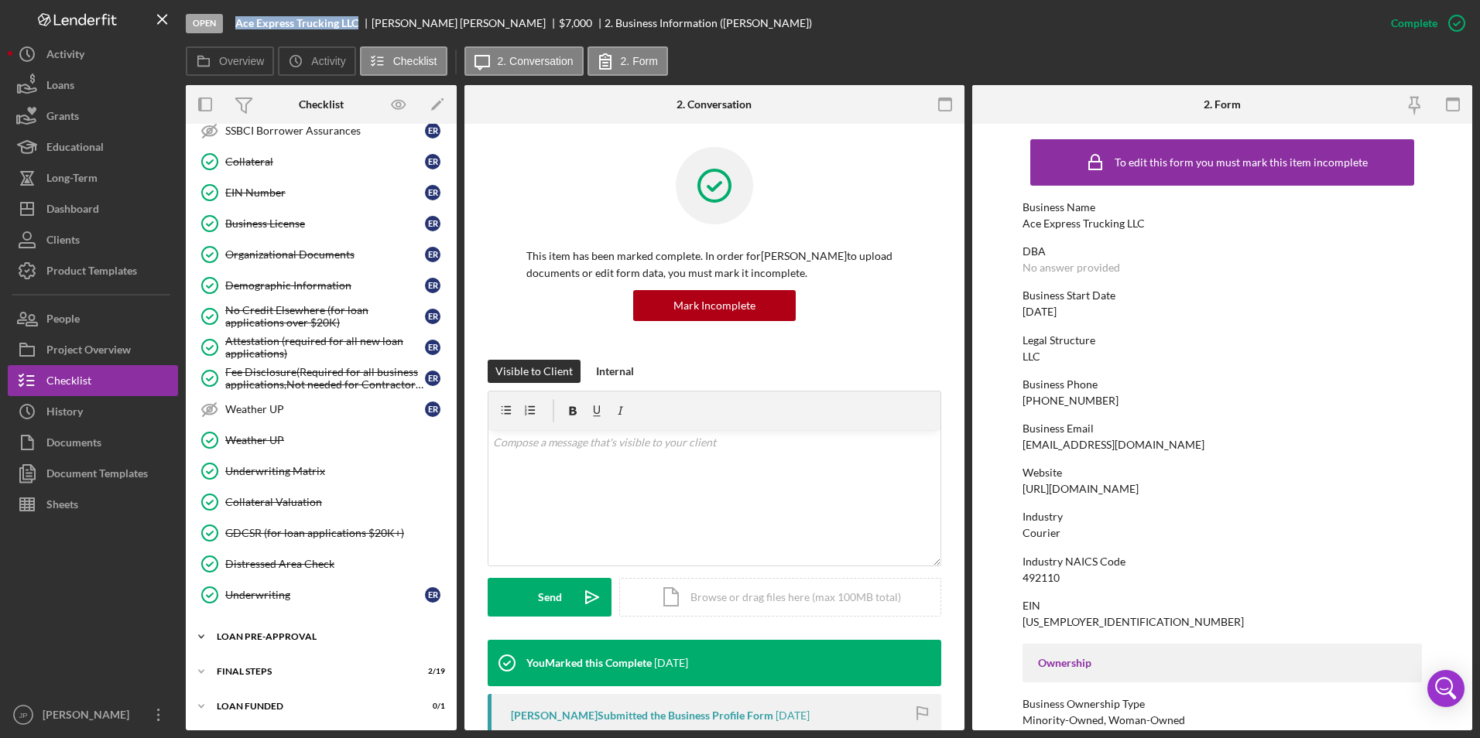
click at [207, 639] on icon "Icon/Expander" at bounding box center [201, 636] width 31 height 31
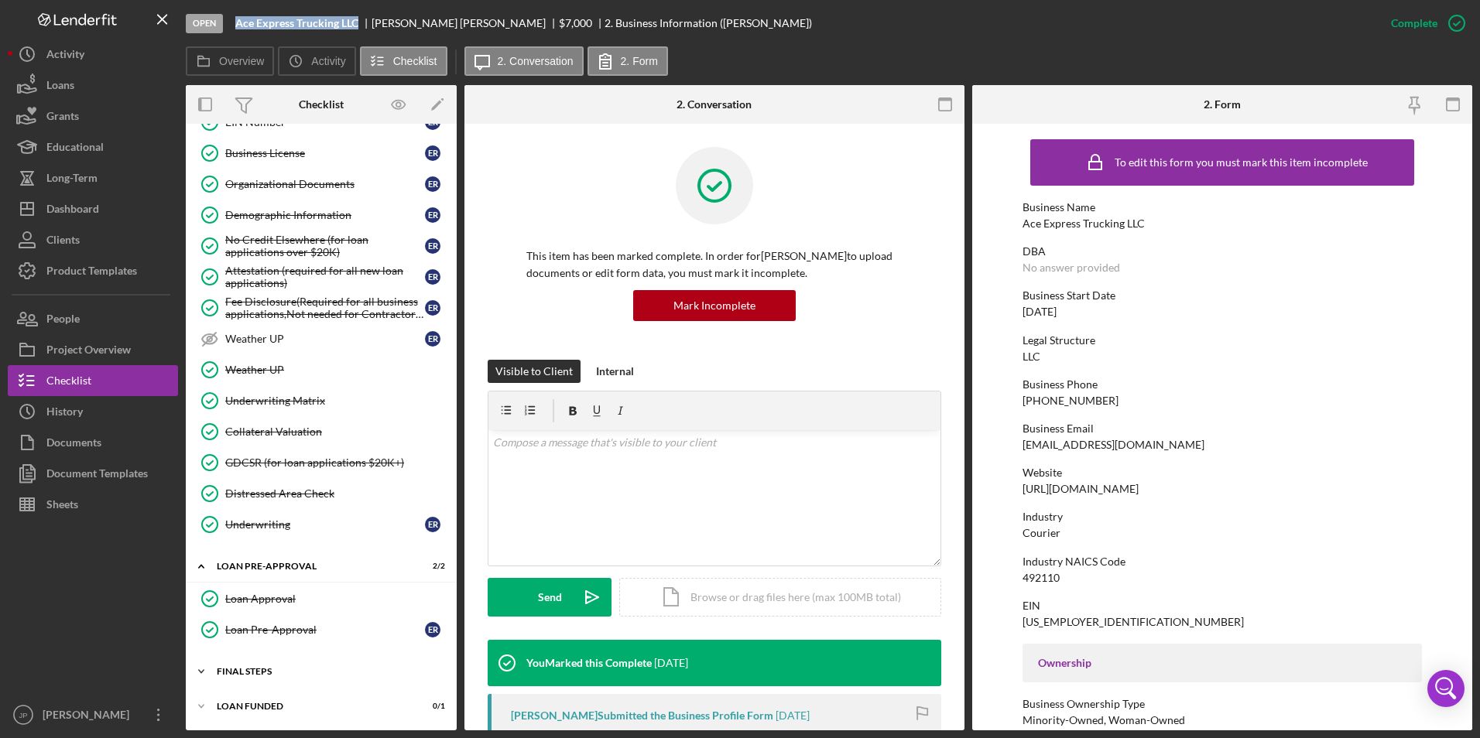
click at [200, 669] on icon "Icon/Expander" at bounding box center [201, 671] width 31 height 31
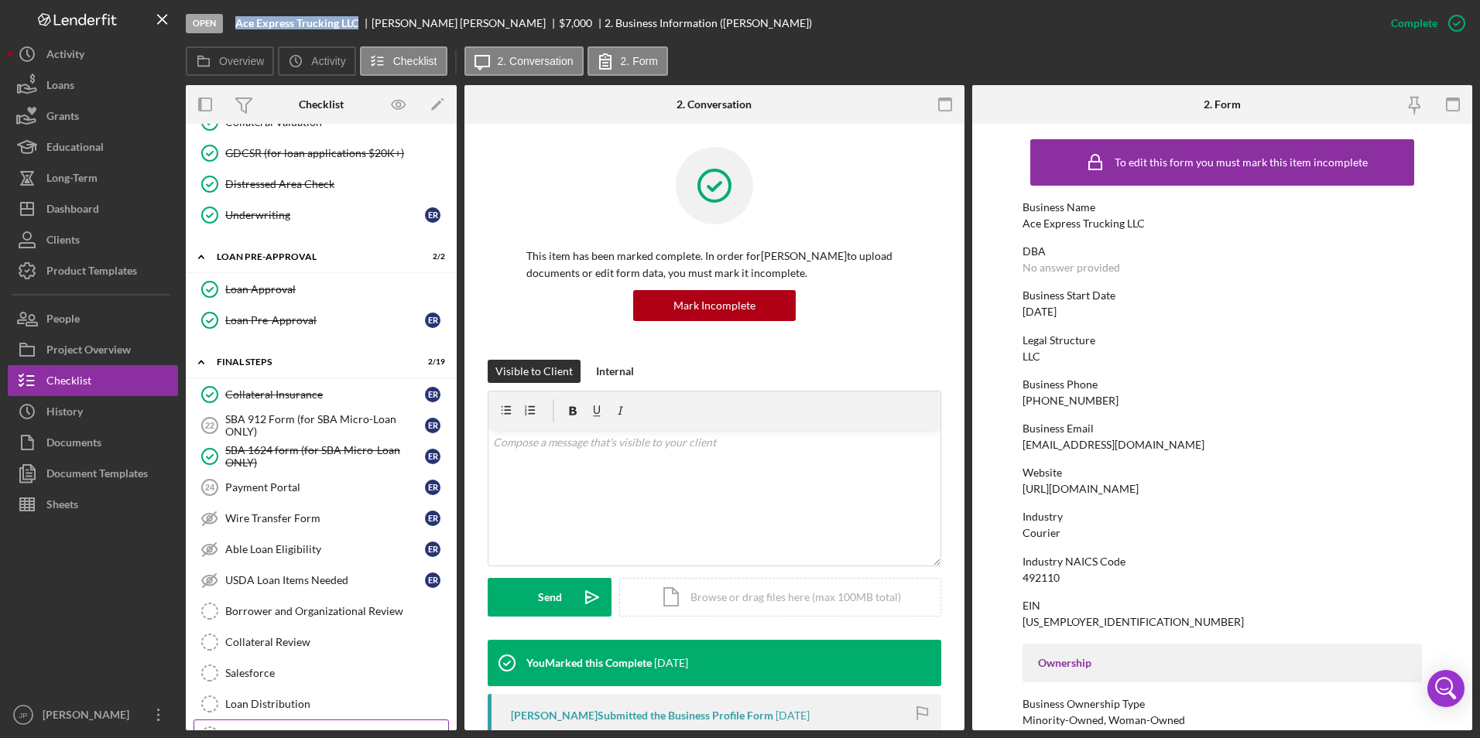
scroll to position [1388, 0]
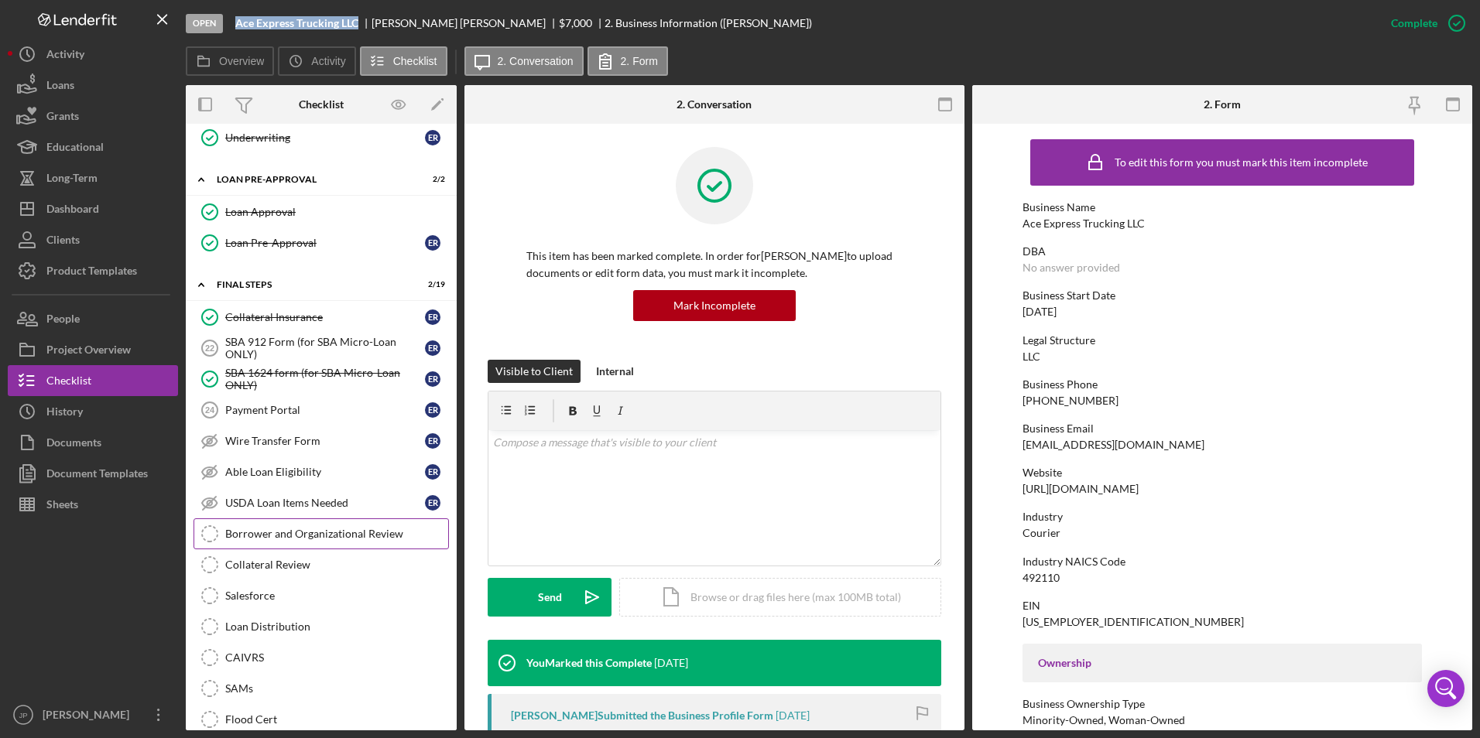
click at [256, 541] on link "Borrower and Organizational Review Borrower and Organizational Review" at bounding box center [320, 534] width 255 height 31
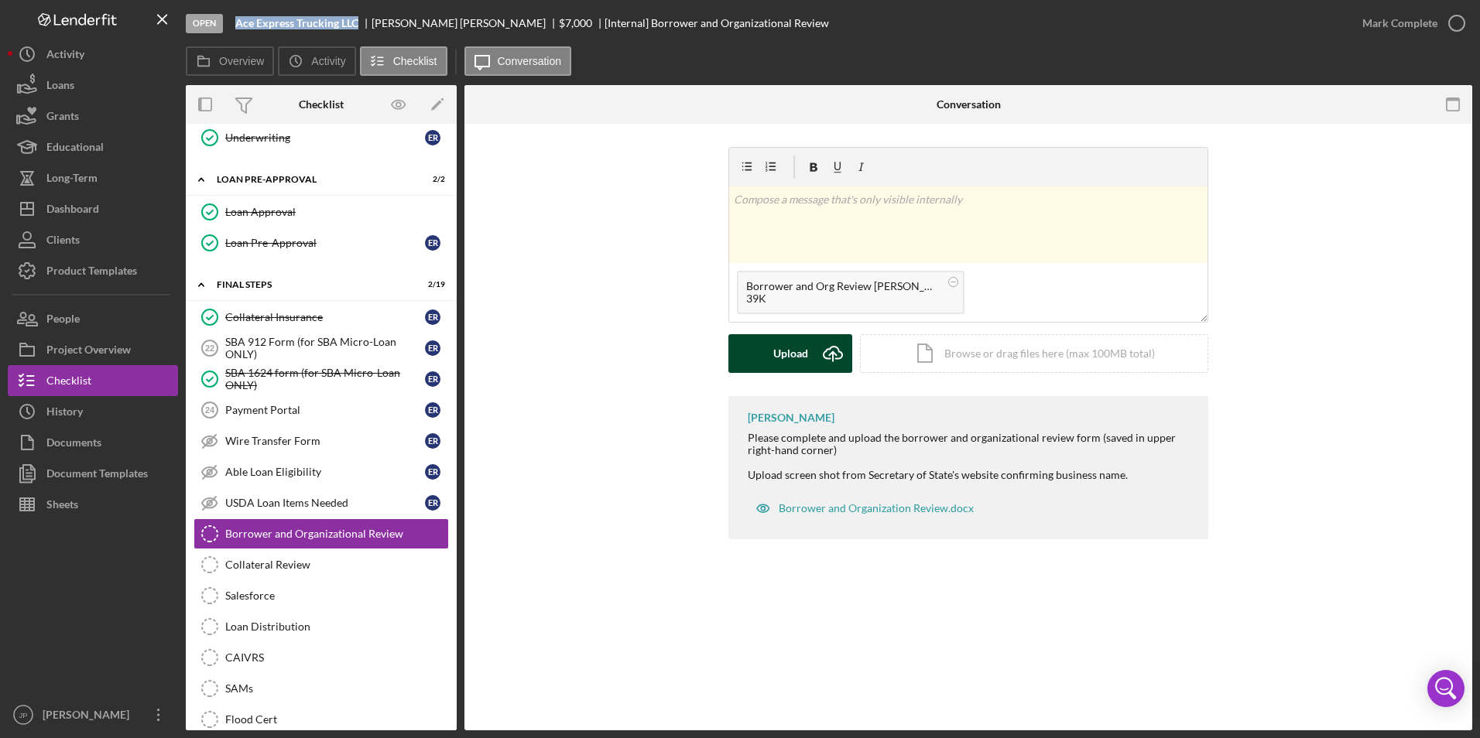
click at [792, 353] on div "Upload" at bounding box center [790, 353] width 35 height 39
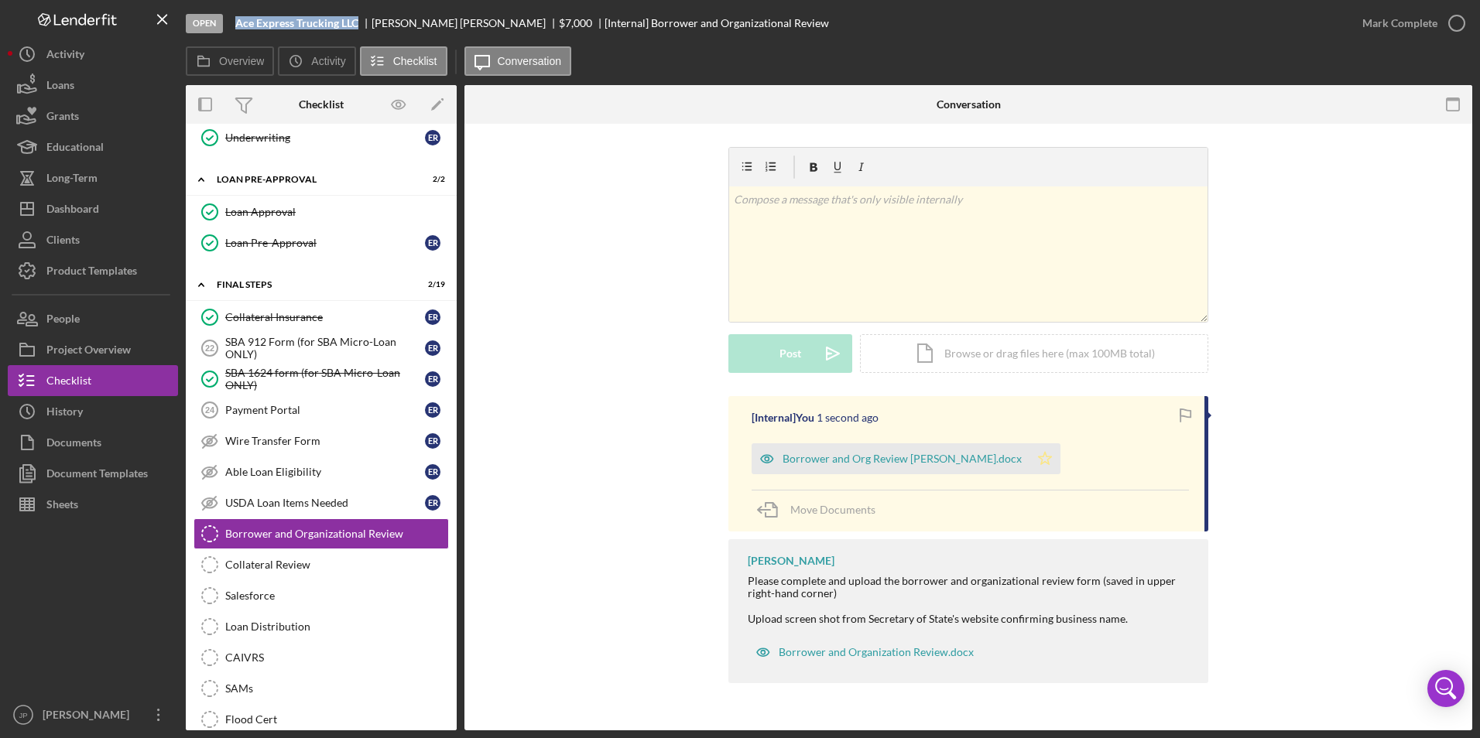
click at [1033, 457] on icon "Icon/Star" at bounding box center [1044, 458] width 31 height 31
click at [1380, 28] on div "Mark Complete" at bounding box center [1399, 23] width 75 height 31
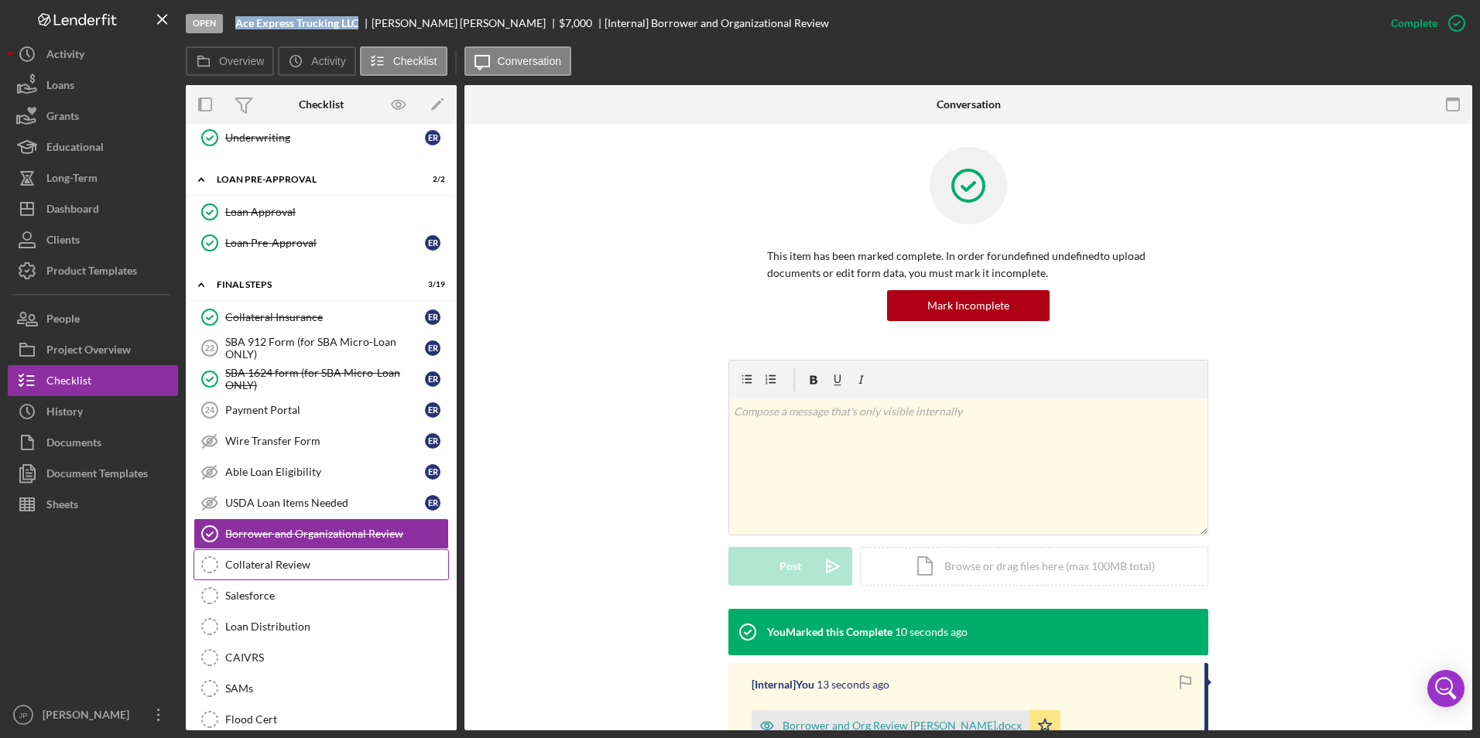
click at [323, 560] on div "Collateral Review" at bounding box center [336, 565] width 223 height 12
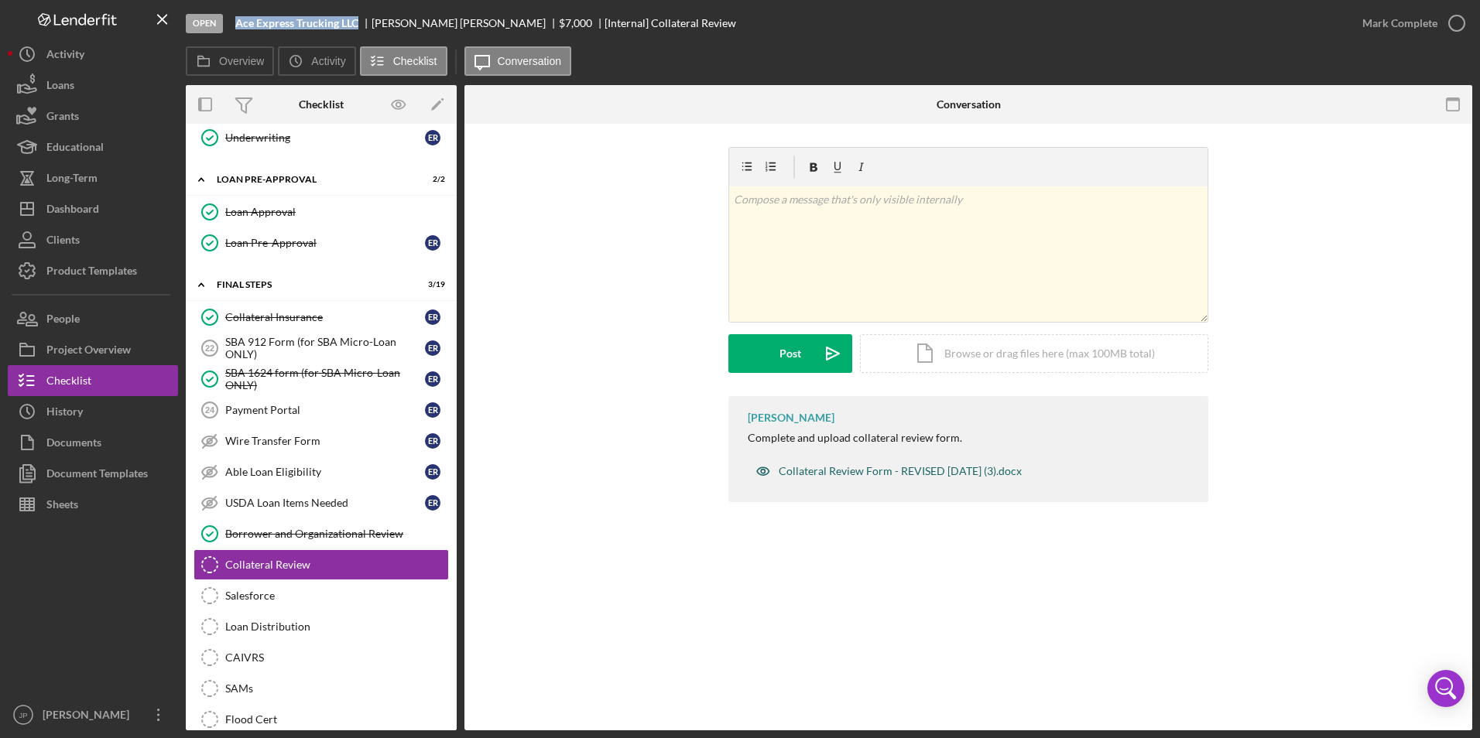
click at [833, 475] on div "Collateral Review Form - REVISED [DATE] (3).docx" at bounding box center [900, 471] width 243 height 12
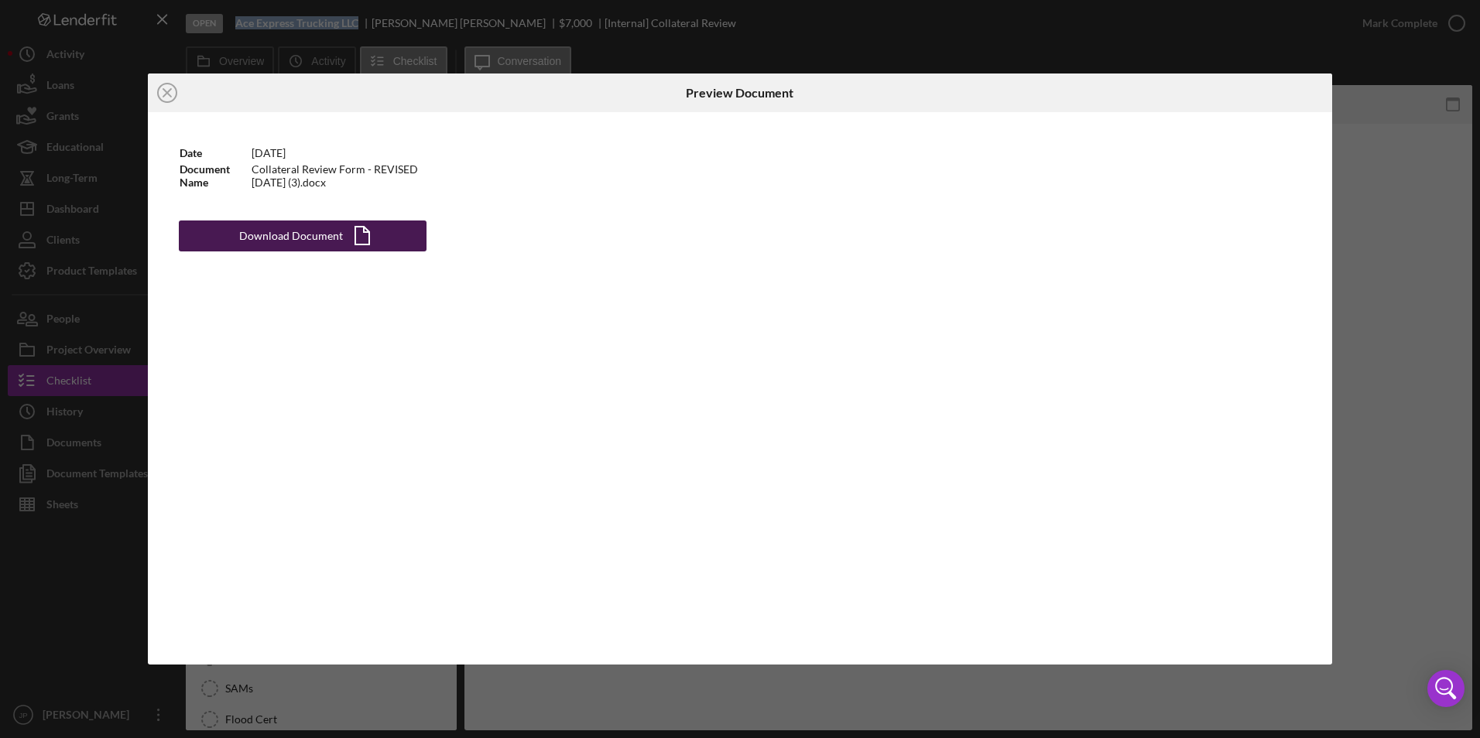
click at [287, 239] on div "Download Document" at bounding box center [291, 236] width 104 height 31
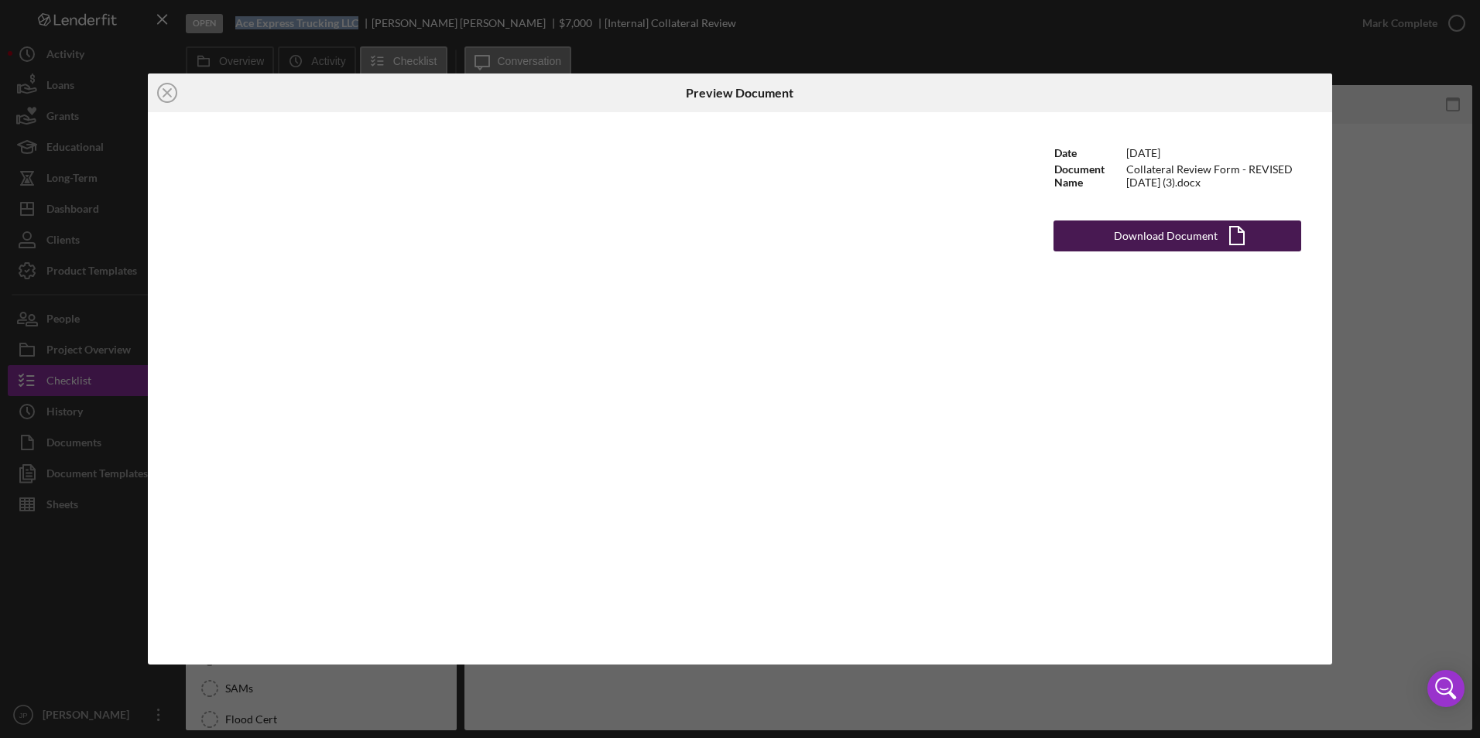
click at [1111, 234] on button "Download Document Icon/Document" at bounding box center [1177, 236] width 248 height 31
click at [135, 99] on div "Icon/Close Preview Document Date [DATE] Document Name Collateral Review Form - …" at bounding box center [740, 369] width 1480 height 738
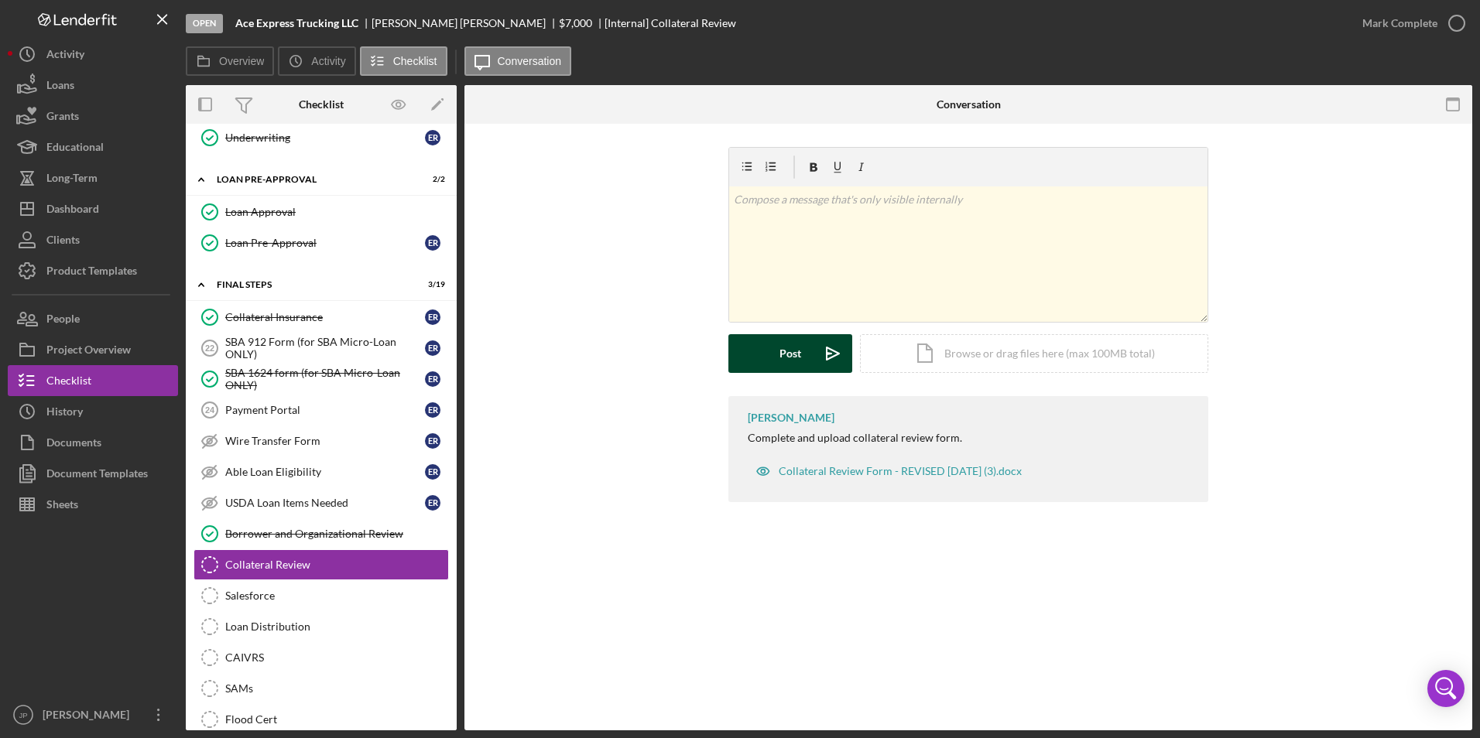
click at [796, 361] on div "Post" at bounding box center [790, 353] width 22 height 39
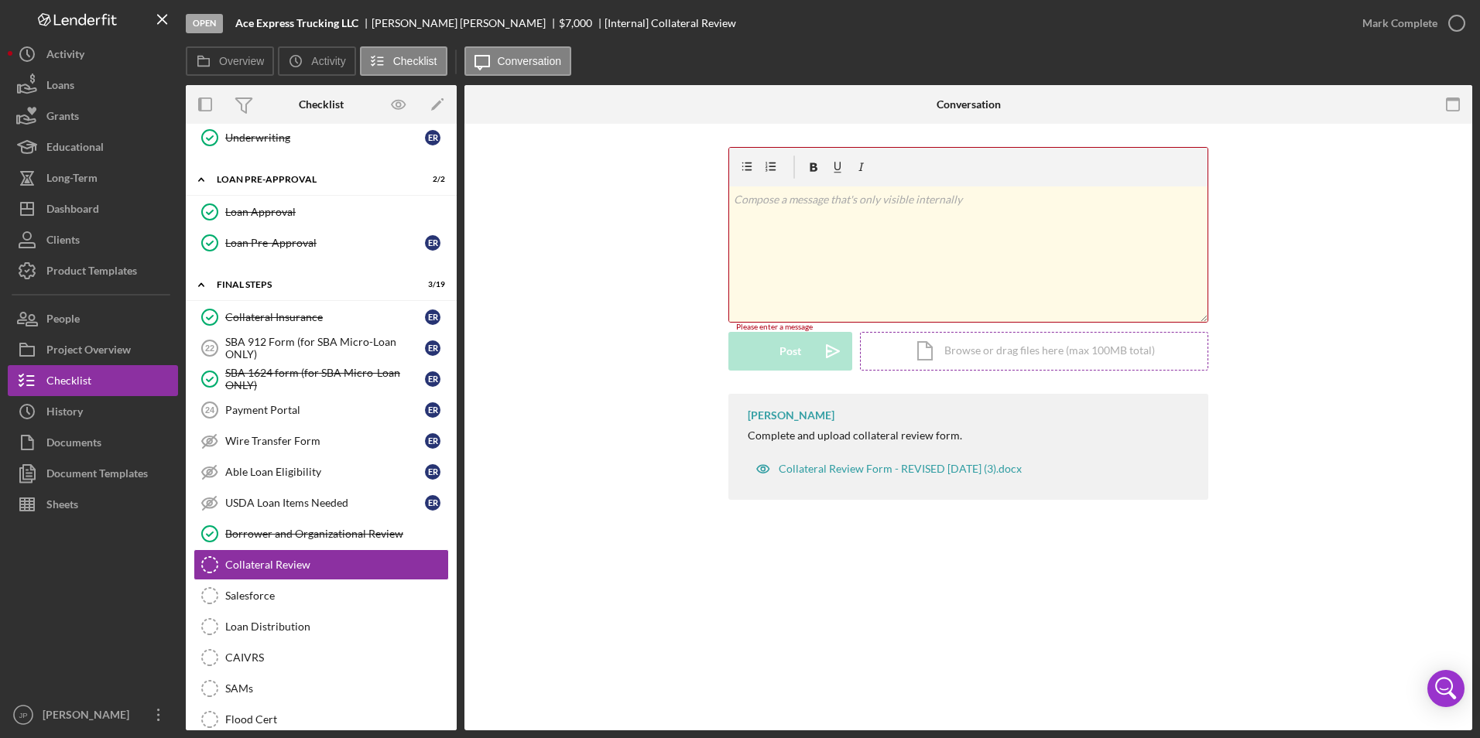
click at [894, 354] on div "Icon/Document Browse or drag files here (max 100MB total) Tap to choose files o…" at bounding box center [1034, 351] width 348 height 39
click at [278, 600] on div "Salesforce" at bounding box center [336, 596] width 223 height 12
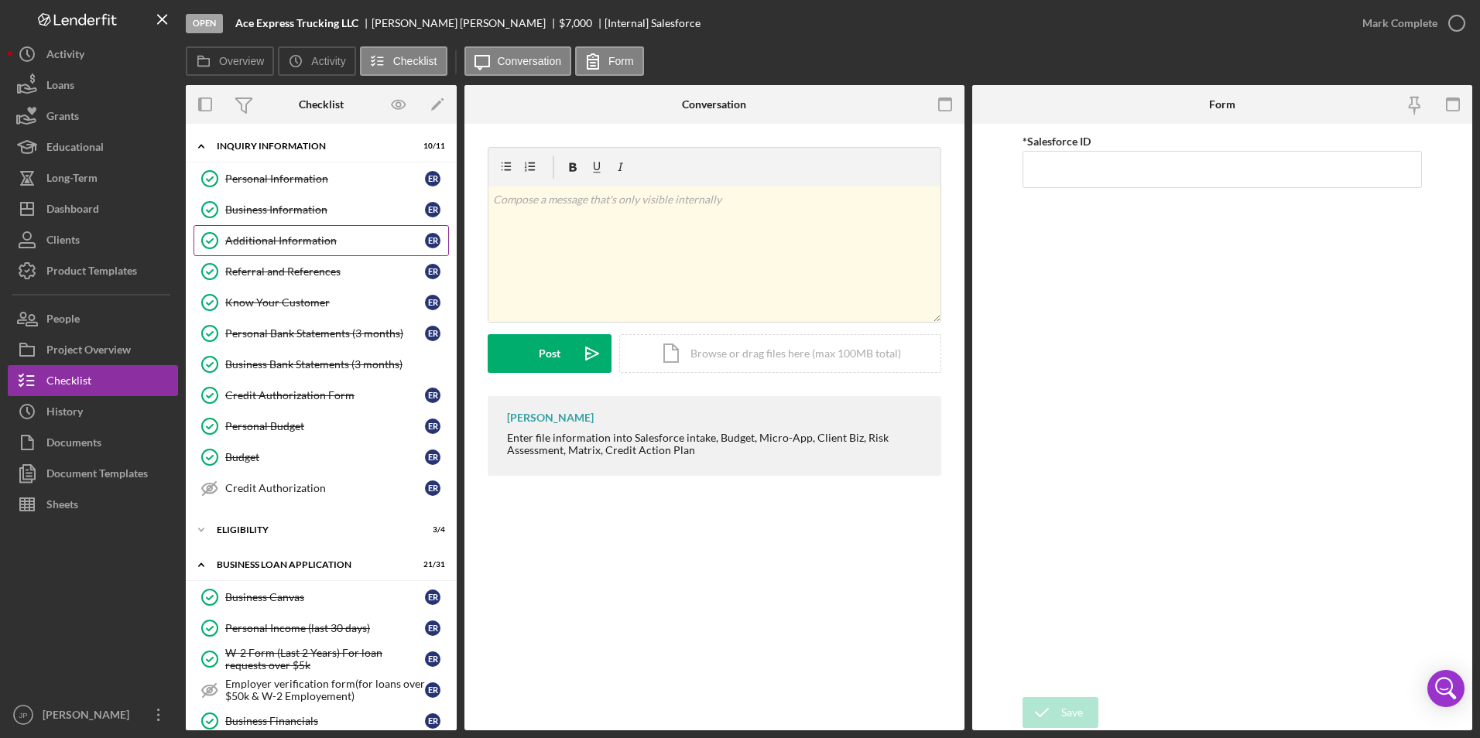
click at [289, 239] on div "Additional Information" at bounding box center [325, 240] width 200 height 12
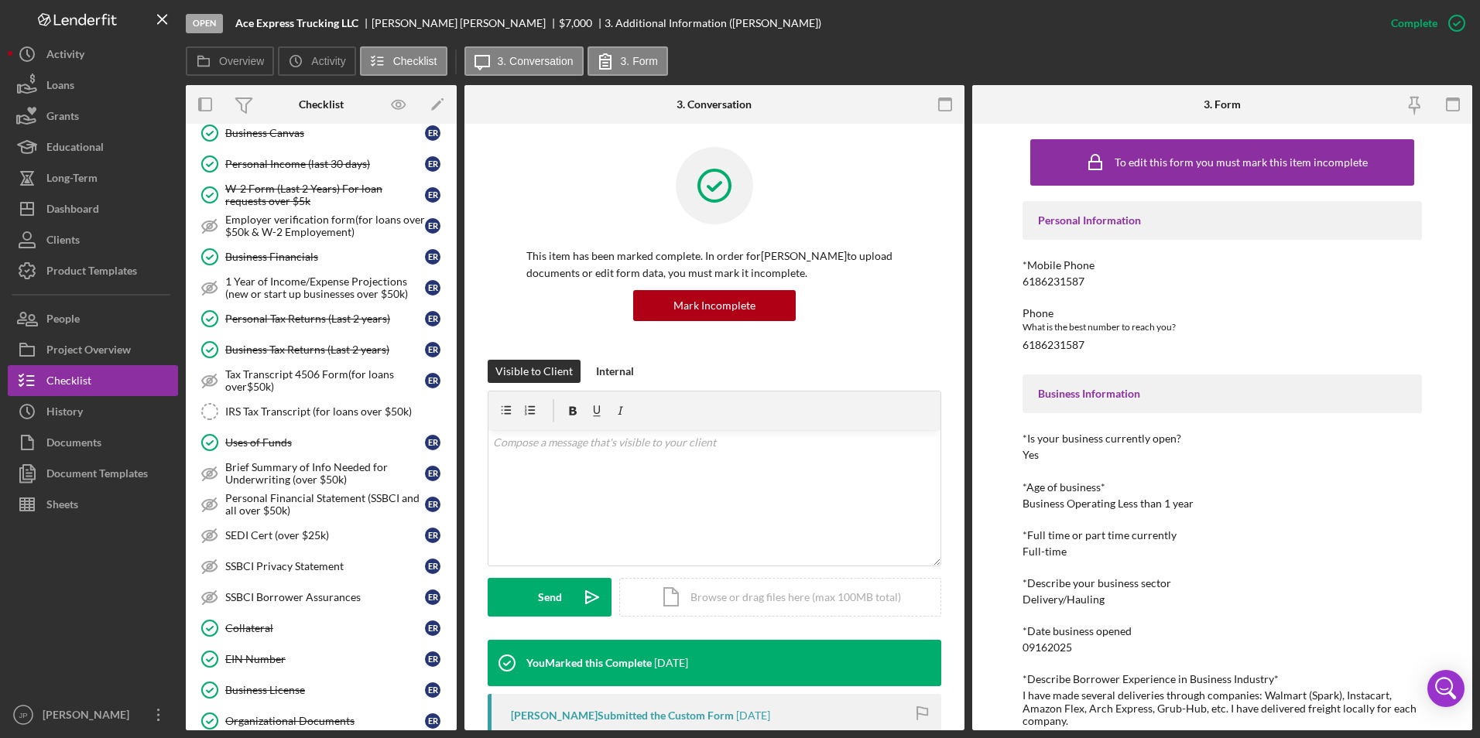
scroll to position [851, 0]
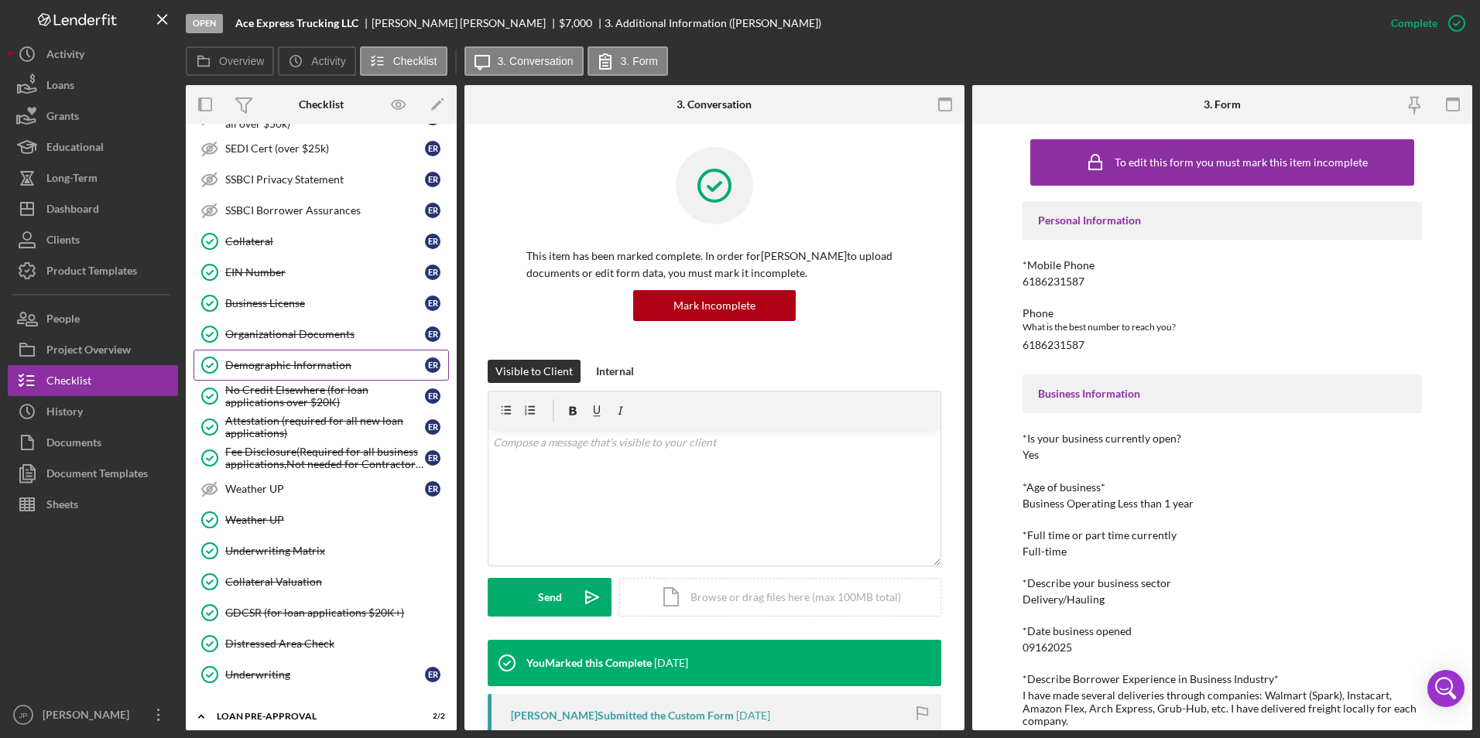
click at [301, 372] on link "Demographic Information Demographic Information E R" at bounding box center [320, 365] width 255 height 31
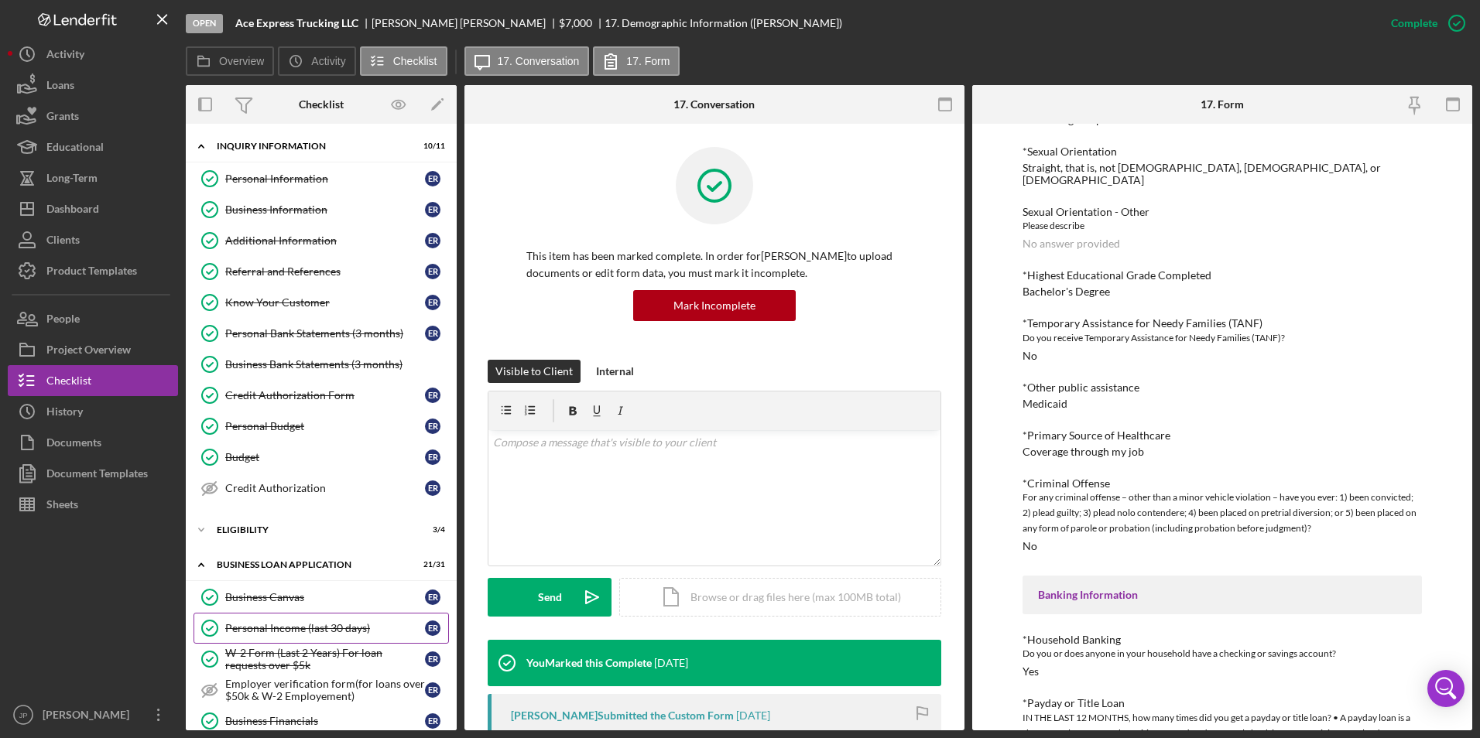
click at [309, 628] on div "Personal Income (last 30 days)" at bounding box center [325, 628] width 200 height 12
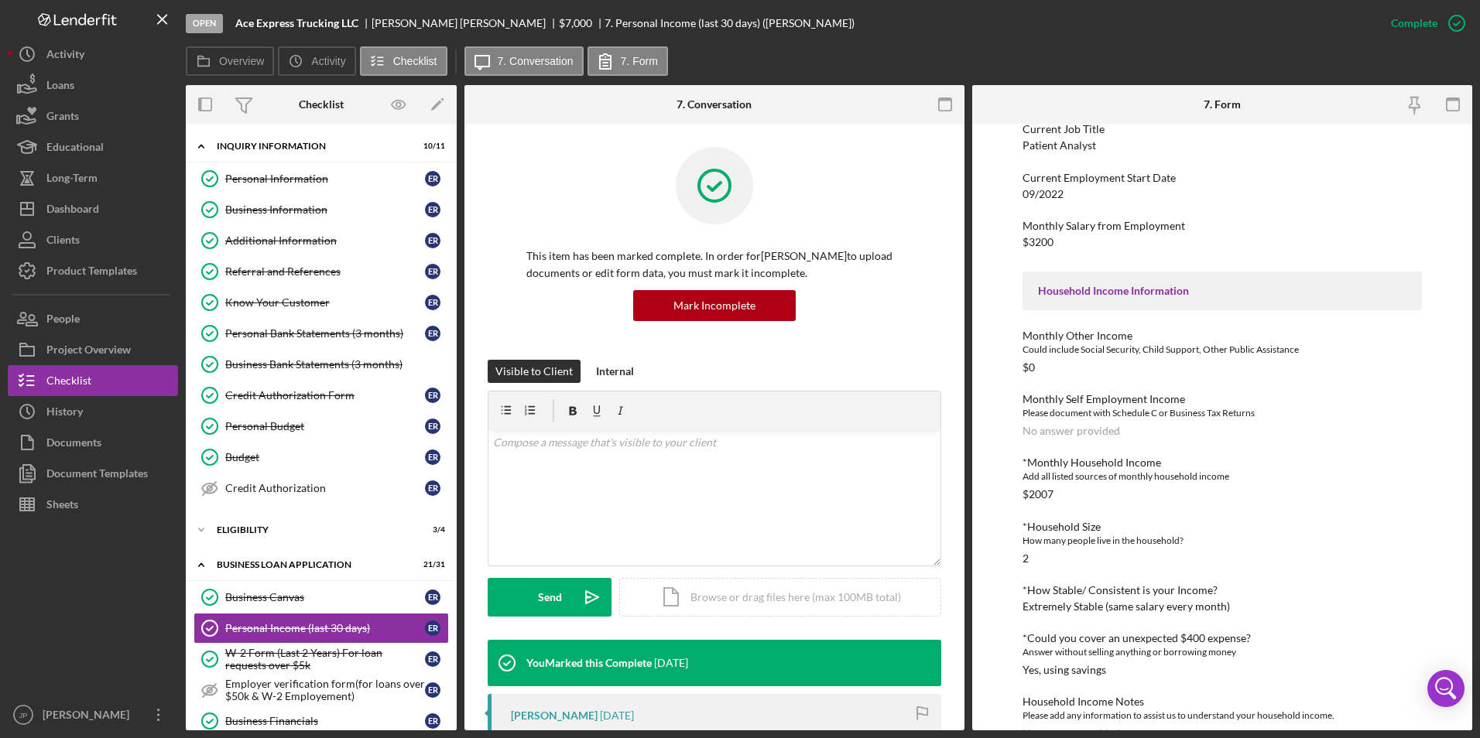
scroll to position [265, 0]
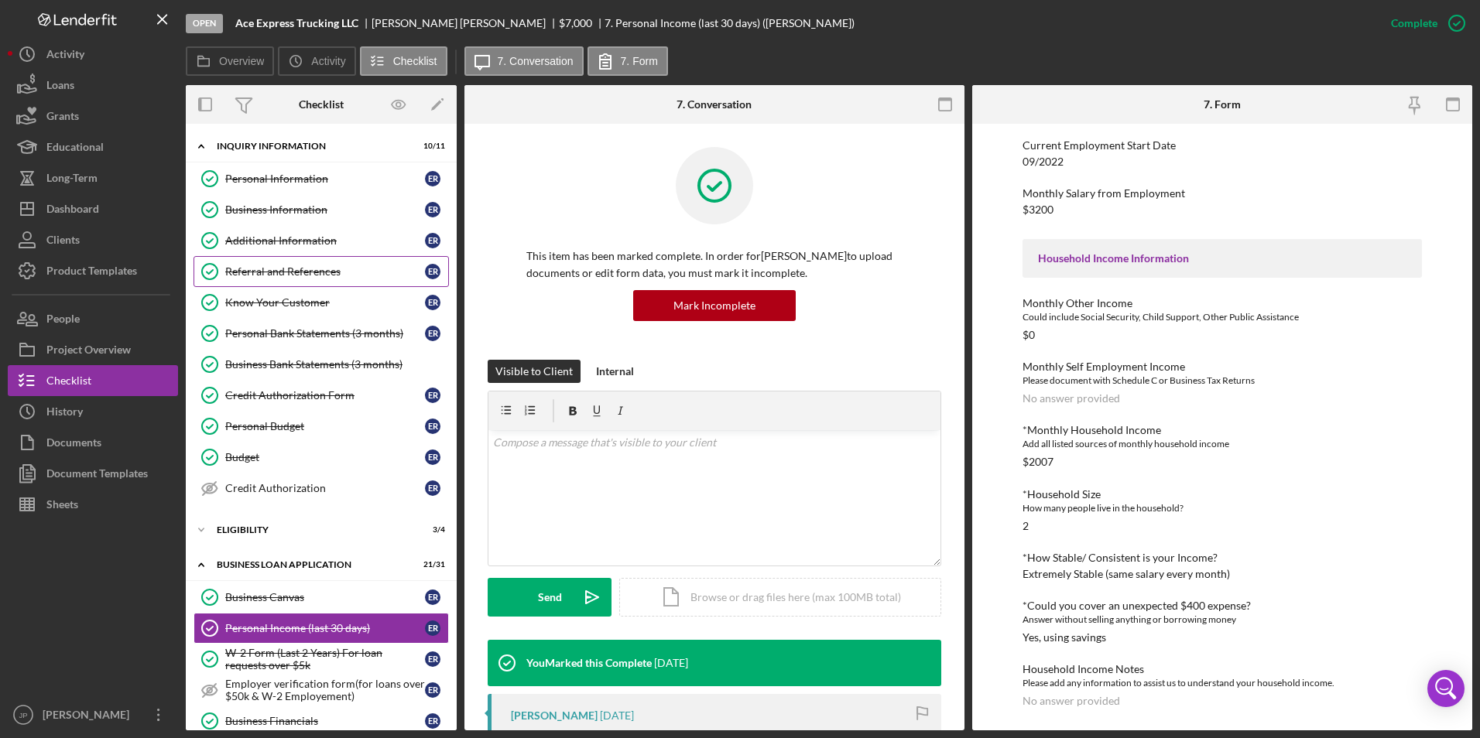
click at [262, 264] on link "Referral and References Referral and References E R" at bounding box center [320, 271] width 255 height 31
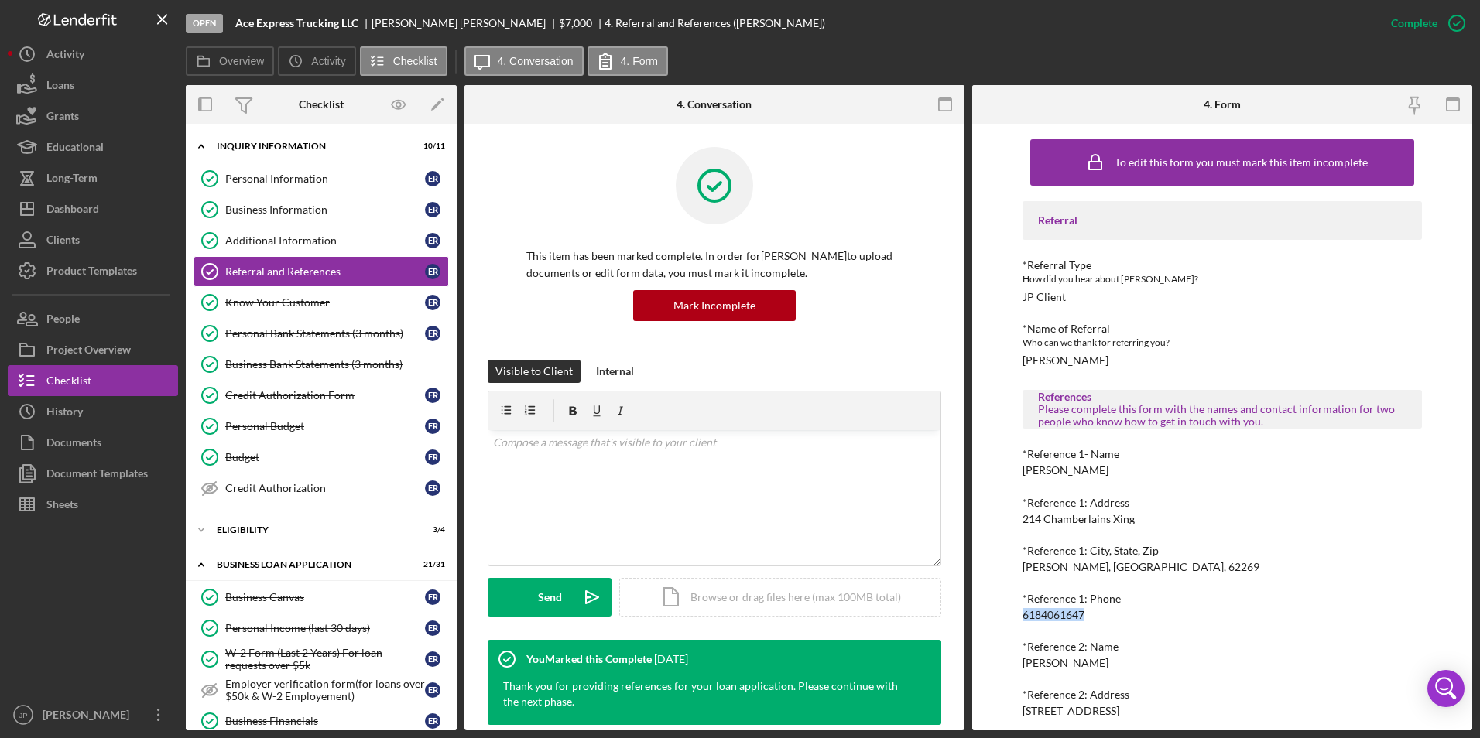
drag, startPoint x: 1022, startPoint y: 614, endPoint x: 1090, endPoint y: 610, distance: 68.2
click at [1090, 610] on div "*Reference 1: Phone [PHONE_NUMBER]" at bounding box center [1222, 607] width 400 height 29
copy div "6184061647"
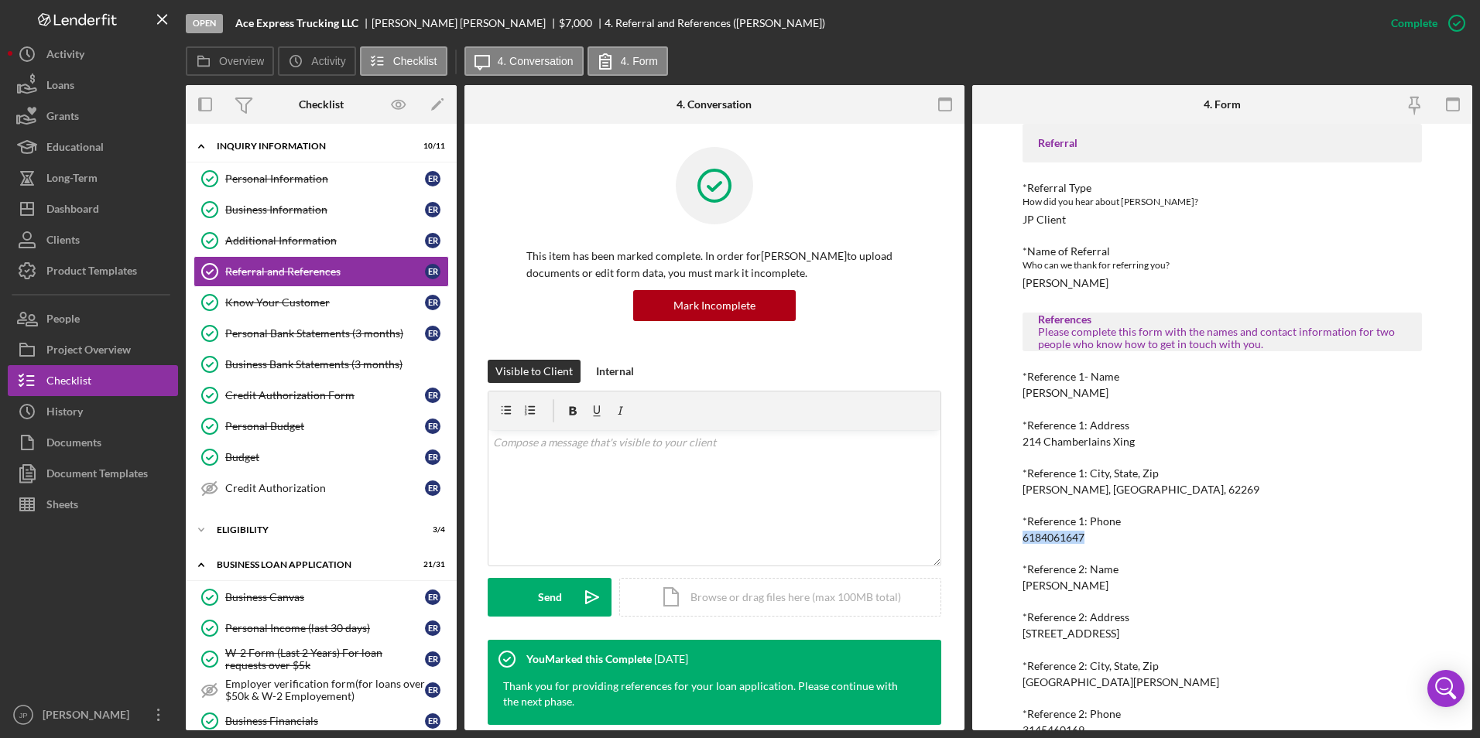
scroll to position [107, 0]
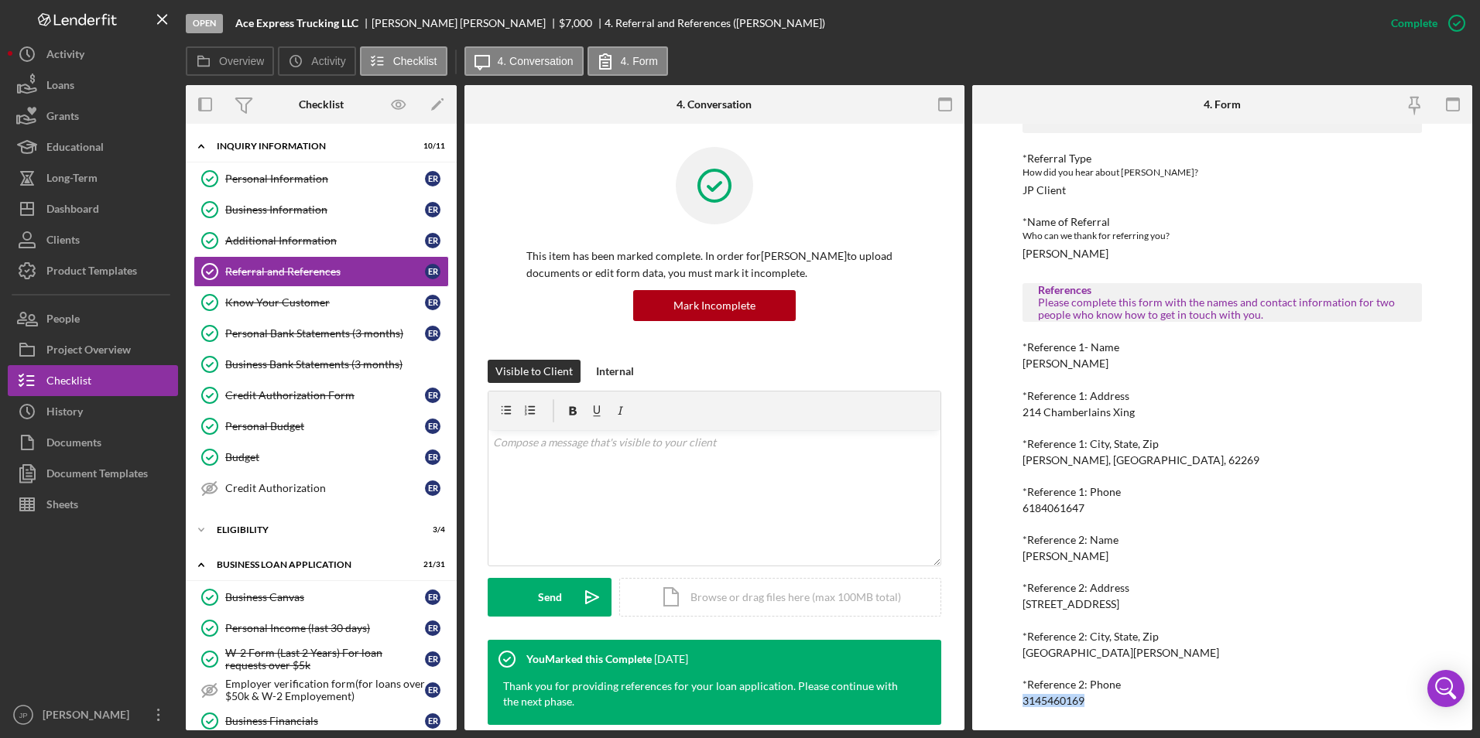
drag, startPoint x: 1015, startPoint y: 699, endPoint x: 1085, endPoint y: 697, distance: 69.7
click at [1085, 697] on div "To edit this form you must mark this item incomplete Referral *Referral Type Ho…" at bounding box center [1222, 427] width 500 height 607
copy div "3145460169"
click at [286, 209] on div "Business Information" at bounding box center [325, 210] width 200 height 12
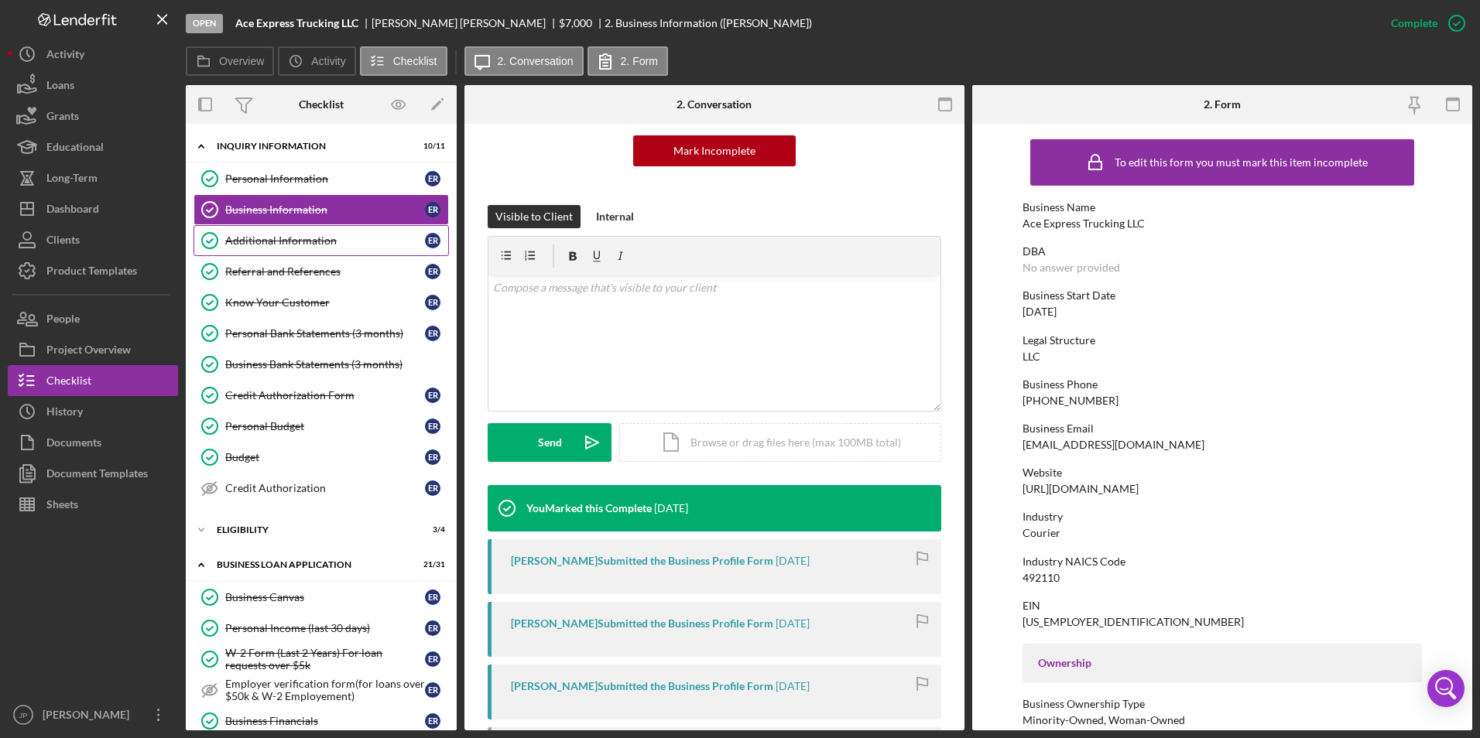
click at [282, 237] on div "Additional Information" at bounding box center [325, 240] width 200 height 12
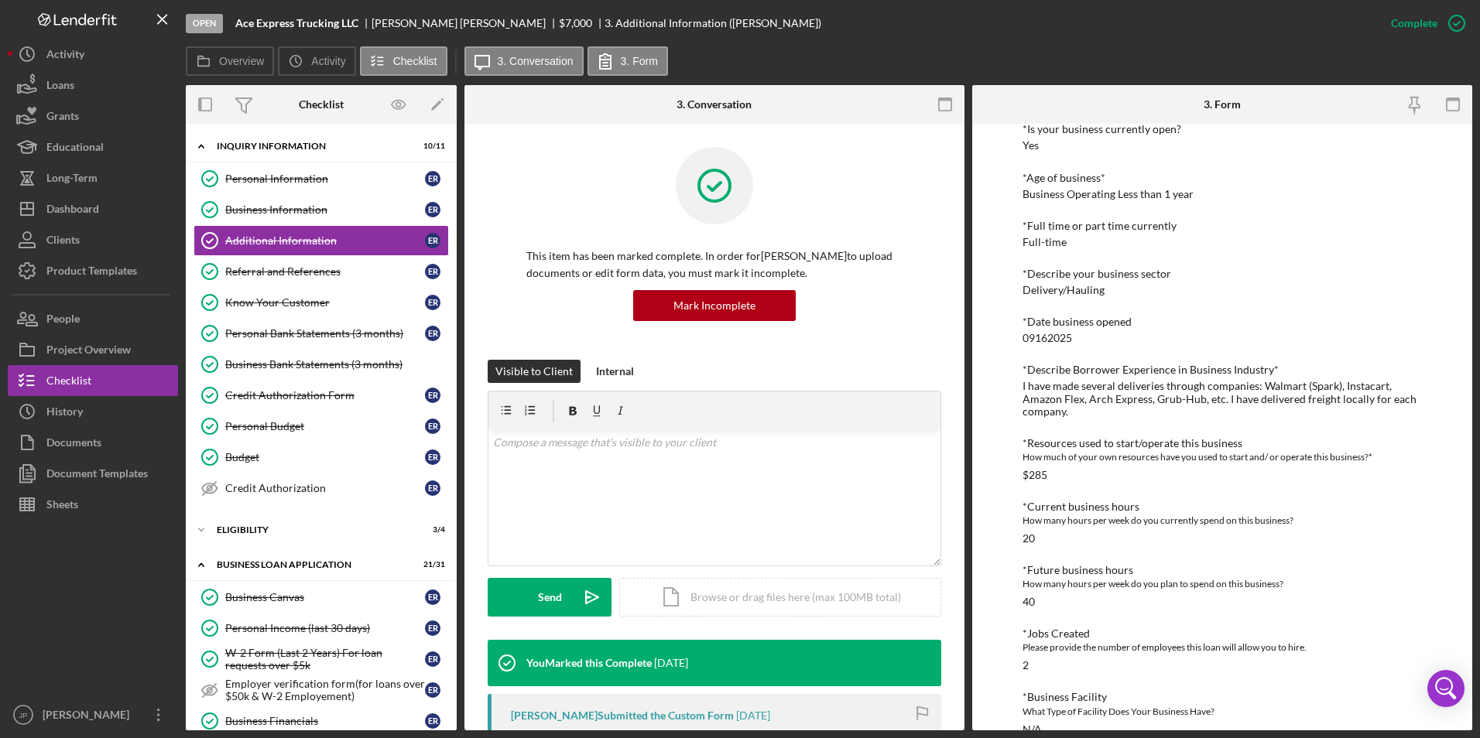
scroll to position [387, 0]
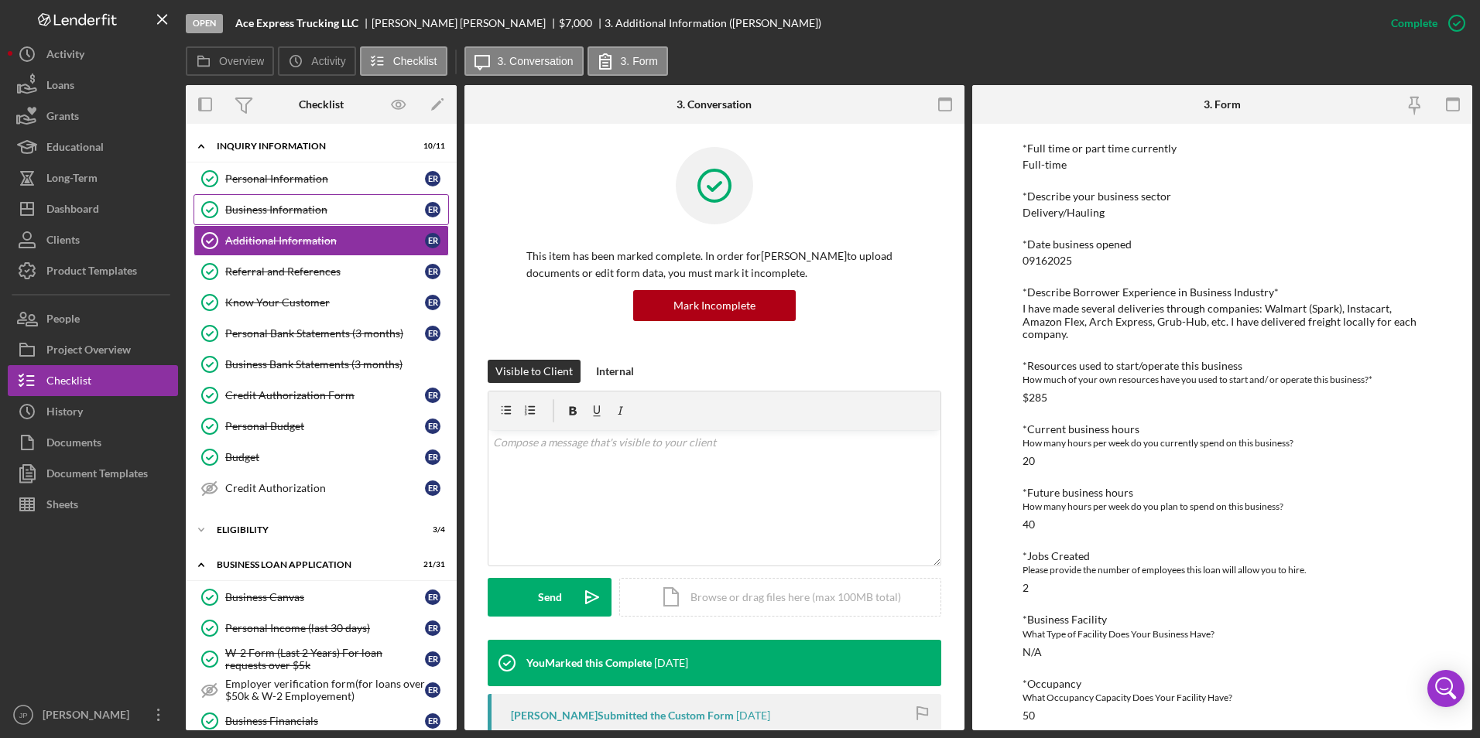
click at [274, 208] on div "Business Information" at bounding box center [325, 210] width 200 height 12
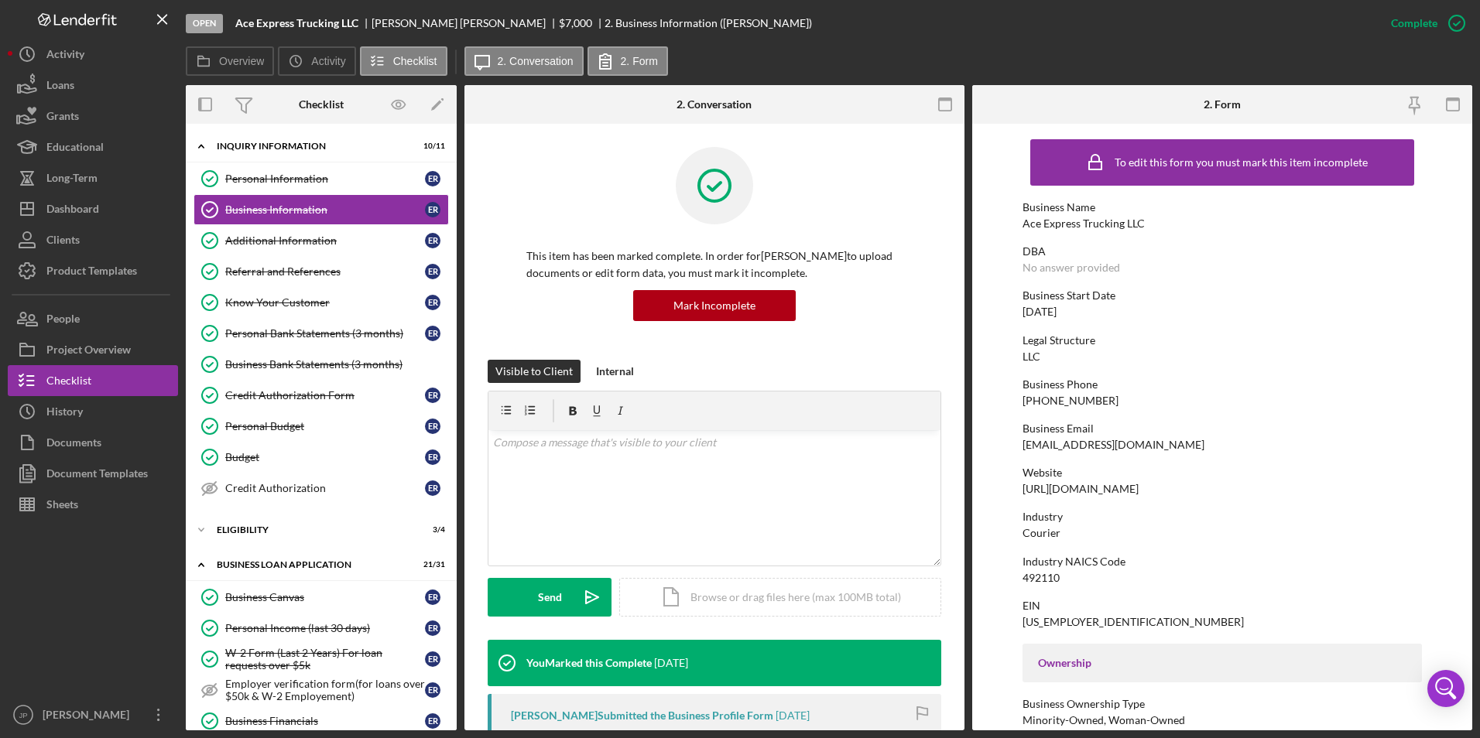
drag, startPoint x: 1015, startPoint y: 491, endPoint x: 1176, endPoint y: 493, distance: 160.2
click at [1176, 493] on form "To edit this form you must mark this item incomplete Business Name Ace Express …" at bounding box center [1222, 427] width 500 height 607
copy div "[URL][DOMAIN_NAME]"
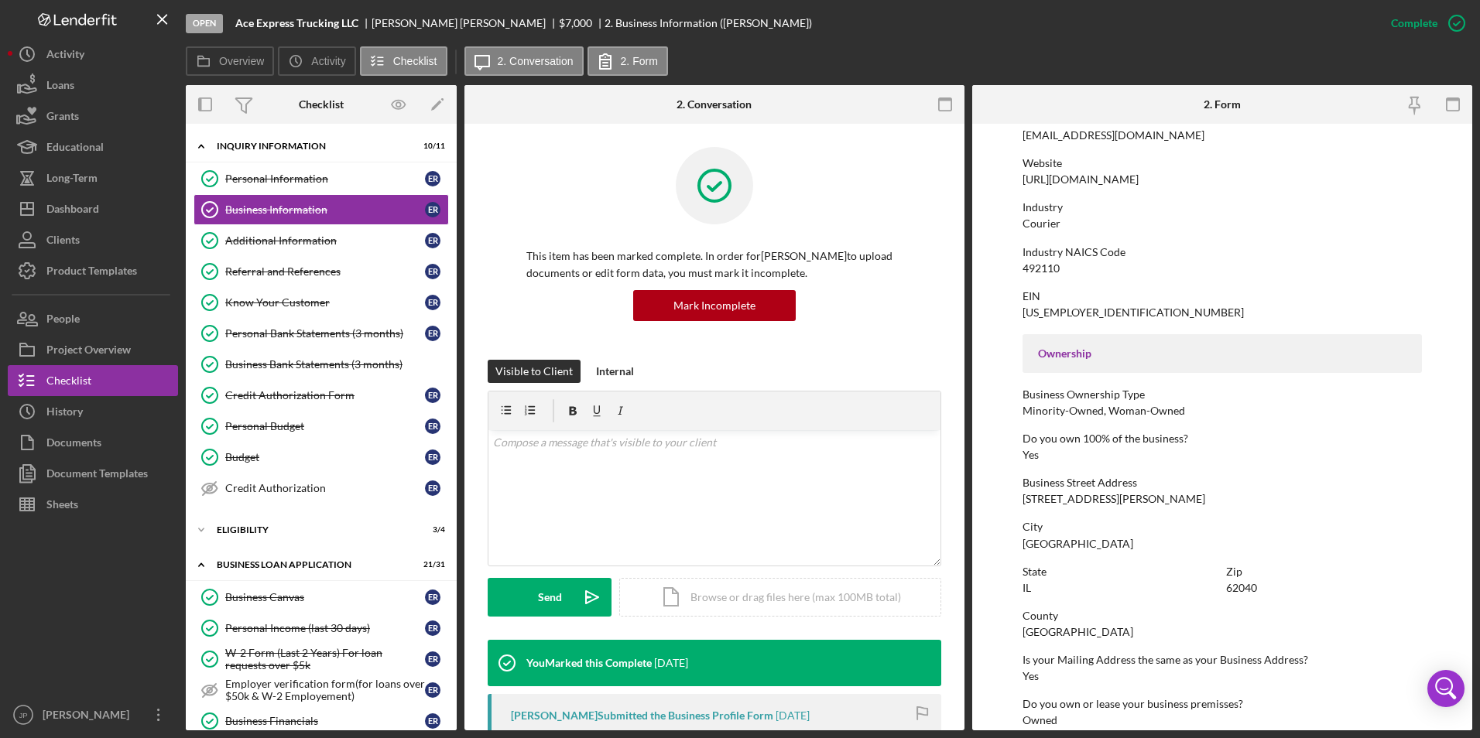
scroll to position [560, 0]
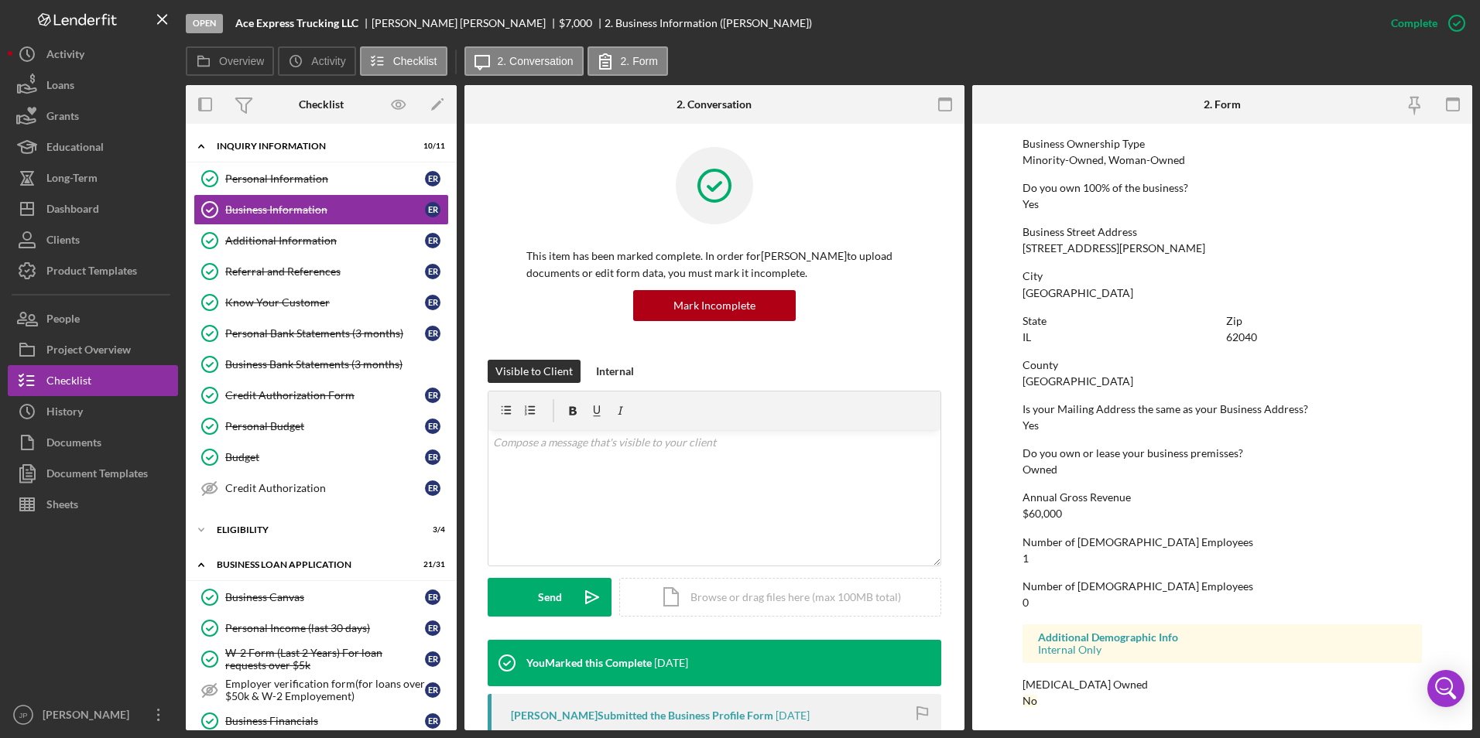
click at [1013, 249] on form "To edit this form you must mark this item incomplete Business Name Ace Express …" at bounding box center [1222, 427] width 500 height 607
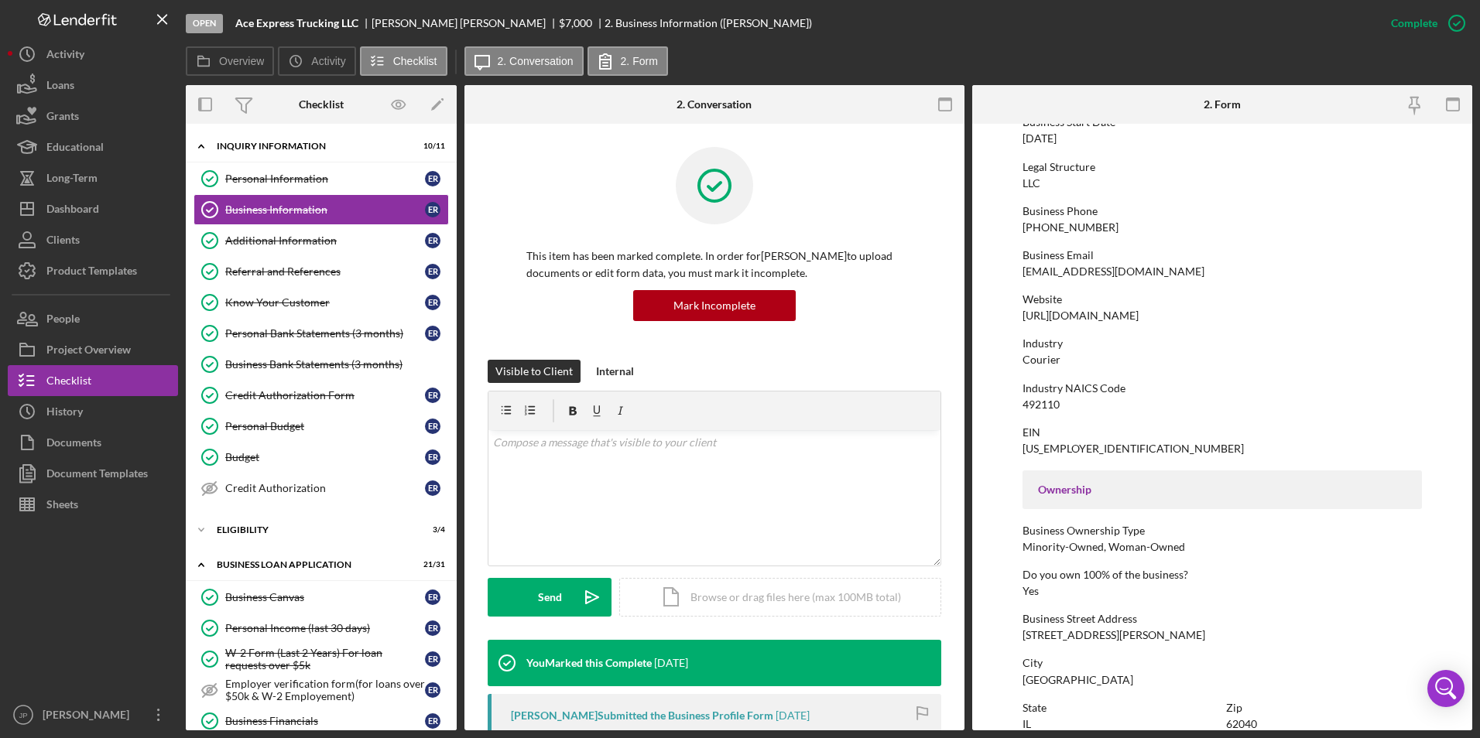
scroll to position [19, 0]
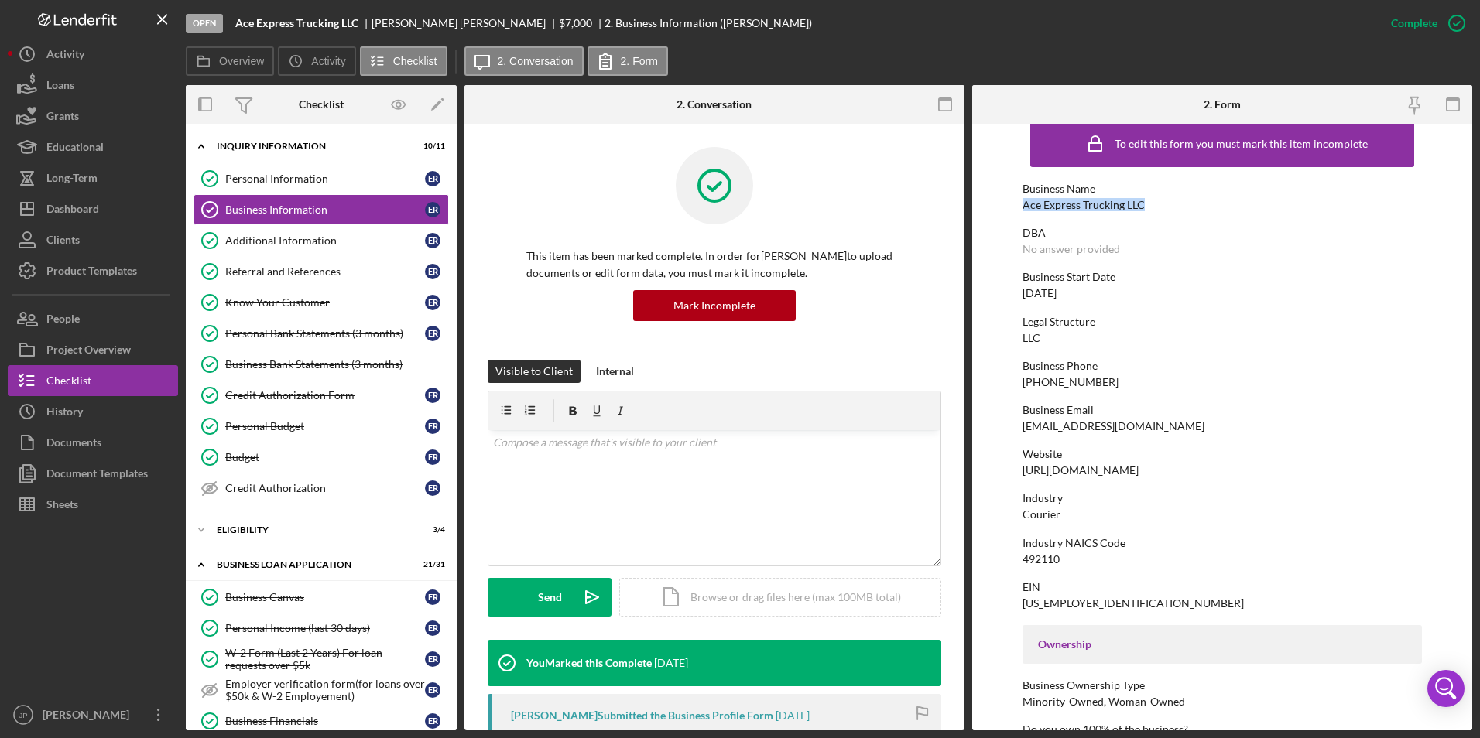
drag, startPoint x: 1017, startPoint y: 207, endPoint x: 1140, endPoint y: 206, distance: 123.1
click at [1140, 206] on form "To edit this form you must mark this item incomplete Business Name Ace Express …" at bounding box center [1222, 427] width 500 height 607
copy div "Ace Express Trucking LLC"
drag, startPoint x: 1018, startPoint y: 603, endPoint x: 1087, endPoint y: 602, distance: 68.9
click at [1087, 602] on form "To edit this form you must mark this item incomplete Business Name Ace Express …" at bounding box center [1222, 427] width 500 height 607
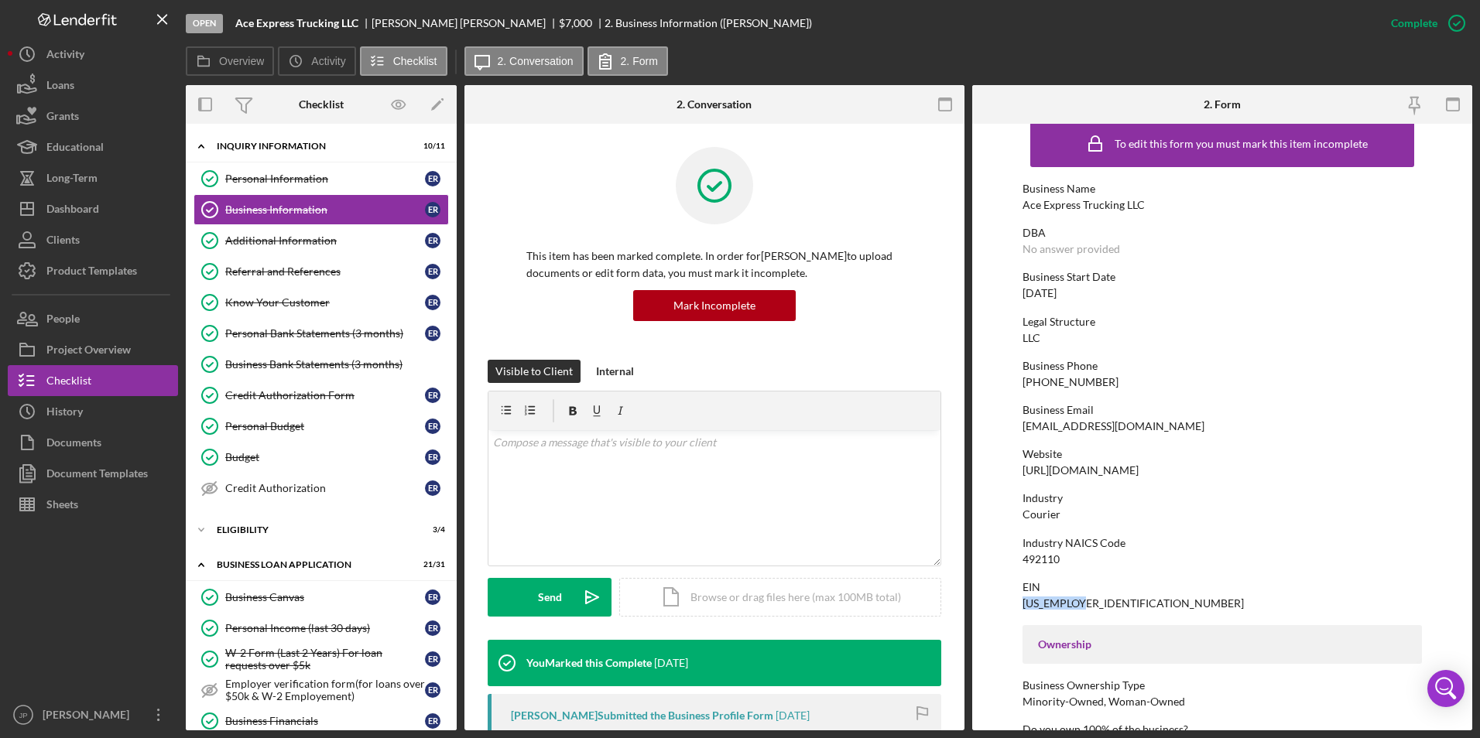
copy div "[US_EMPLOYER_IDENTIFICATION_NUMBER]"
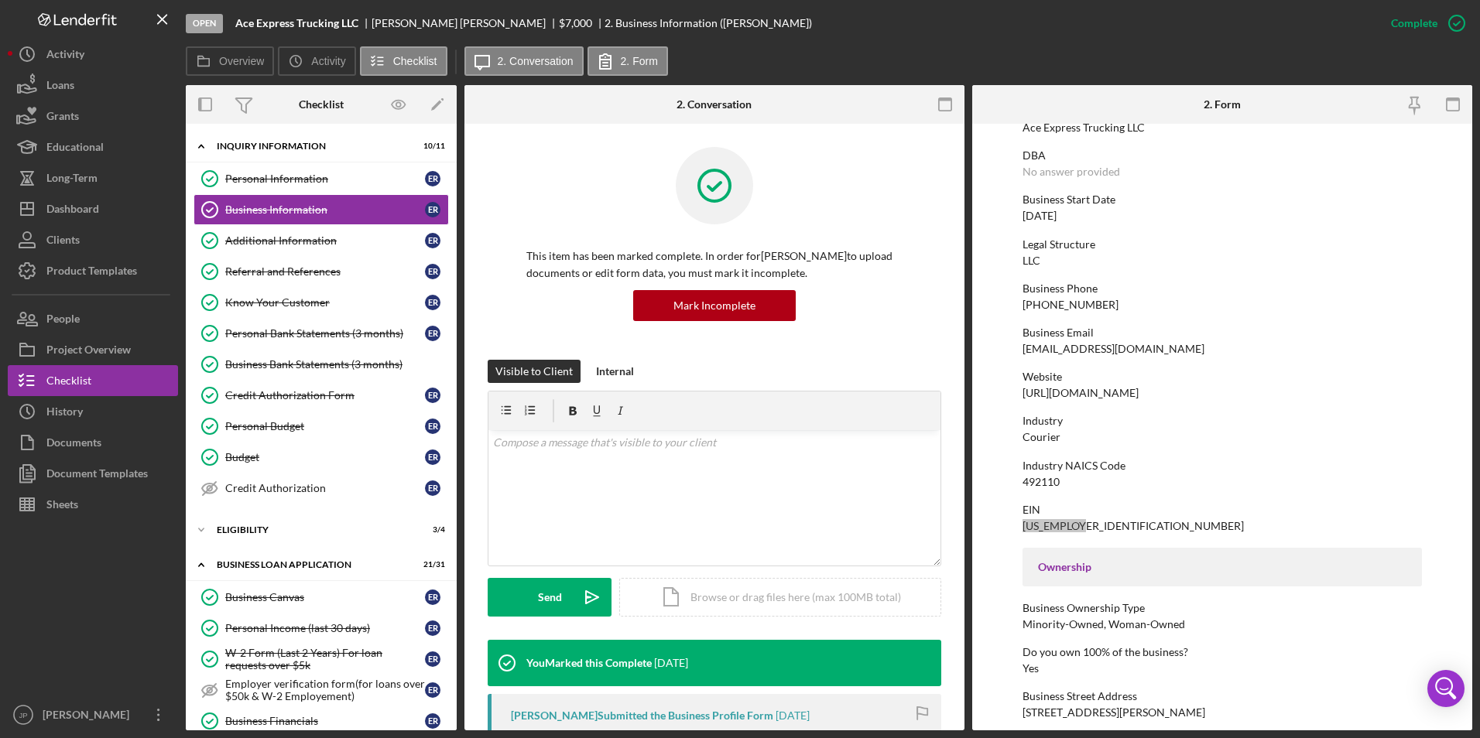
scroll to position [173, 0]
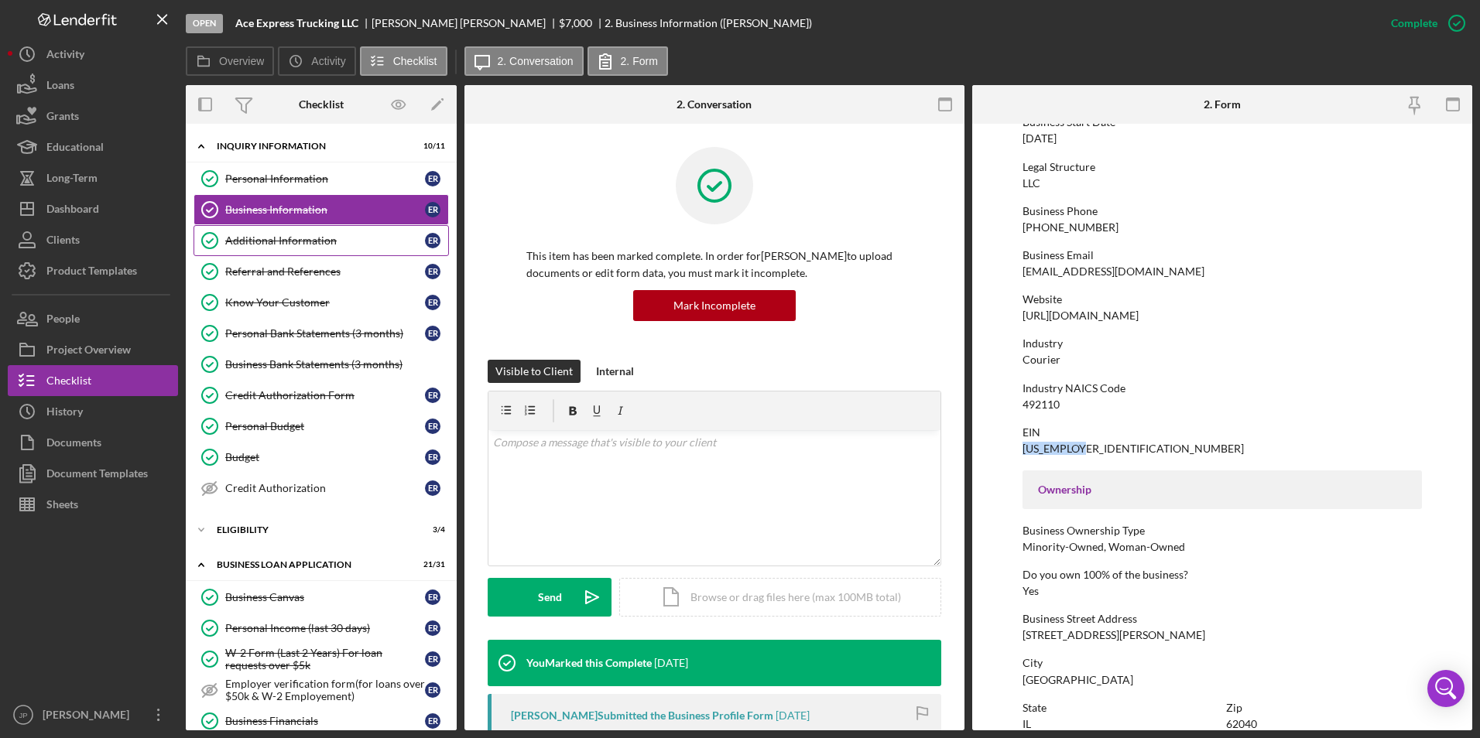
click at [265, 242] on div "Additional Information" at bounding box center [325, 240] width 200 height 12
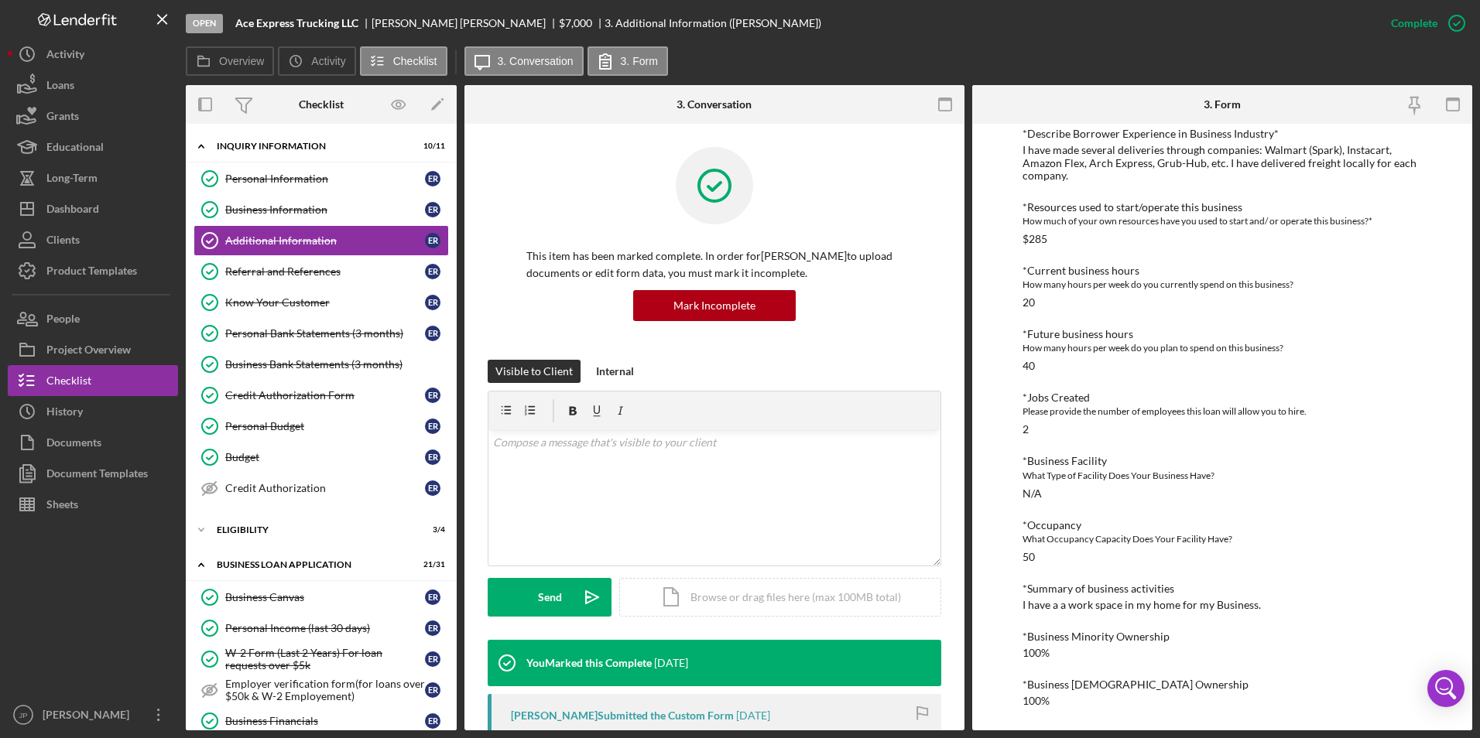
scroll to position [391, 0]
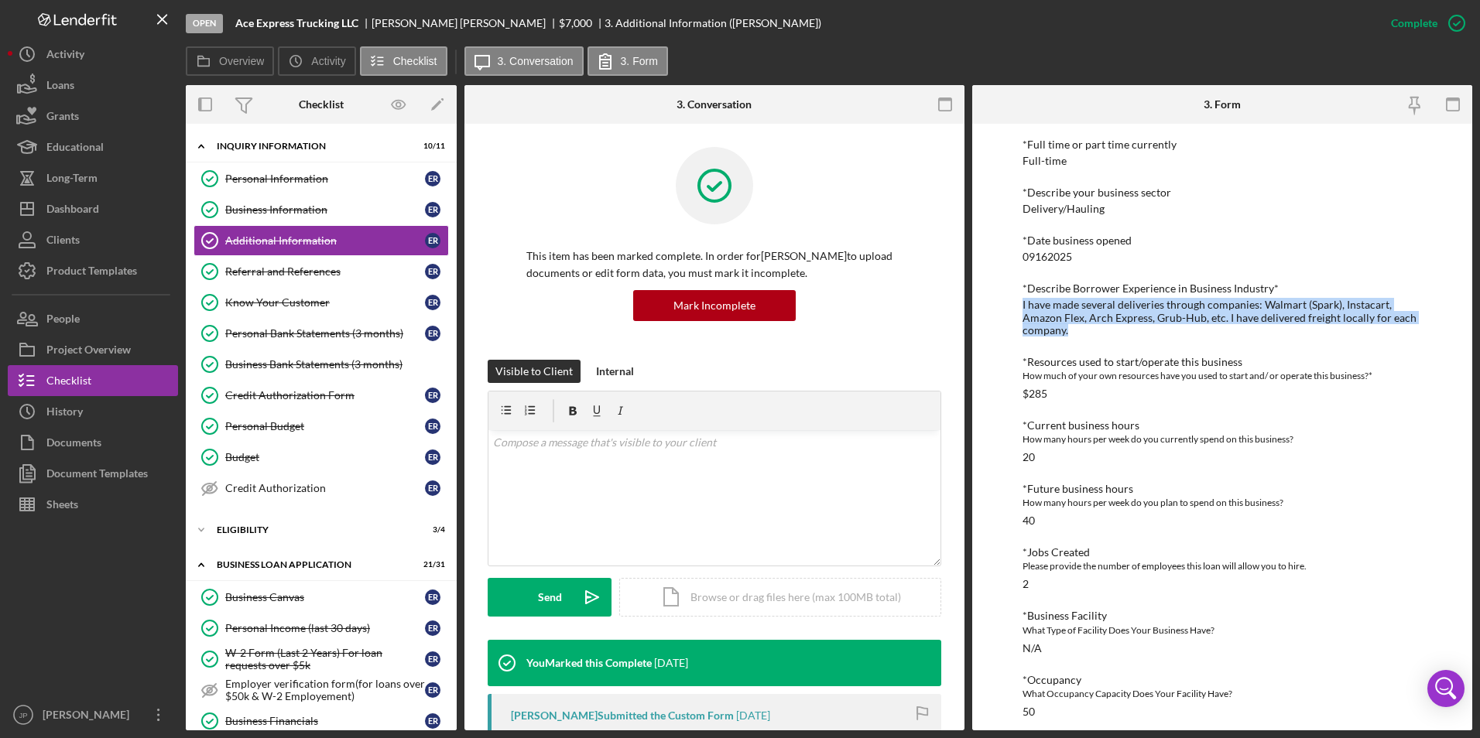
drag, startPoint x: 1016, startPoint y: 303, endPoint x: 1082, endPoint y: 335, distance: 73.0
click at [1082, 335] on div "To edit this form you must mark this item incomplete Personal Information *Mobi…" at bounding box center [1222, 427] width 500 height 607
copy div "I have made several deliveries through companies: Walmart (Spark), Instacart, A…"
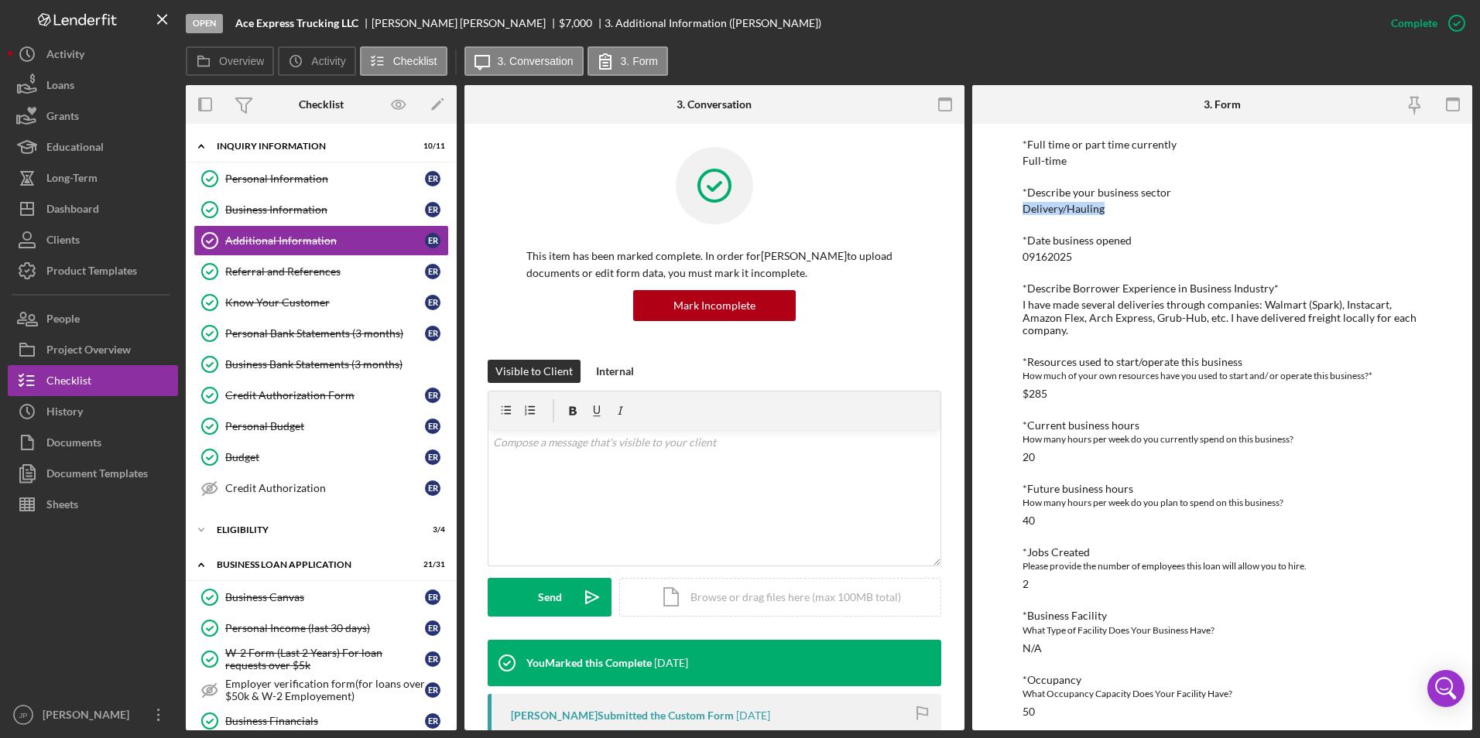
drag, startPoint x: 1022, startPoint y: 208, endPoint x: 1105, endPoint y: 206, distance: 83.6
click at [1105, 206] on div "*Describe your business sector Delivery/Hauling" at bounding box center [1222, 201] width 400 height 29
copy div "Delivery/Hauling"
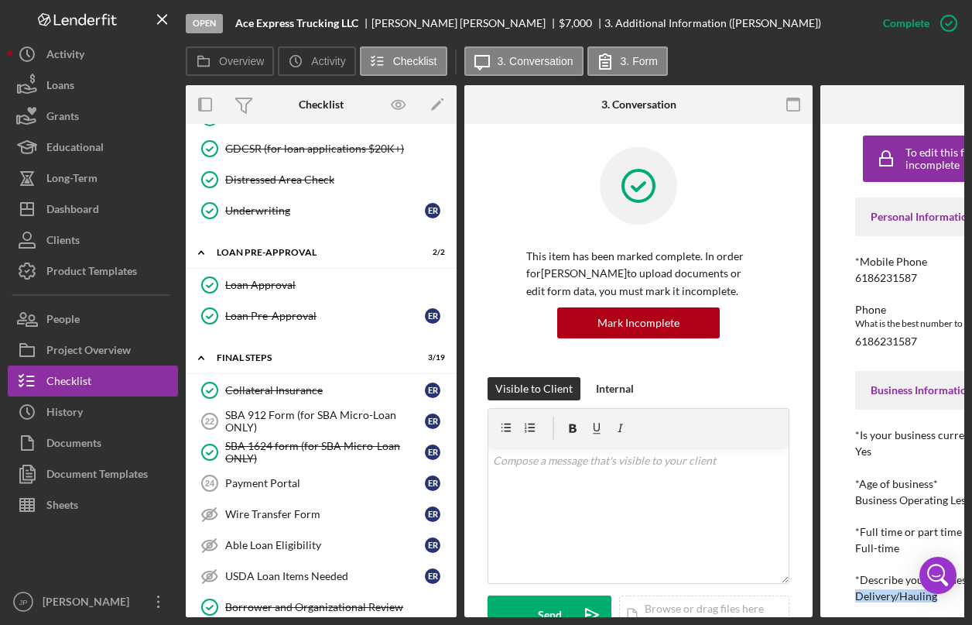
scroll to position [1548, 0]
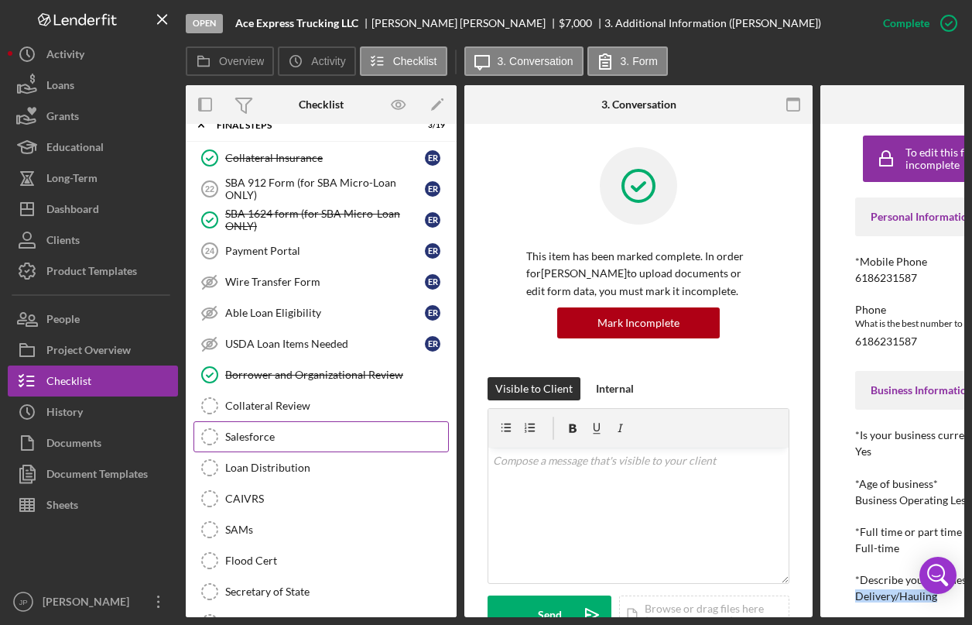
click at [279, 435] on div "Salesforce" at bounding box center [336, 436] width 223 height 12
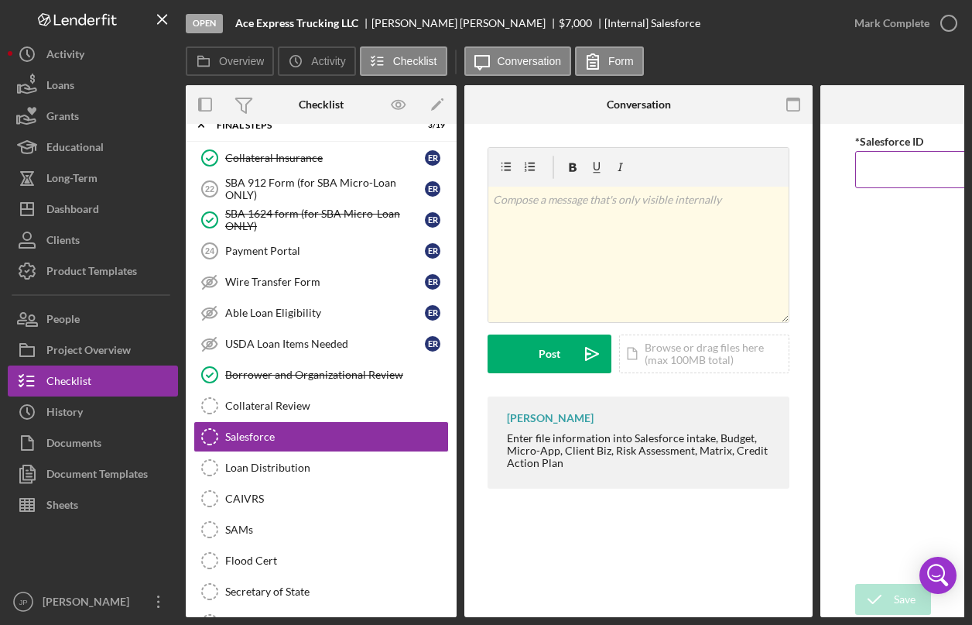
paste input "a0wPC000002RLIXYA4"
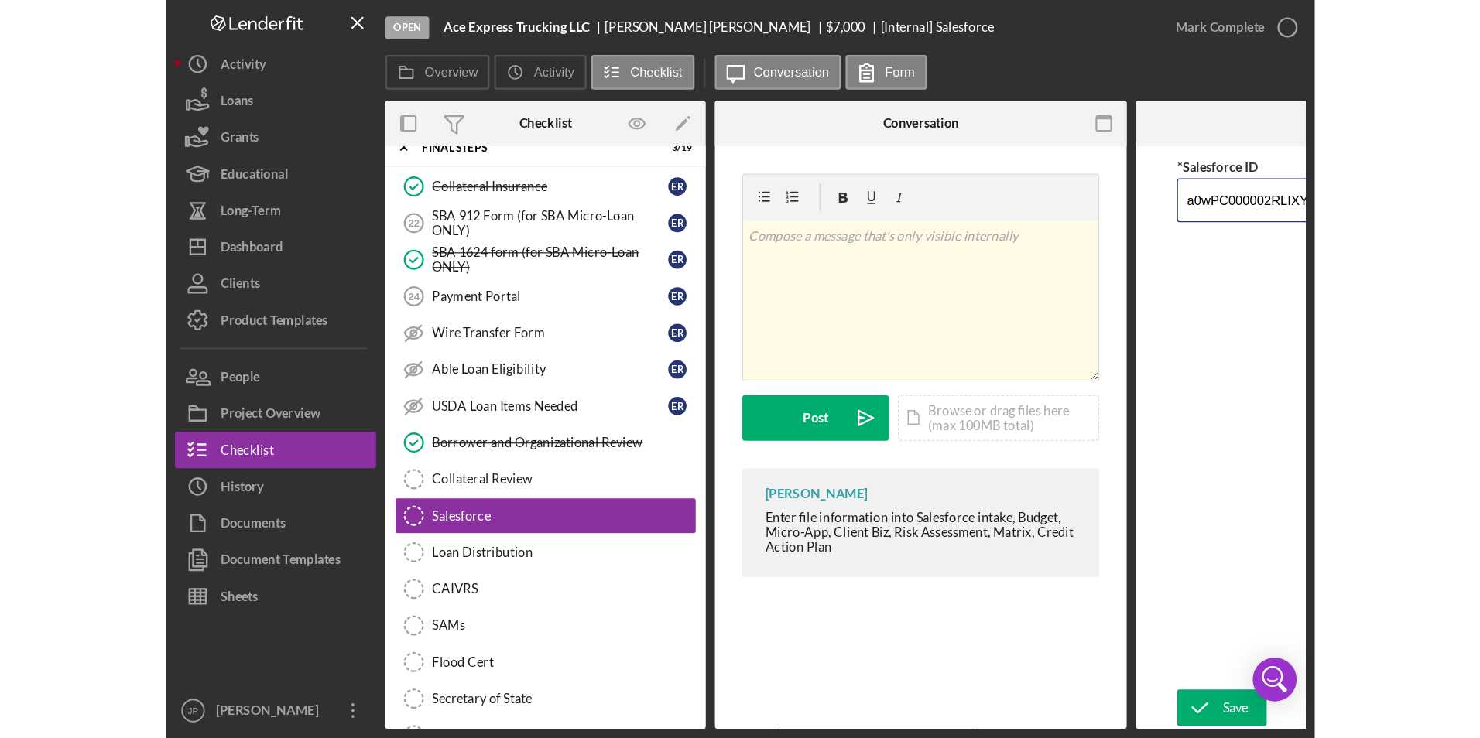
scroll to position [0, 15]
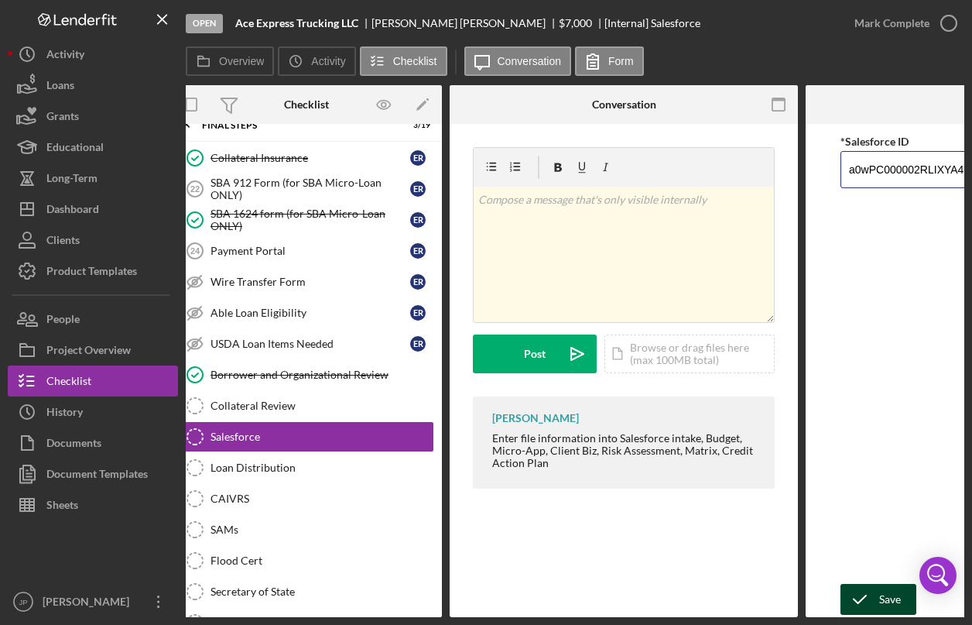
type input "a0wPC000002RLIXYA4"
click at [882, 597] on div "Save" at bounding box center [890, 599] width 22 height 31
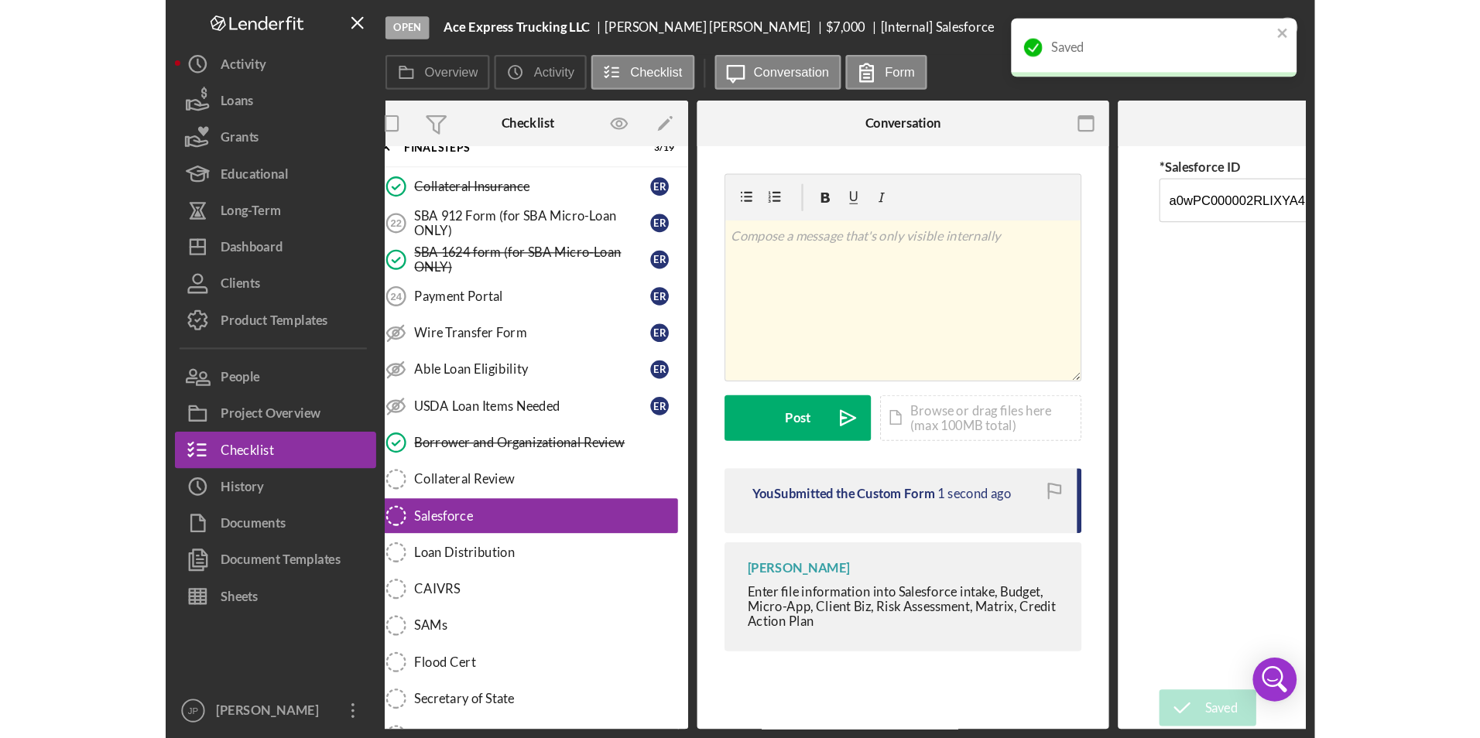
scroll to position [0, 0]
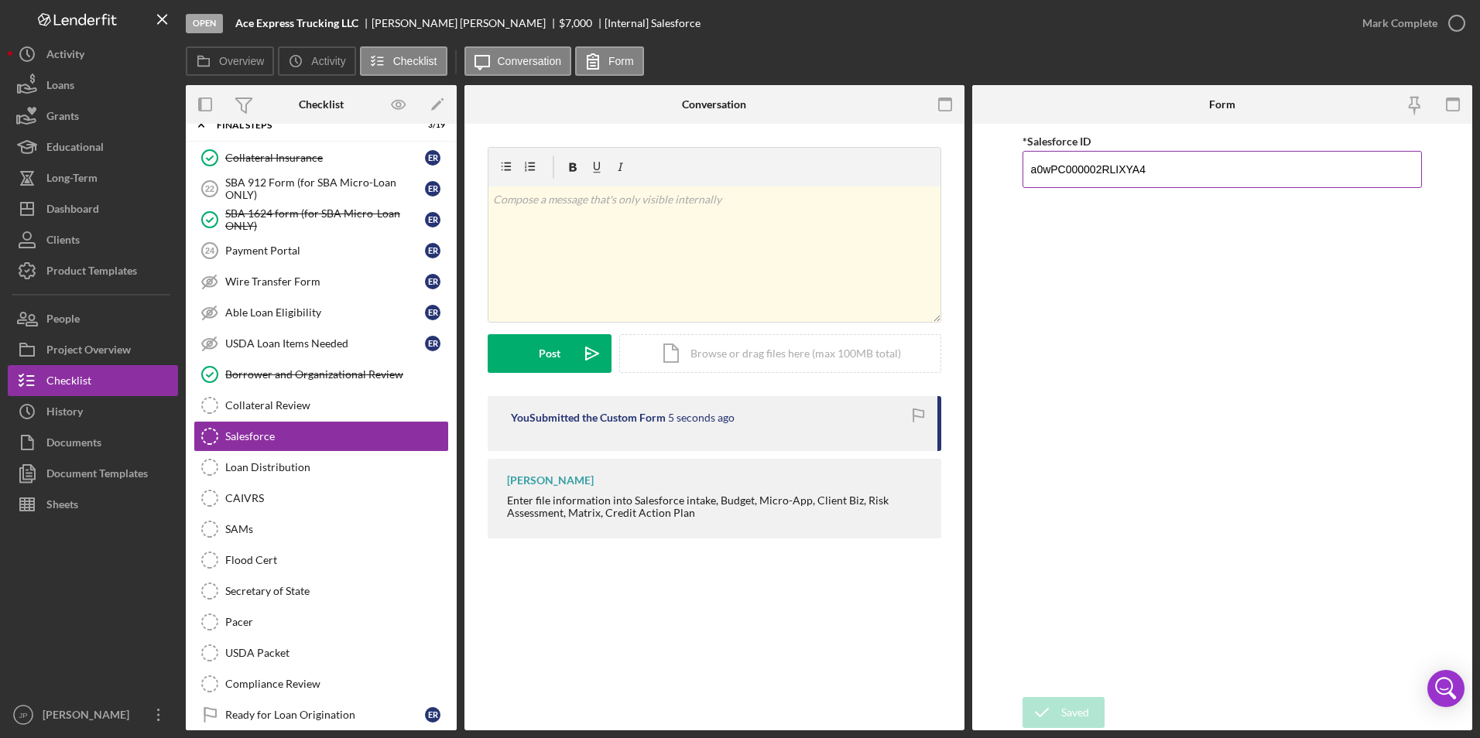
drag, startPoint x: 1406, startPoint y: 219, endPoint x: 1392, endPoint y: 187, distance: 35.4
click at [1392, 187] on div "*Salesforce ID a0wPC000002RLIXYA4" at bounding box center [1222, 411] width 400 height 558
click at [1399, 24] on div "Mark Complete" at bounding box center [1399, 23] width 75 height 31
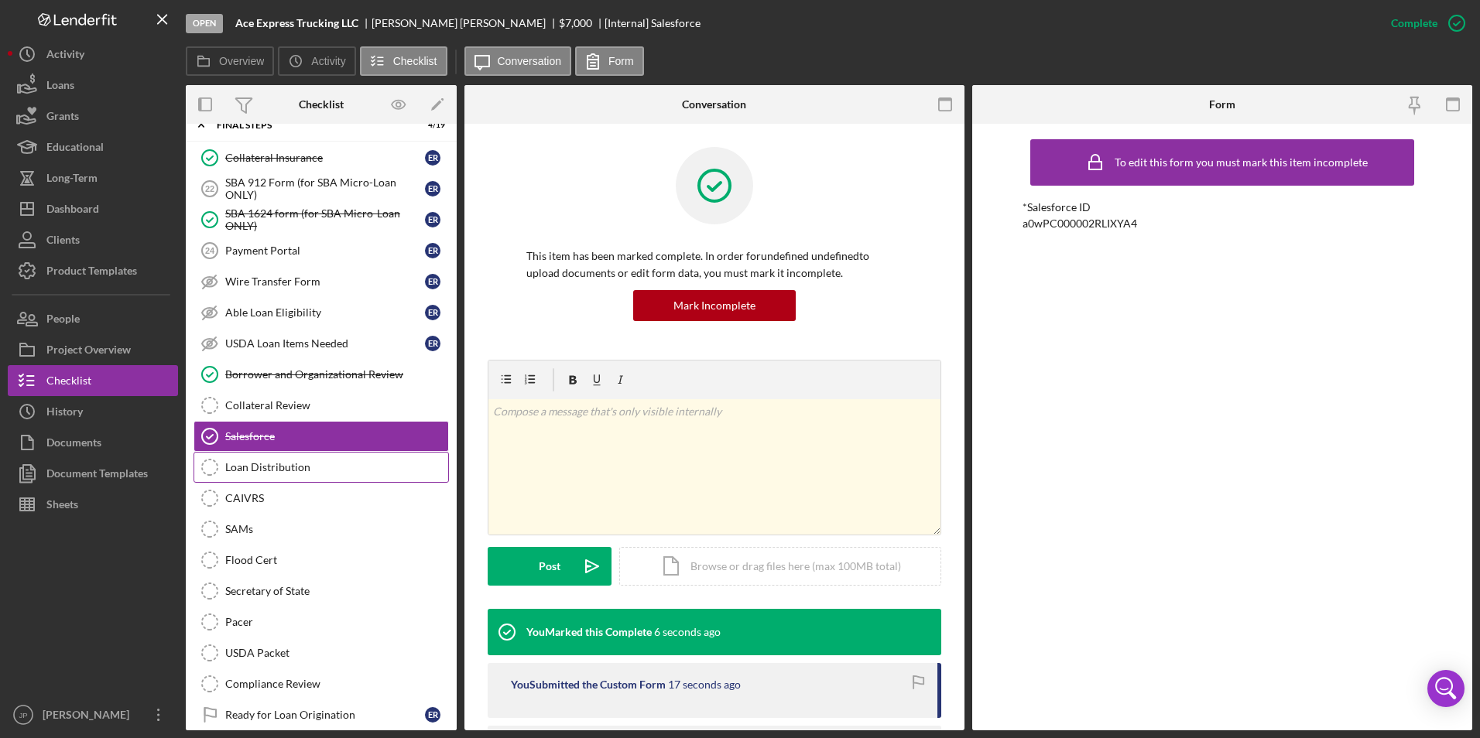
click at [272, 465] on div "Loan Distribution" at bounding box center [336, 467] width 223 height 12
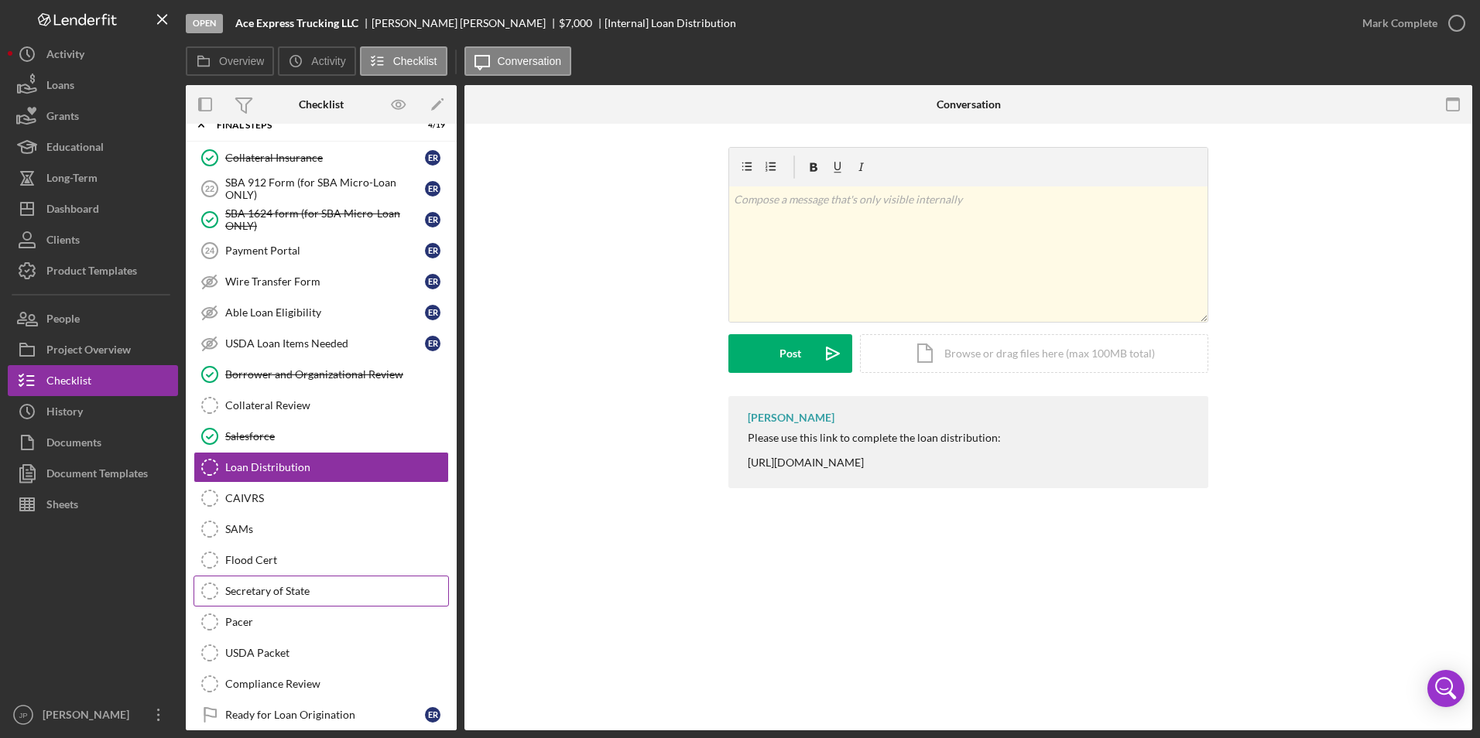
click at [281, 599] on link "Secretary of State Secretary of State" at bounding box center [320, 591] width 255 height 31
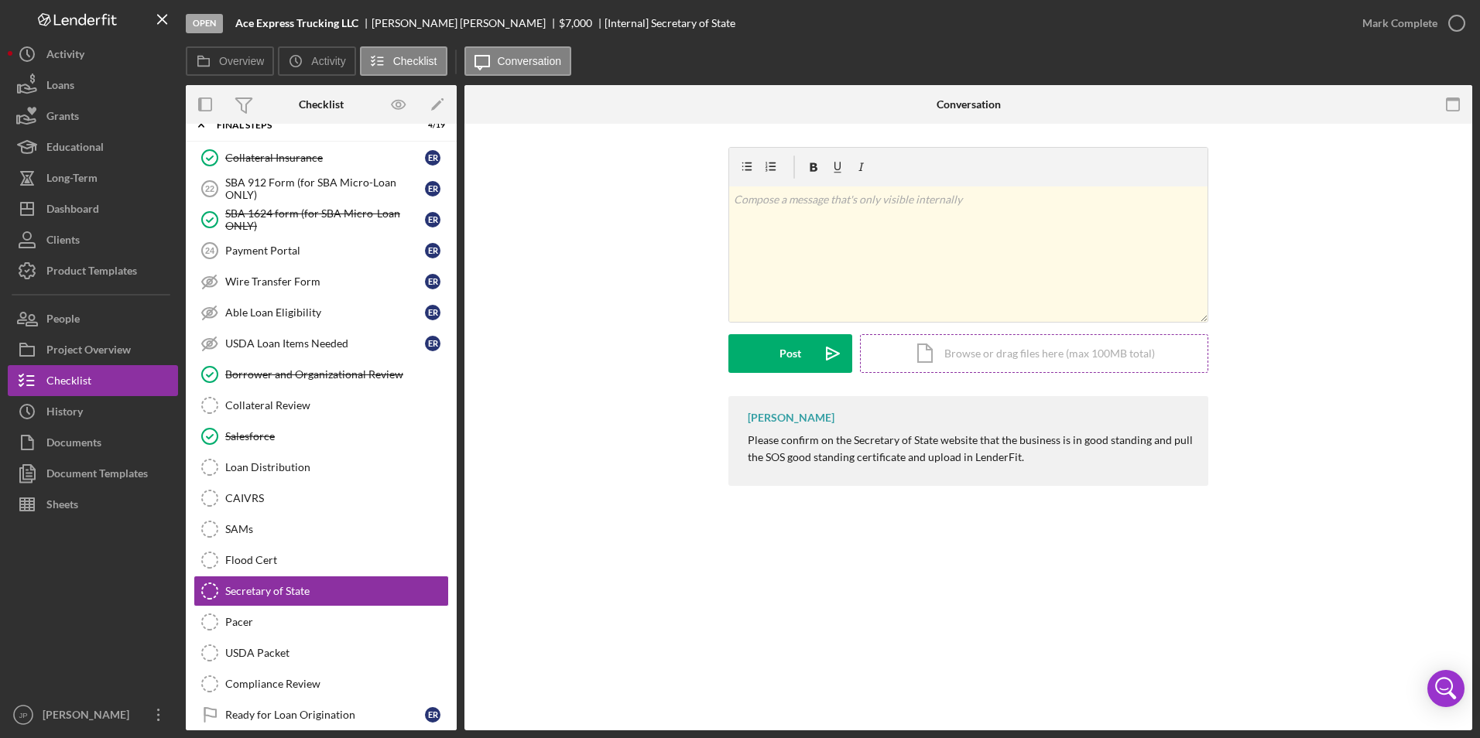
click at [914, 355] on div "Icon/Document Browse or drag files here (max 100MB total) Tap to choose files o…" at bounding box center [1034, 353] width 348 height 39
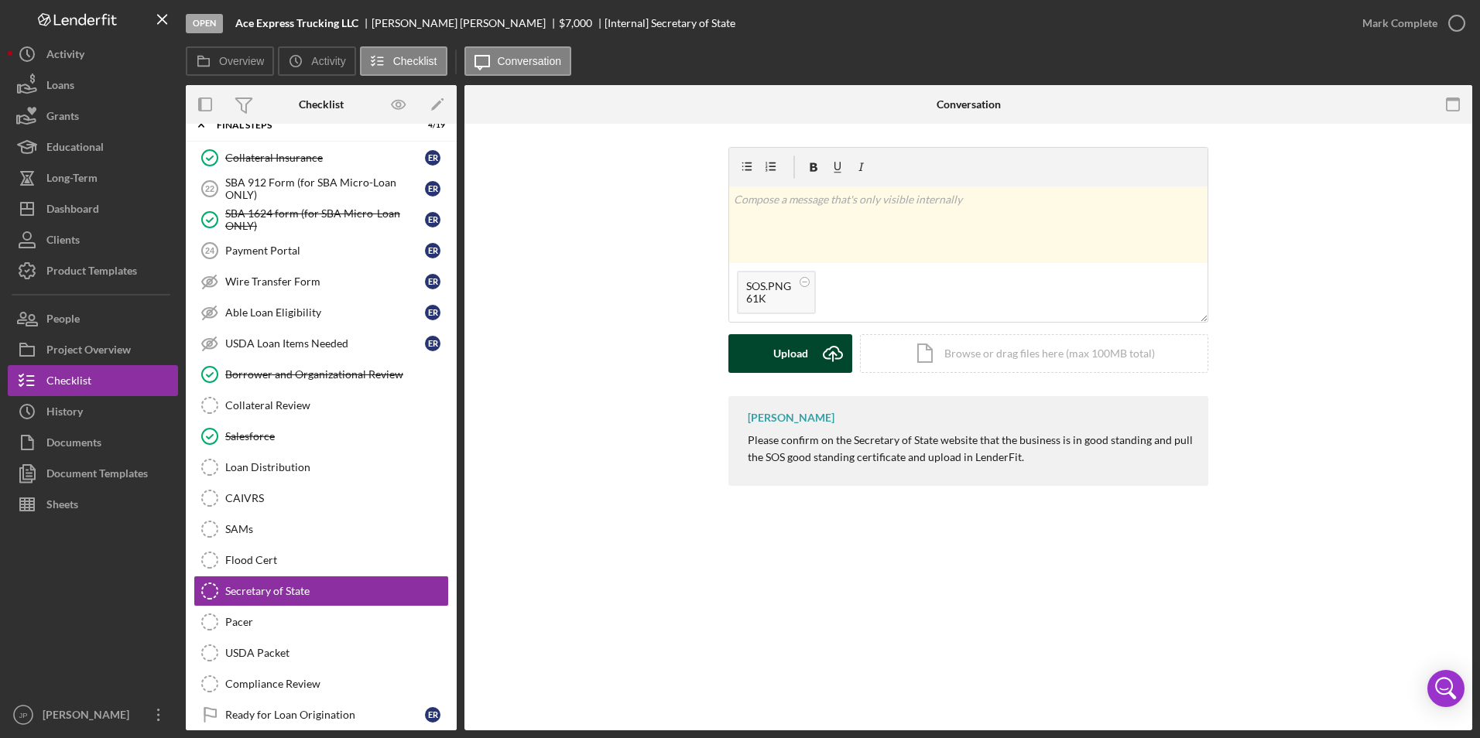
click at [799, 358] on div "Upload" at bounding box center [790, 353] width 35 height 39
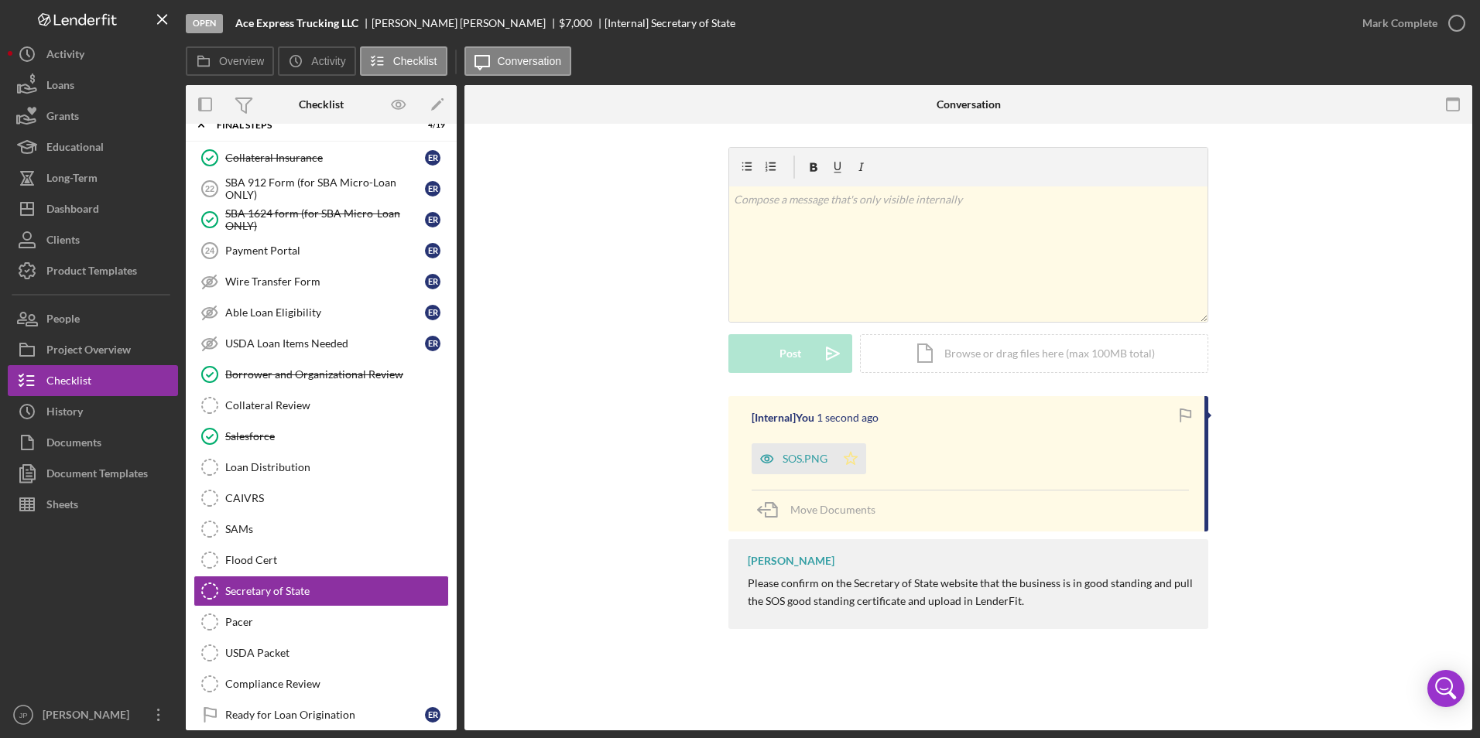
click at [857, 463] on icon "Icon/Star" at bounding box center [850, 458] width 31 height 31
click at [1424, 26] on div "Mark Complete" at bounding box center [1399, 23] width 75 height 31
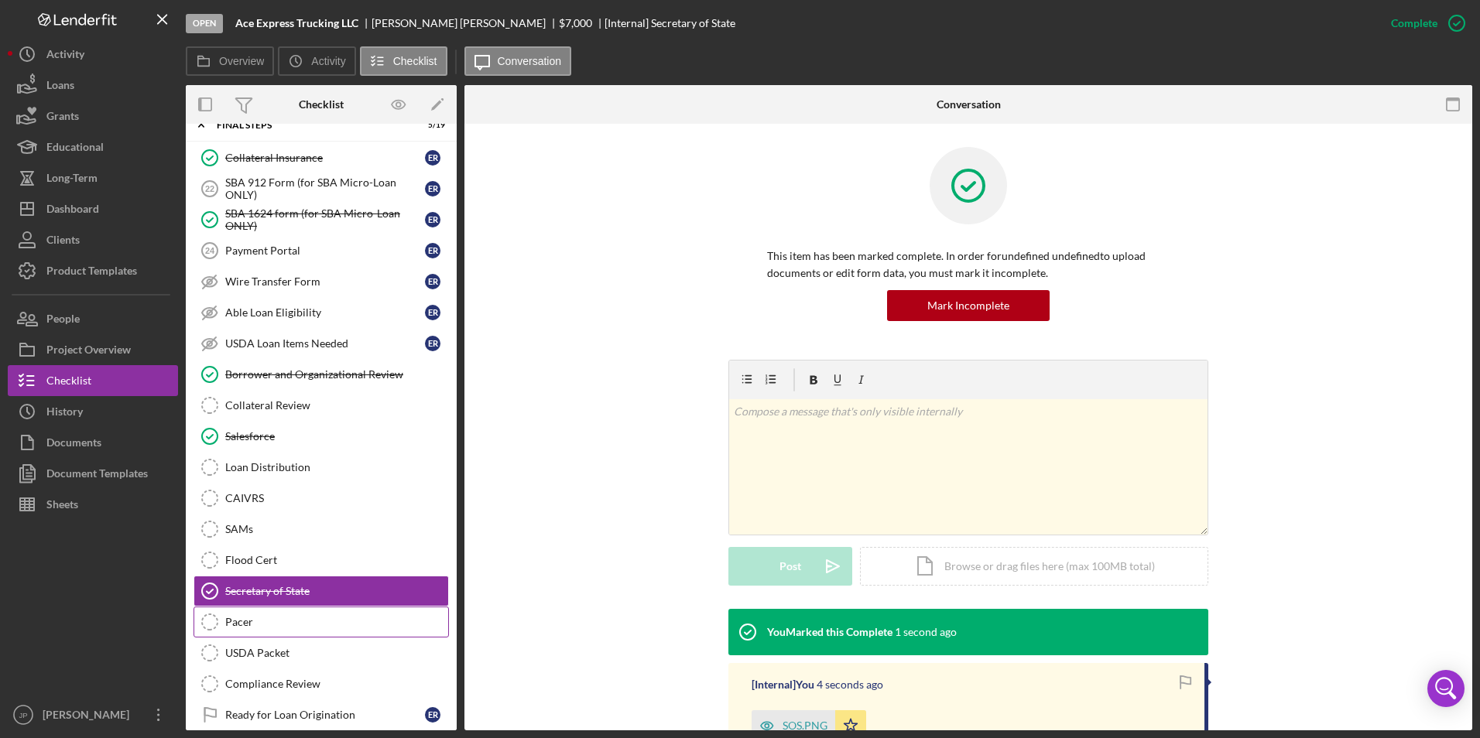
scroll to position [1598, 0]
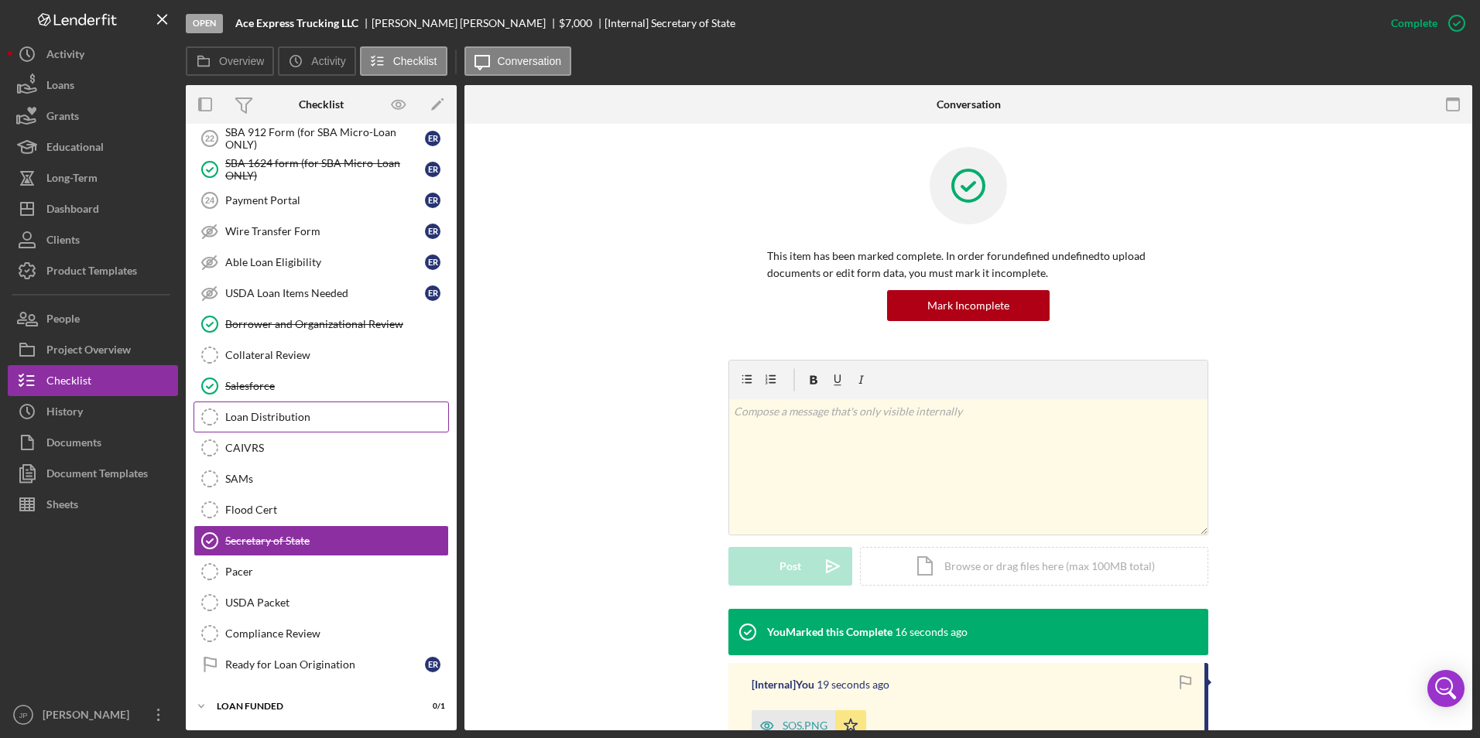
click at [293, 419] on div "Loan Distribution" at bounding box center [336, 417] width 223 height 12
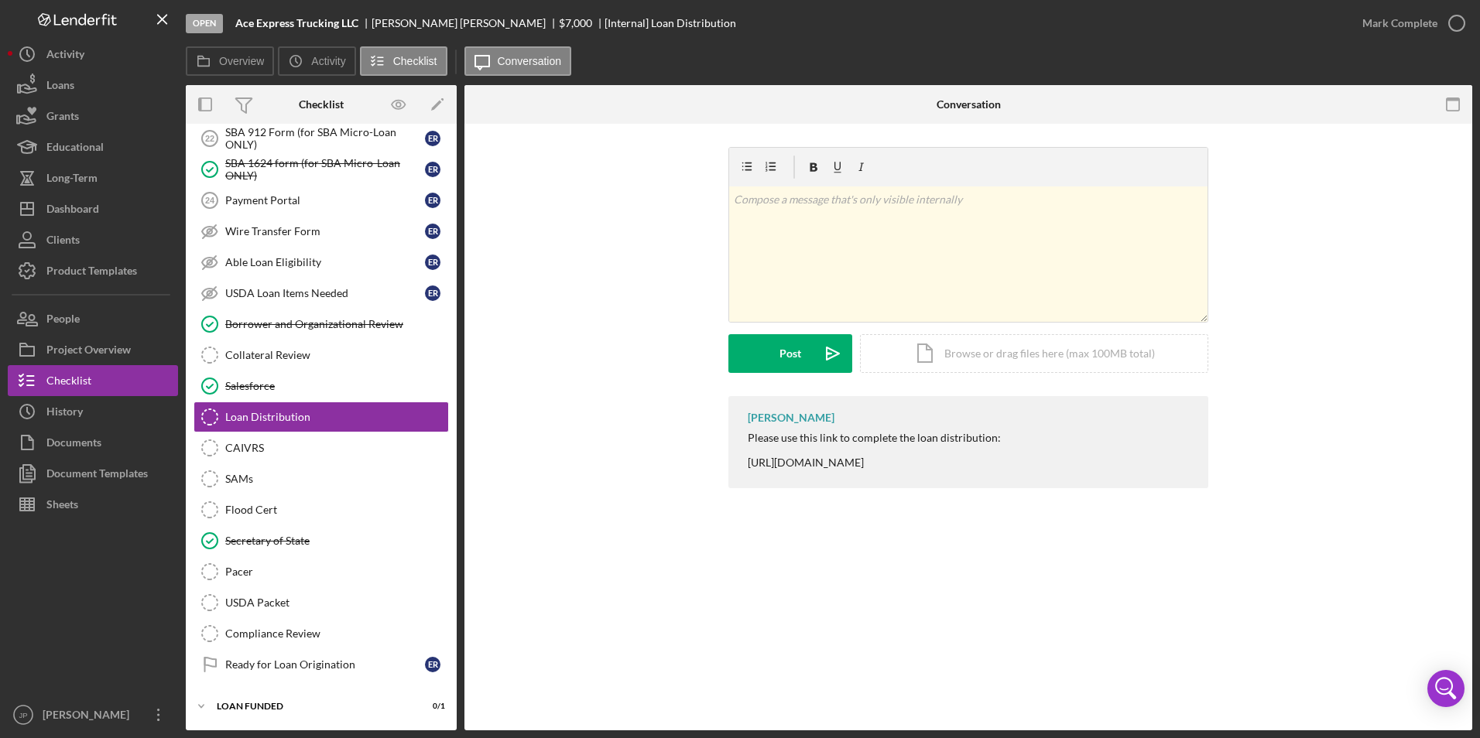
drag, startPoint x: 1057, startPoint y: 461, endPoint x: 744, endPoint y: 468, distance: 312.7
click at [744, 468] on div "[PERSON_NAME] Please use this link to complete the loan distribution: [URL][DOM…" at bounding box center [968, 442] width 480 height 92
copy div "[URL][DOMAIN_NAME]"
